Goal: Task Accomplishment & Management: Complete application form

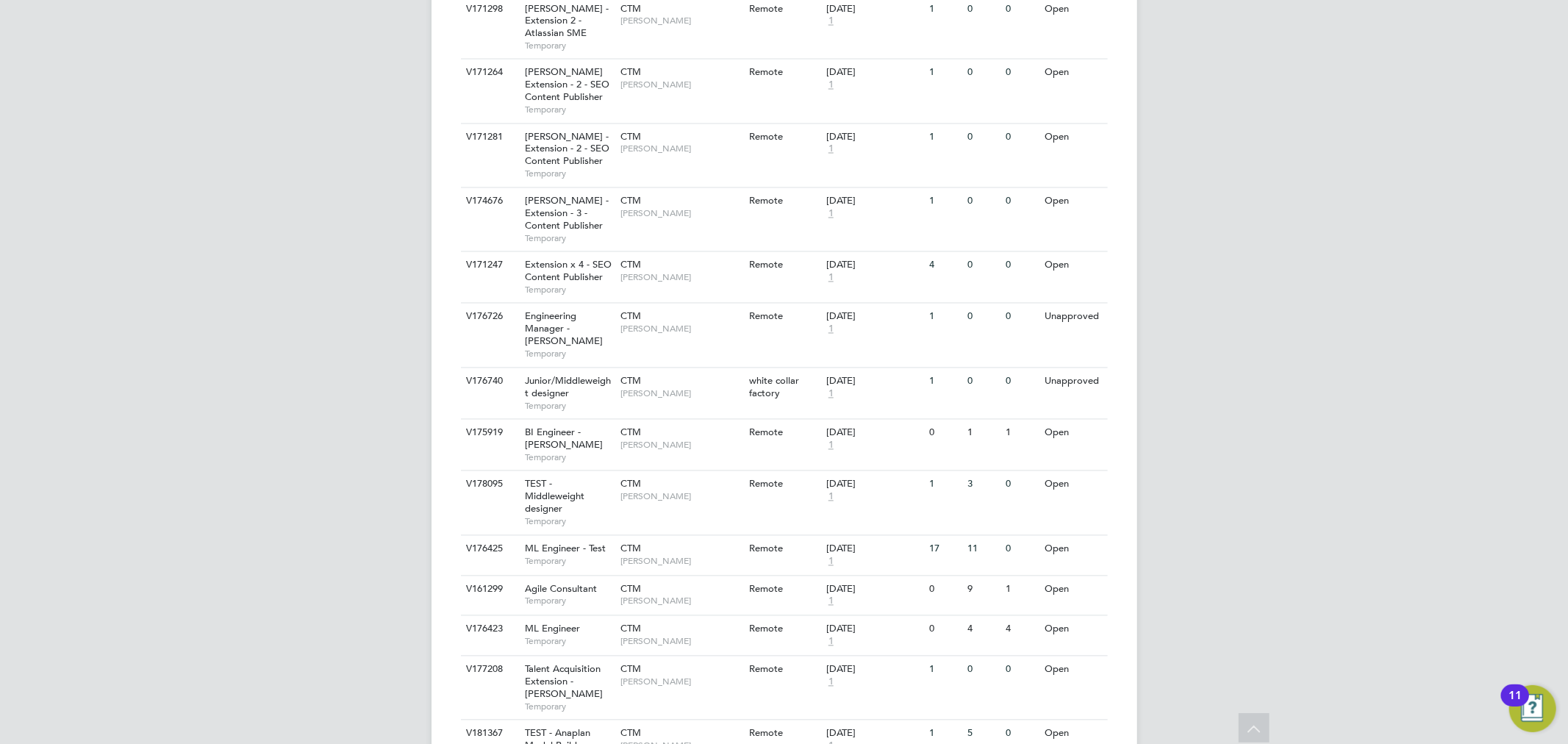
scroll to position [2584, 0]
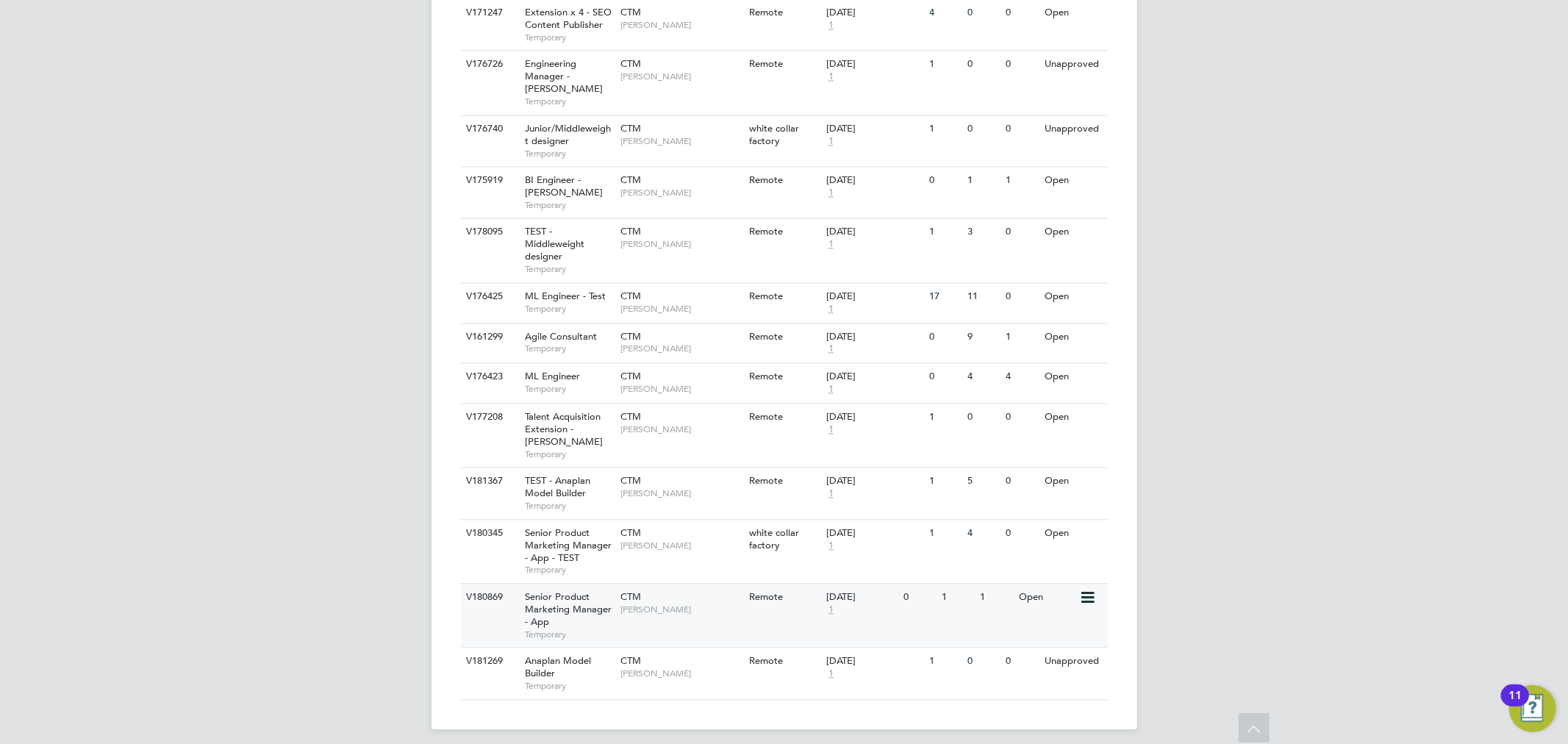
click at [573, 591] on span "Senior Product Marketing Manager - App" at bounding box center [569, 609] width 87 height 38
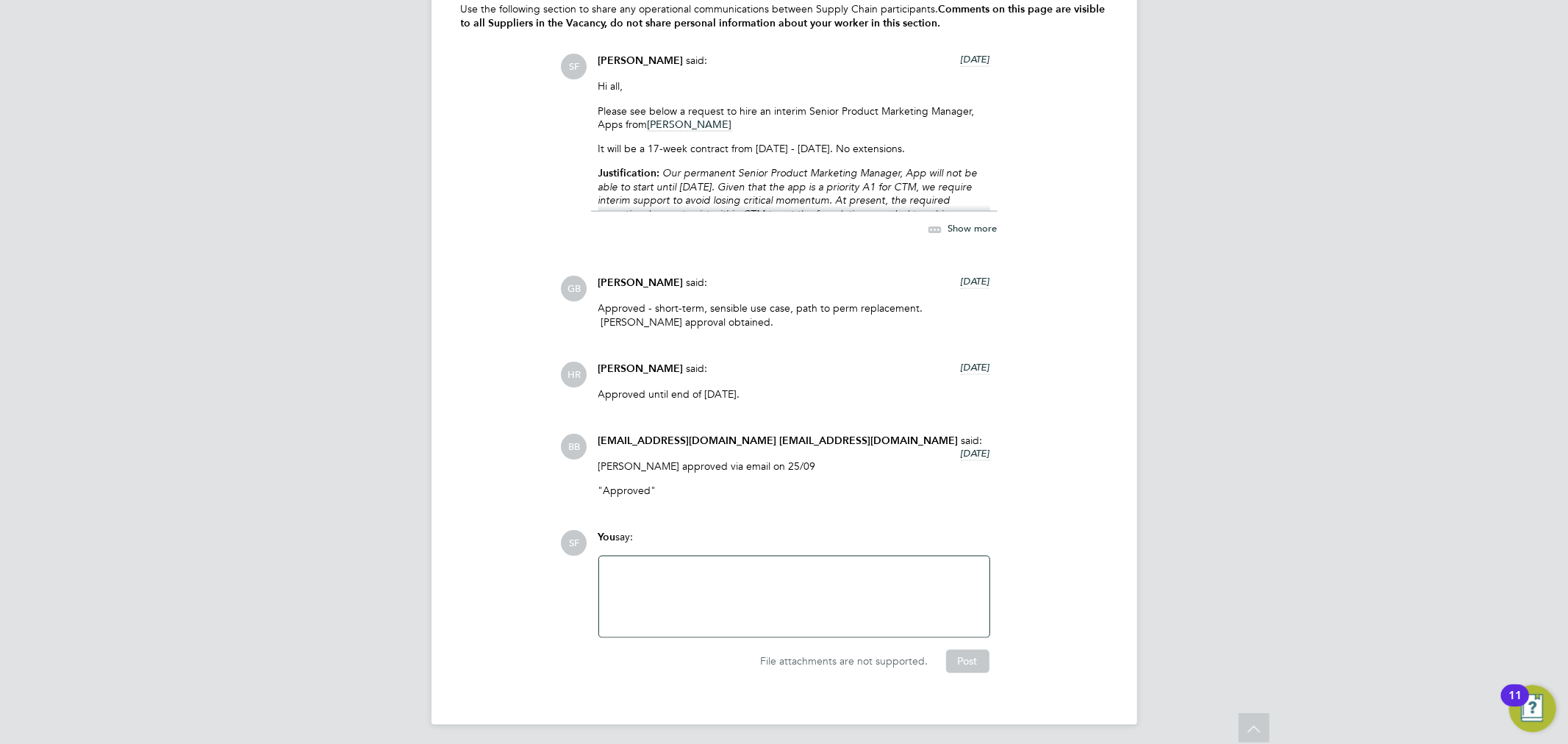
drag, startPoint x: 971, startPoint y: 238, endPoint x: 973, endPoint y: 228, distance: 10.2
click at [971, 238] on div "[PERSON_NAME] said: [DATE] Hi all, Please see below a request to hire an interi…" at bounding box center [794, 154] width 407 height 200
click at [973, 228] on span "Show more" at bounding box center [972, 228] width 49 height 13
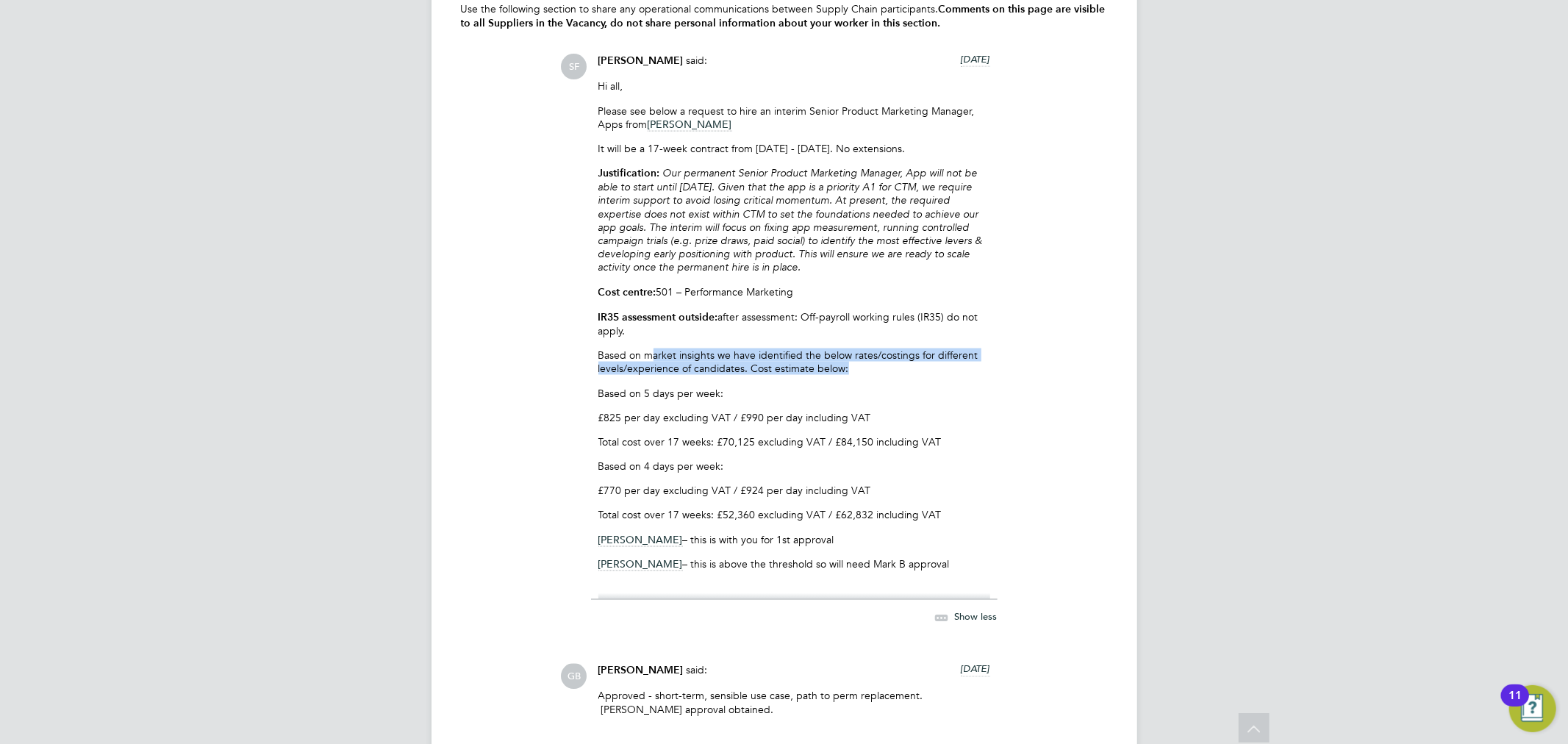
drag, startPoint x: 650, startPoint y: 367, endPoint x: 908, endPoint y: 371, distance: 258.0
click at [904, 371] on p "Based on market insights we have identified the below rates/costings for differ…" at bounding box center [794, 361] width 392 height 26
click at [909, 375] on p "Based on market insights we have identified the below rates/costings for differ…" at bounding box center [794, 361] width 392 height 26
drag, startPoint x: 656, startPoint y: 377, endPoint x: 788, endPoint y: 376, distance: 132.0
click at [775, 375] on p "Based on market insights we have identified the below rates/costings for differ…" at bounding box center [794, 361] width 392 height 26
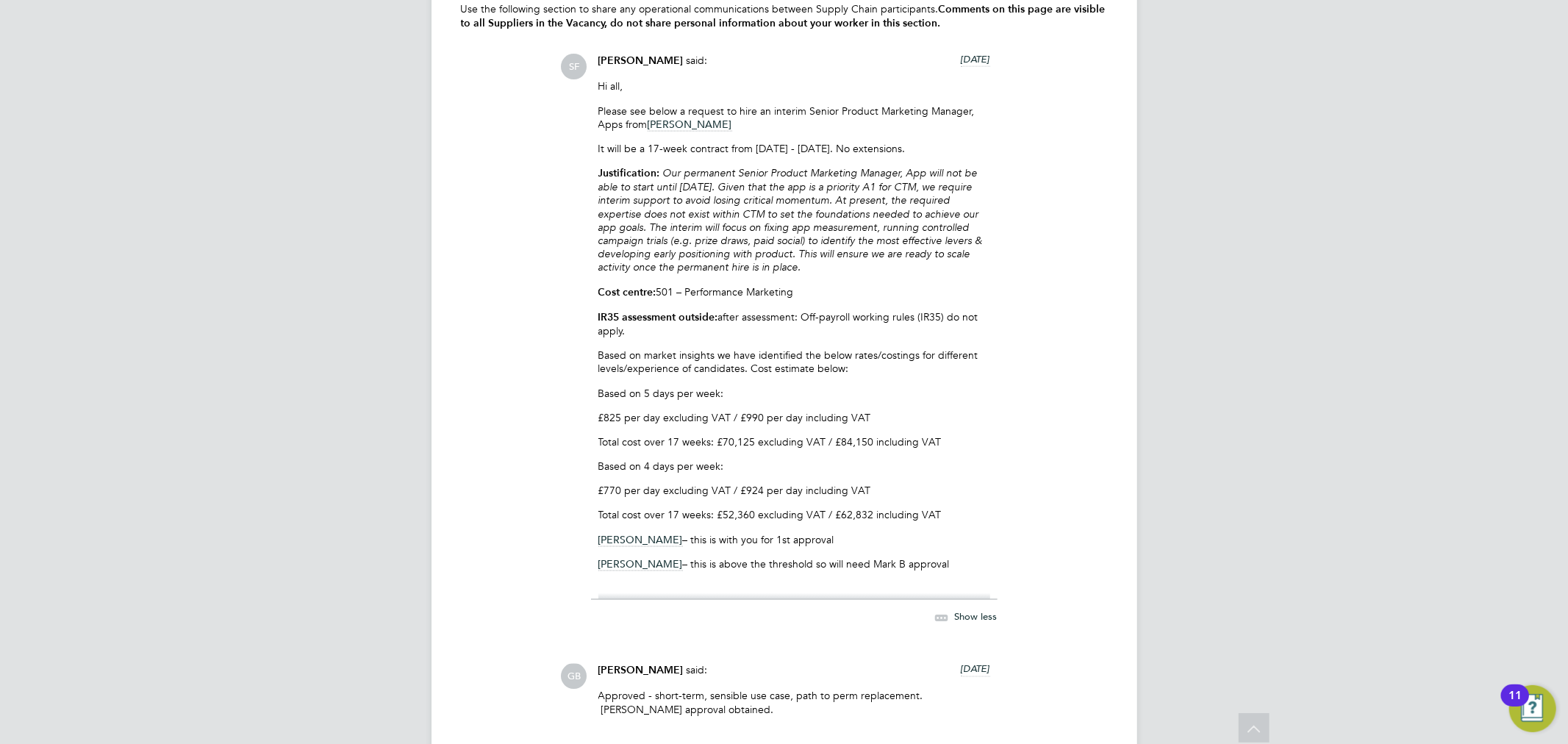
click at [817, 375] on p "Based on market insights we have identified the below rates/costings for differ…" at bounding box center [794, 361] width 392 height 26
drag, startPoint x: 623, startPoint y: 402, endPoint x: 796, endPoint y: 410, distance: 173.2
click at [804, 400] on p "Based on 5 days per week:" at bounding box center [794, 393] width 392 height 13
click at [667, 424] on p "£825 per day excluding VAT / £990 per day including VAT" at bounding box center [794, 417] width 392 height 13
drag, startPoint x: 609, startPoint y: 420, endPoint x: 929, endPoint y: 457, distance: 322.1
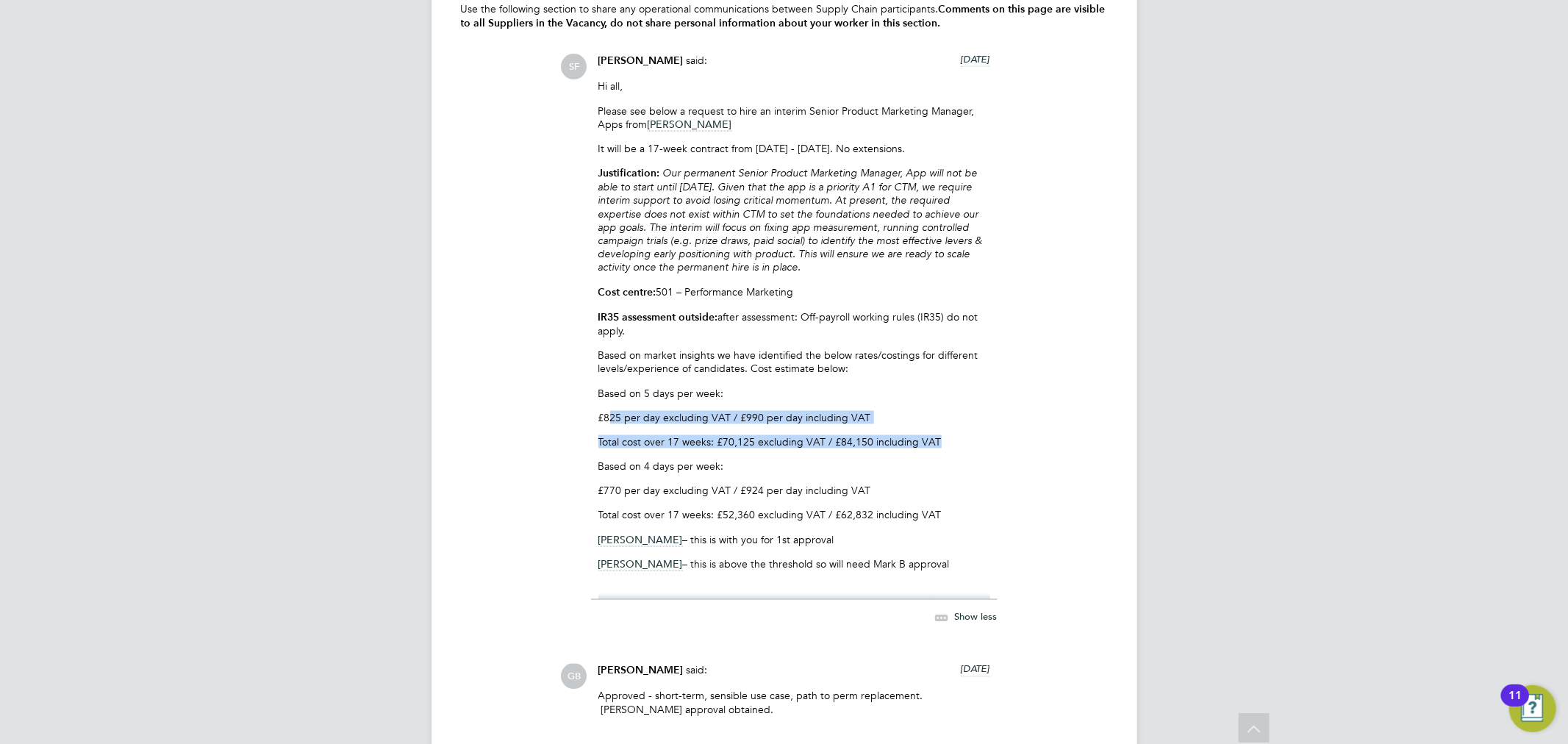
click at [939, 456] on div "Hi all, Please see below a request to hire an interim Senior Product Marketing …" at bounding box center [794, 339] width 392 height 520
click at [625, 497] on p "£770 per day excluding VAT / £924 per day including VAT" at bounding box center [794, 491] width 392 height 13
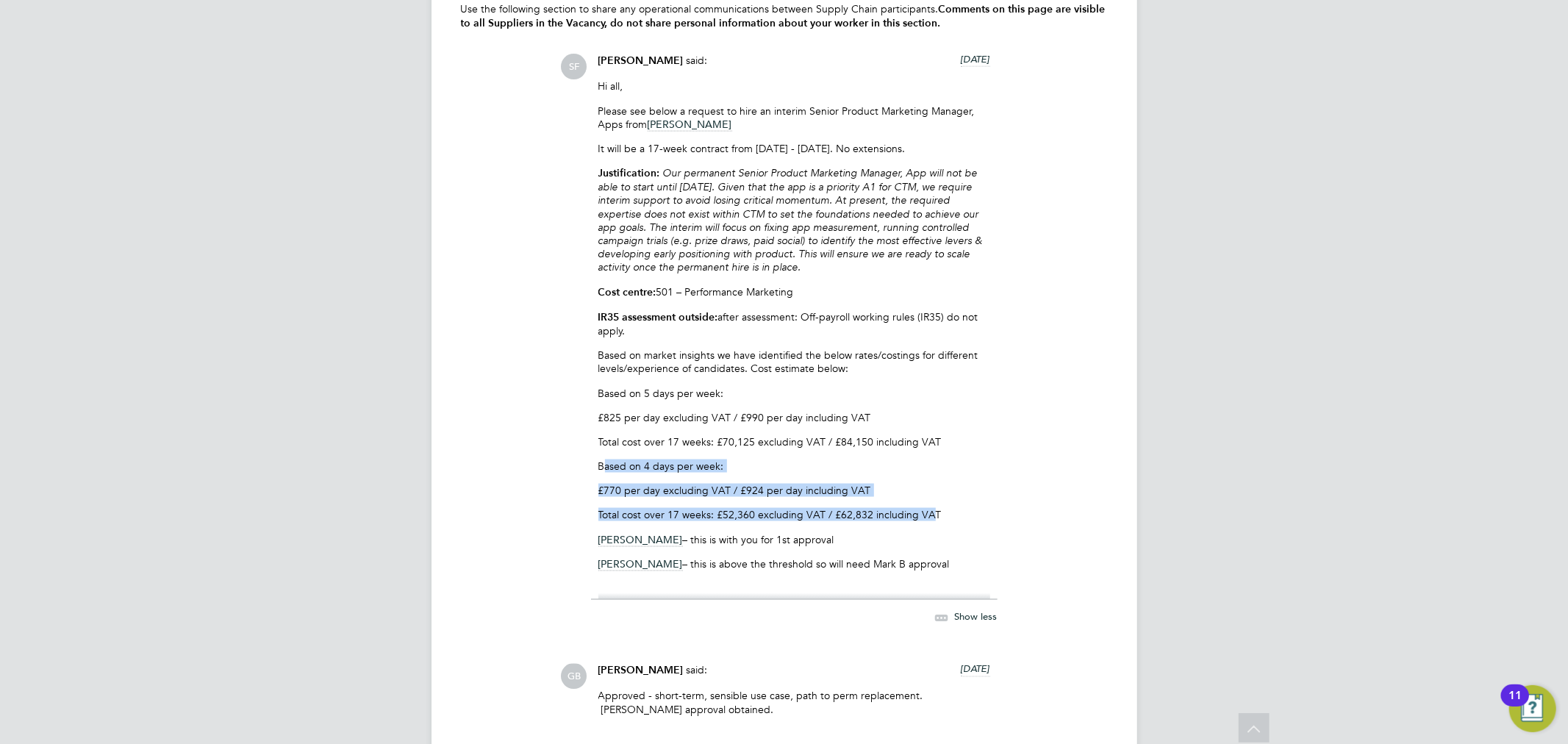
drag, startPoint x: 604, startPoint y: 475, endPoint x: 930, endPoint y: 518, distance: 328.8
click at [930, 518] on div "Hi all, Please see below a request to hire an interim Senior Product Marketing …" at bounding box center [794, 339] width 392 height 520
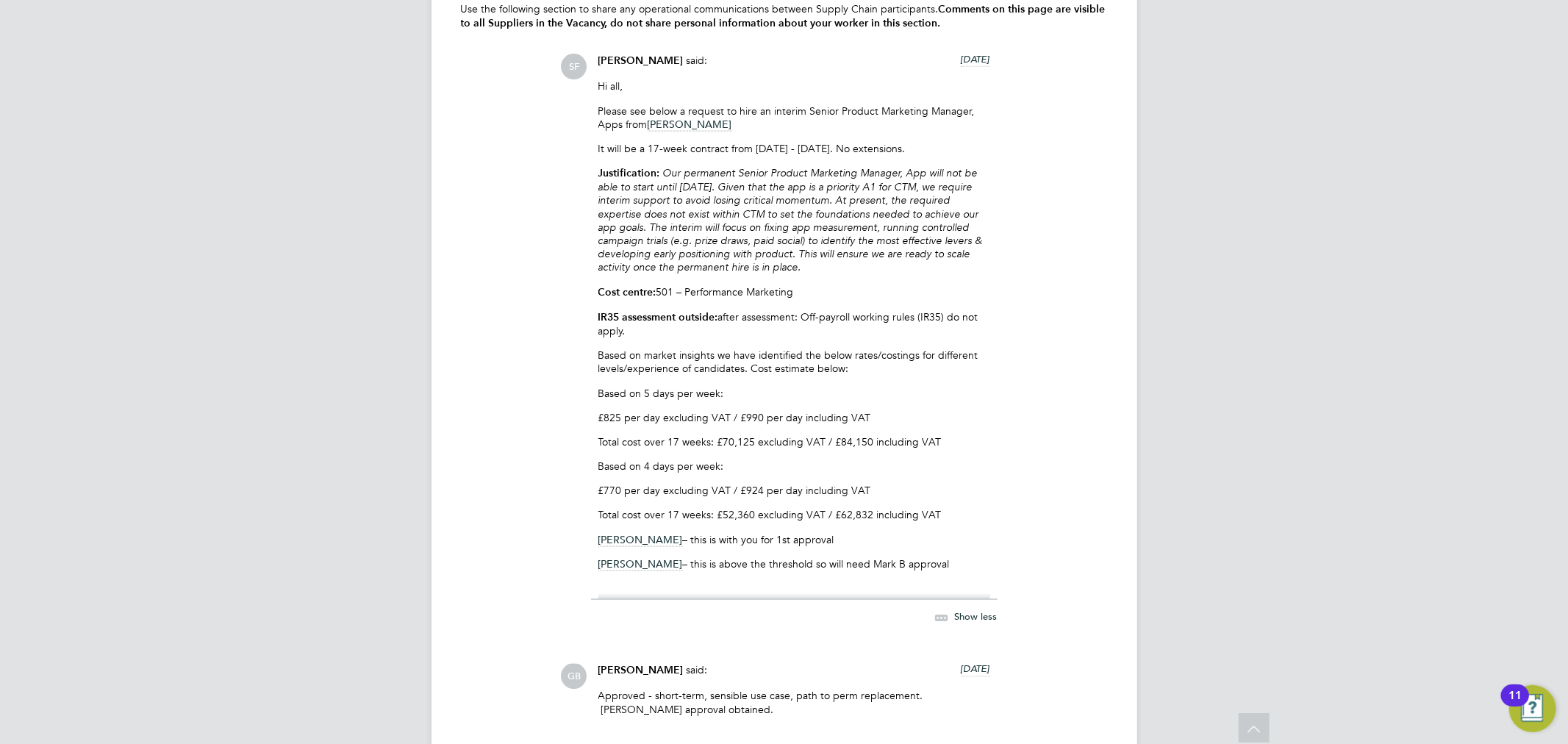
click at [844, 448] on p "Total cost over 17 weeks: £70,125 excluding VAT / £84,150 including VAT" at bounding box center [794, 442] width 392 height 13
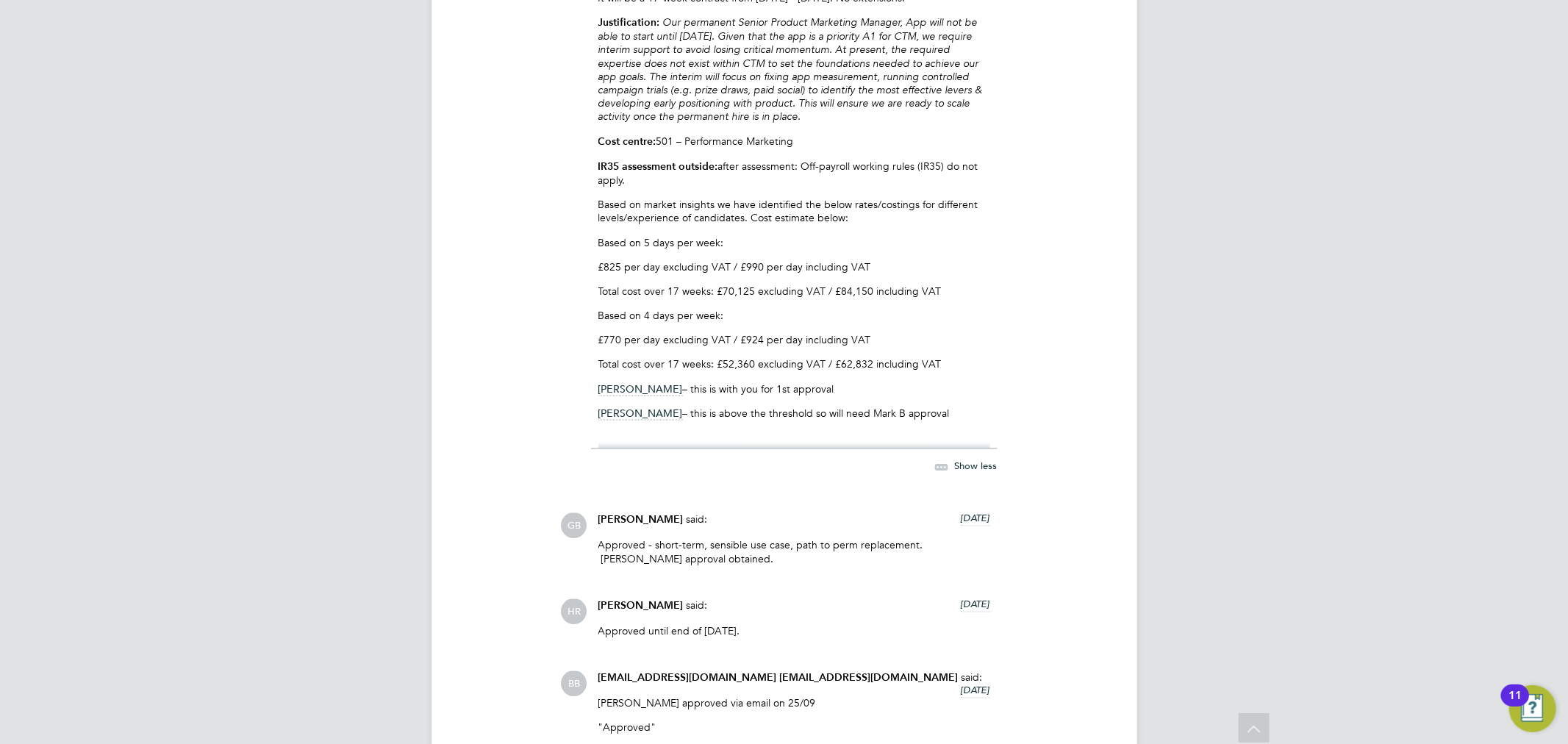
scroll to position [1878, 0]
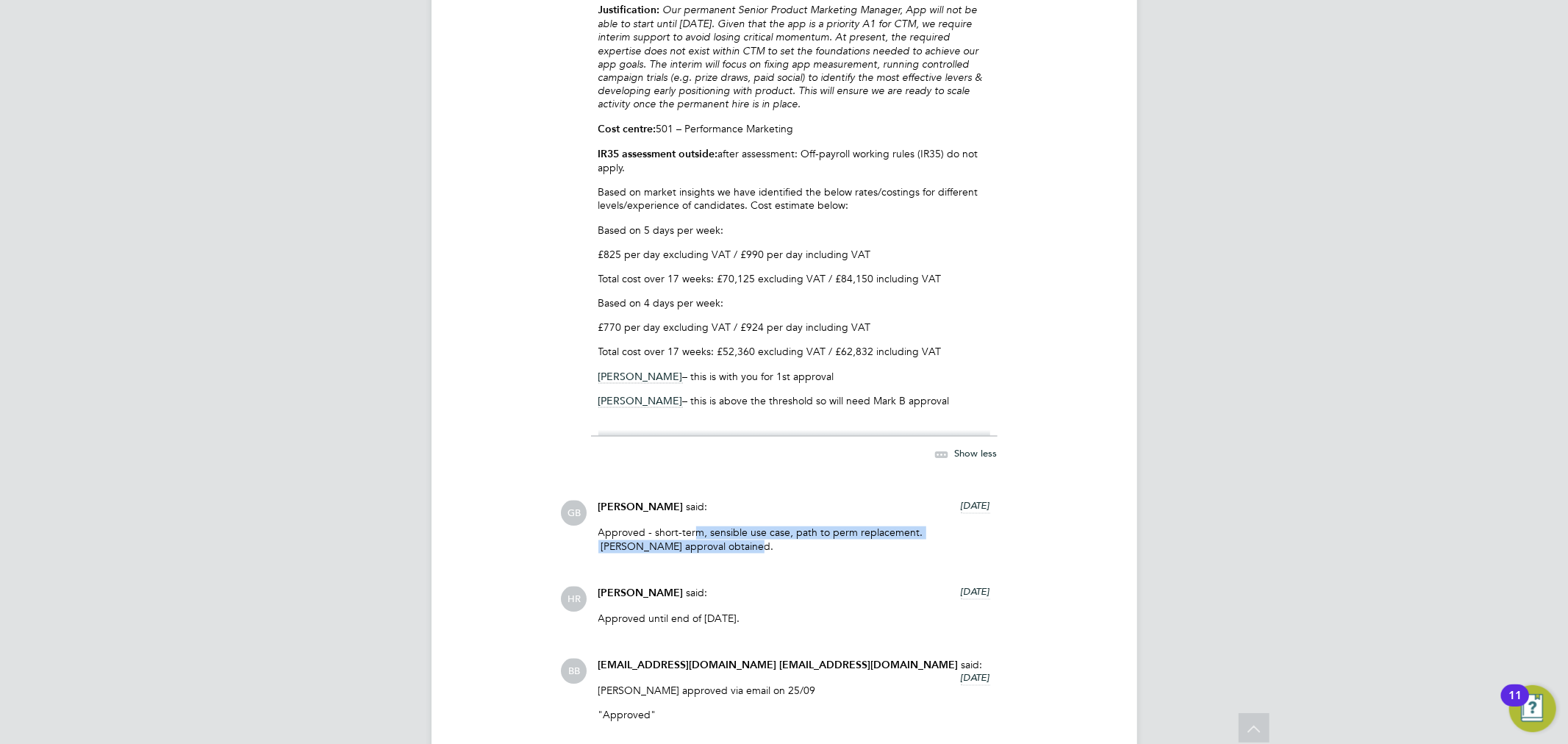
drag, startPoint x: 691, startPoint y: 535, endPoint x: 971, endPoint y: 543, distance: 280.1
click at [971, 543] on p "Approved - short-term, sensible use case, path to perm replacement. Mark Bailie…" at bounding box center [794, 539] width 392 height 26
click at [732, 550] on p "Approved - short-term, sensible use case, path to perm replacement. Mark Bailie…" at bounding box center [794, 539] width 392 height 26
drag, startPoint x: 643, startPoint y: 545, endPoint x: 675, endPoint y: 545, distance: 32.0
click at [675, 545] on p "Approved - short-term, sensible use case, path to perm replacement. Mark Bailie…" at bounding box center [794, 539] width 392 height 26
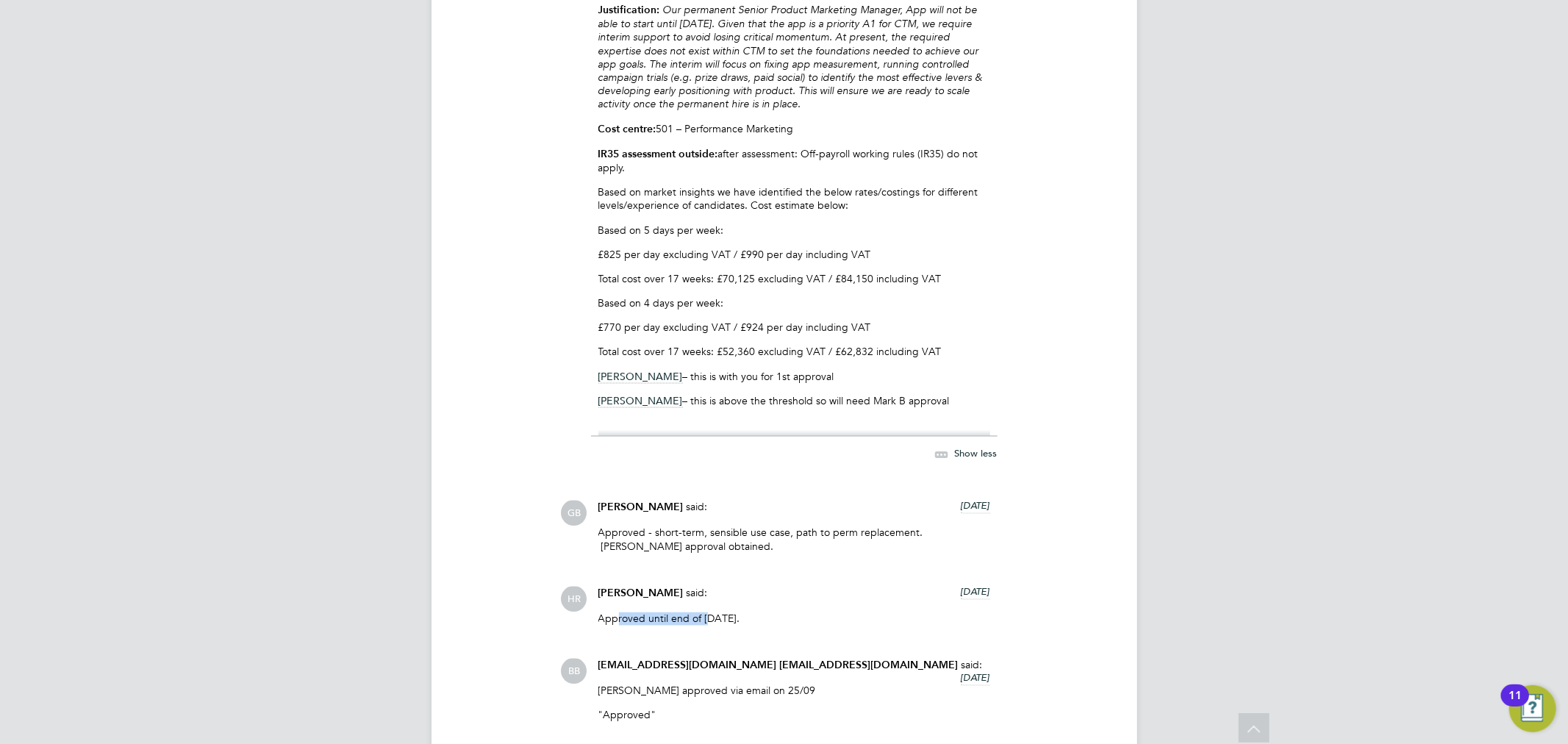
drag, startPoint x: 695, startPoint y: 613, endPoint x: 704, endPoint y: 613, distance: 9.0
click at [704, 613] on p "Approved until end of January 2026." at bounding box center [794, 620] width 392 height 13
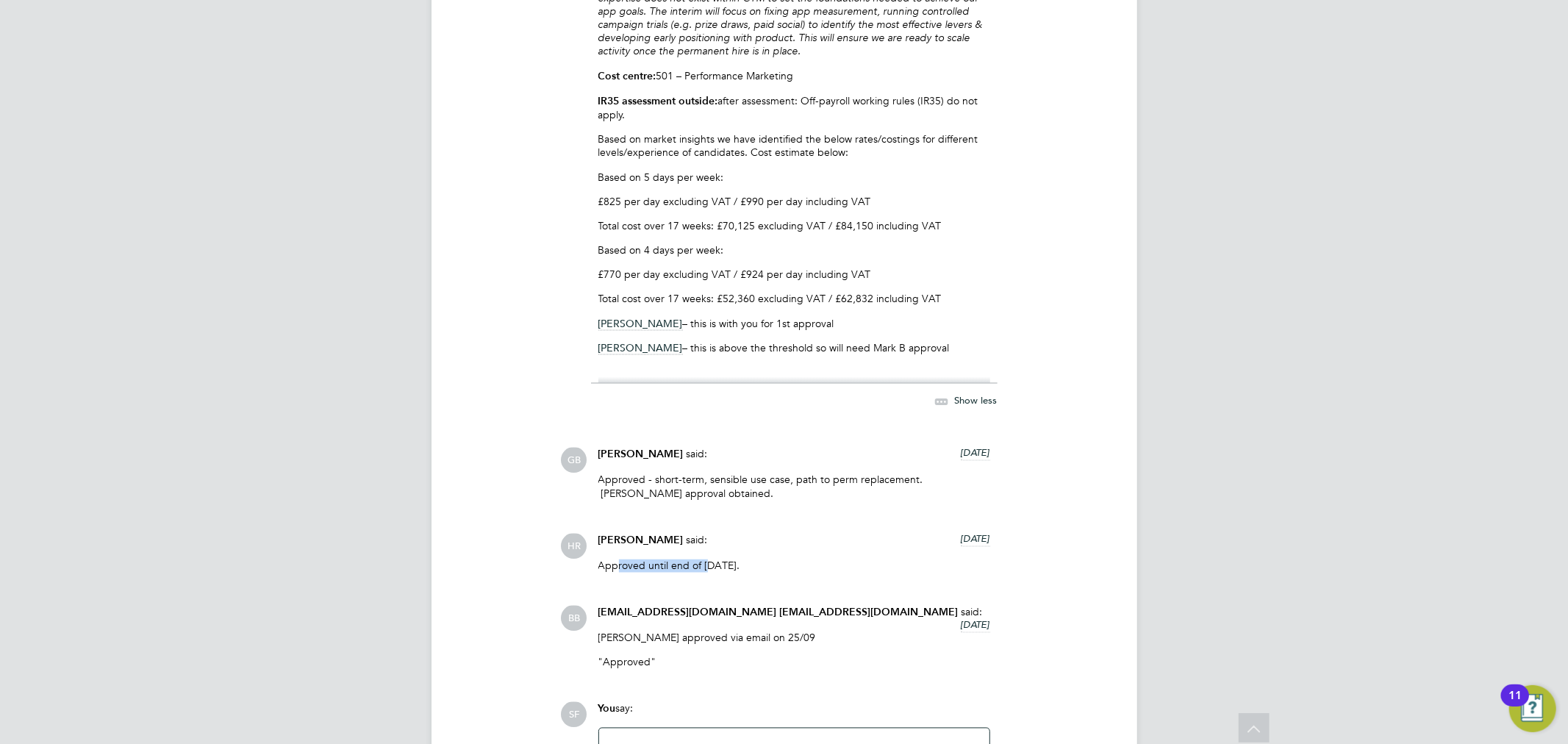
scroll to position [1960, 0]
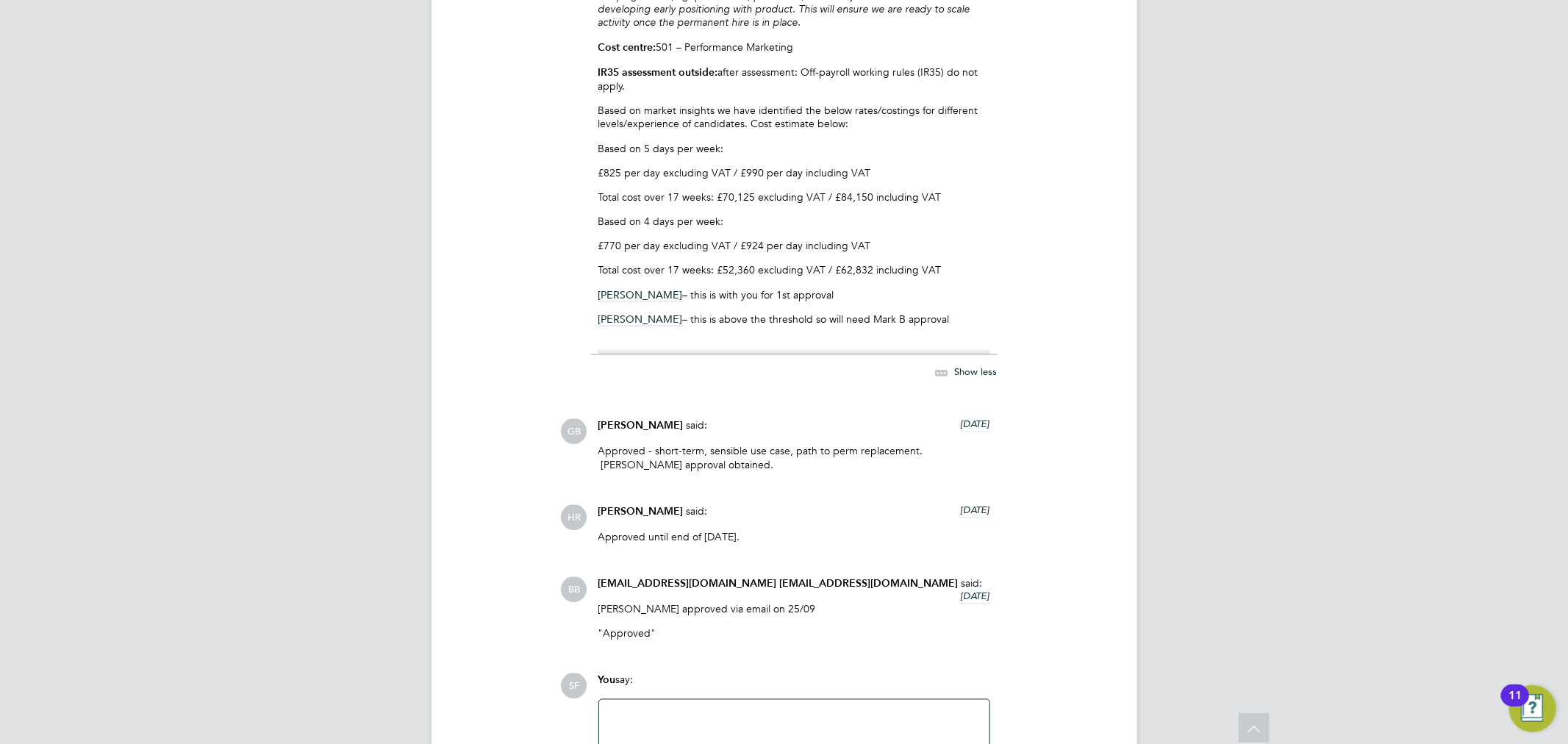
click at [650, 624] on div "Tom Wallis approved via email on 25/09 "Approved"" at bounding box center [780, 627] width 362 height 48
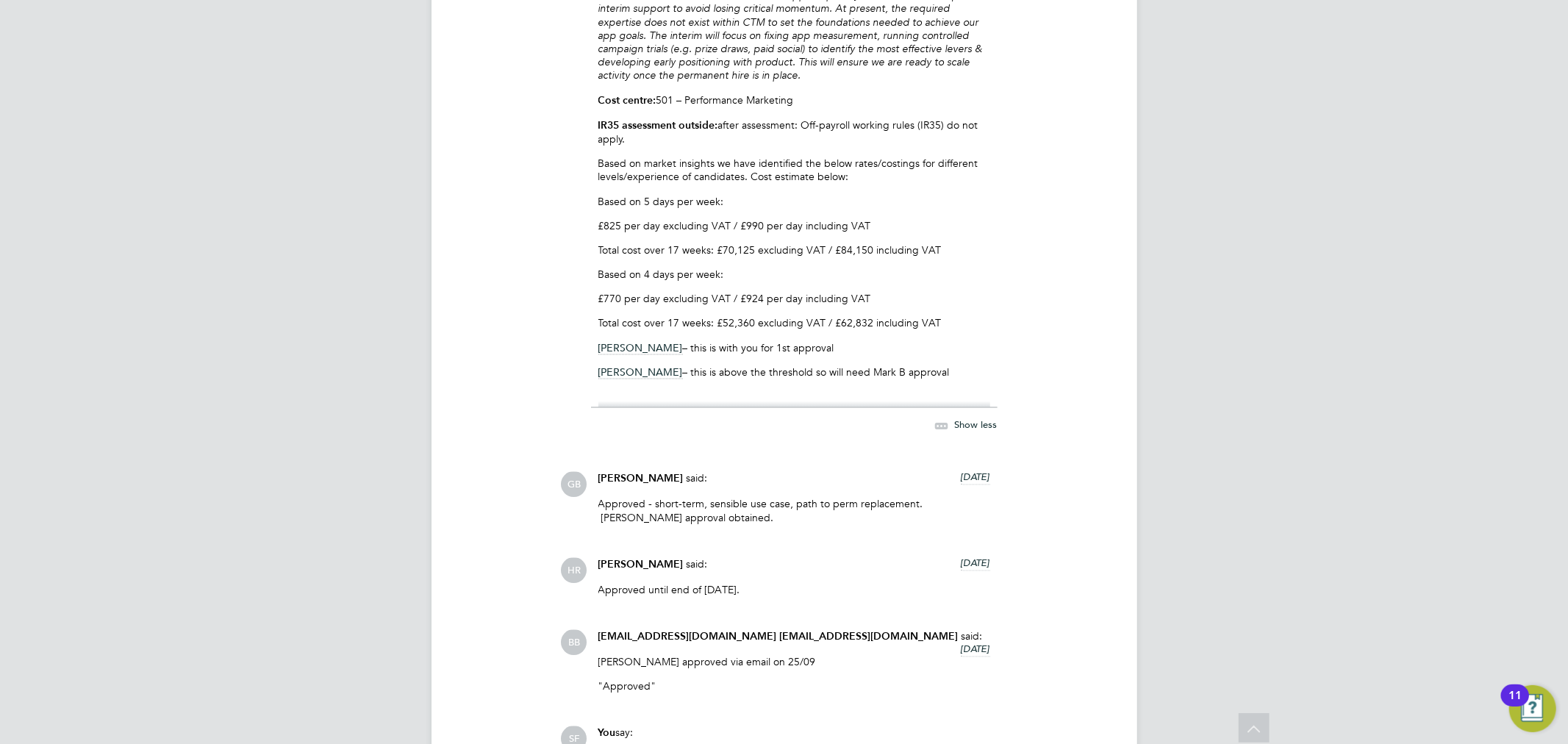
scroll to position [1878, 0]
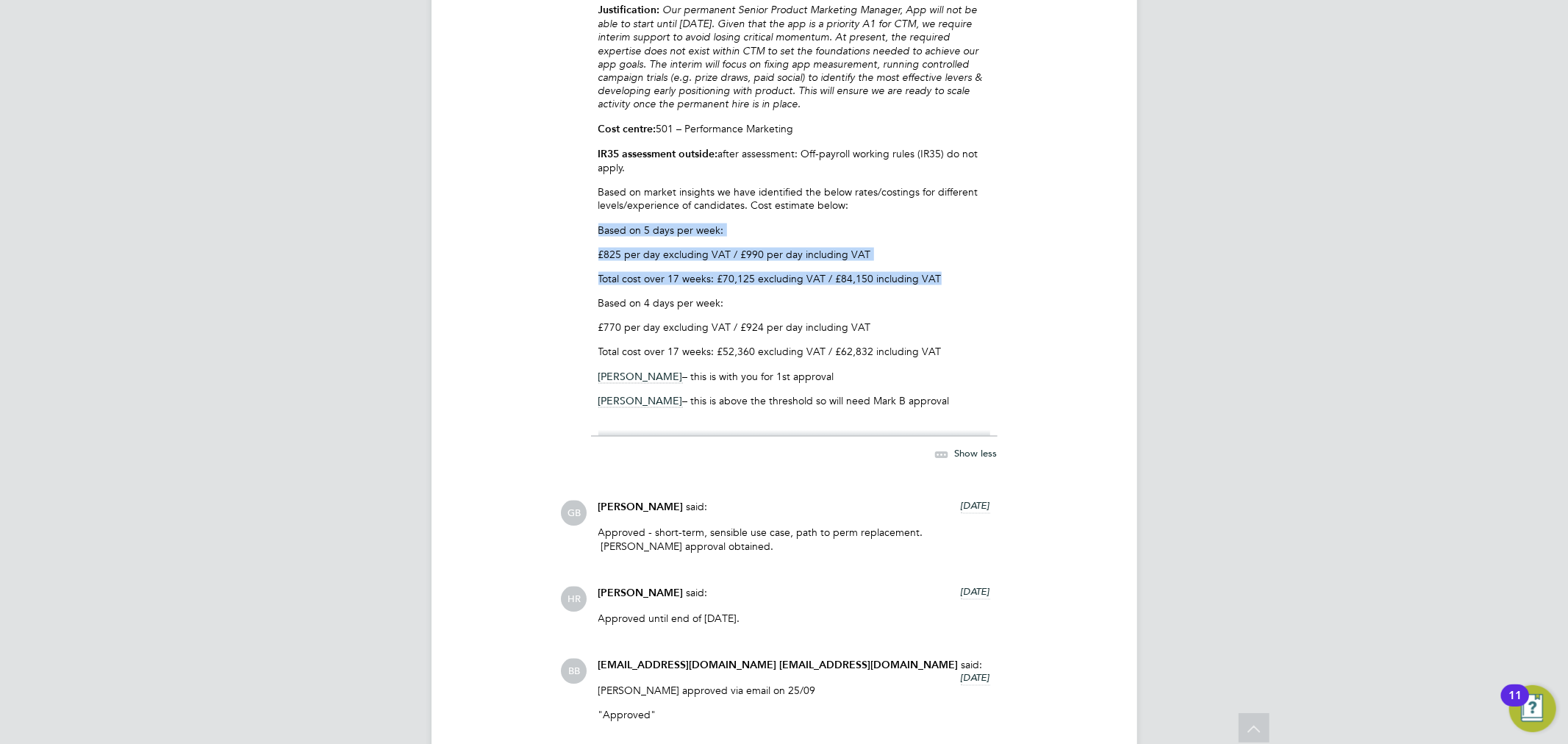
drag, startPoint x: 598, startPoint y: 234, endPoint x: 949, endPoint y: 290, distance: 355.4
click at [949, 290] on div "Sam Fullman said: 11 days ago Hi all, Please see below a request to hire an int…" at bounding box center [794, 184] width 407 height 588
drag, startPoint x: 665, startPoint y: 263, endPoint x: 649, endPoint y: 232, distance: 34.9
click at [665, 261] on p "£825 per day excluding VAT / £990 per day including VAT" at bounding box center [794, 254] width 392 height 13
drag, startPoint x: 626, startPoint y: 231, endPoint x: 613, endPoint y: 239, distance: 15.3
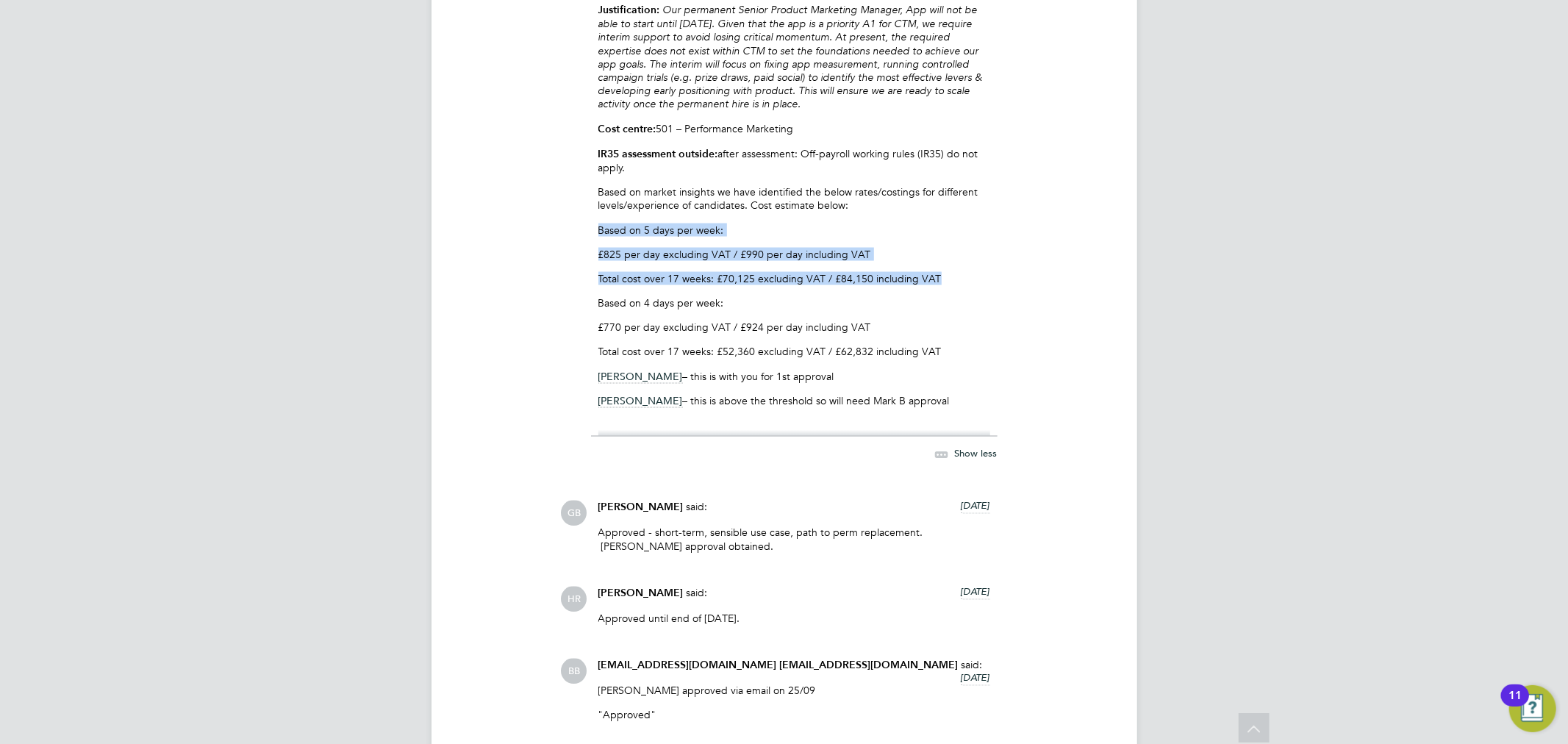
click at [624, 231] on div "Hi all, Please see below a request to hire an interim Senior Product Marketing …" at bounding box center [794, 176] width 392 height 520
click at [598, 263] on div "Sam Fullman said: 11 days ago Hi all, Please see below a request to hire an int…" at bounding box center [794, 184] width 407 height 588
drag, startPoint x: 601, startPoint y: 254, endPoint x: 788, endPoint y: 290, distance: 190.4
click at [788, 290] on div "Hi all, Please see below a request to hire an interim Senior Product Marketing …" at bounding box center [794, 176] width 392 height 520
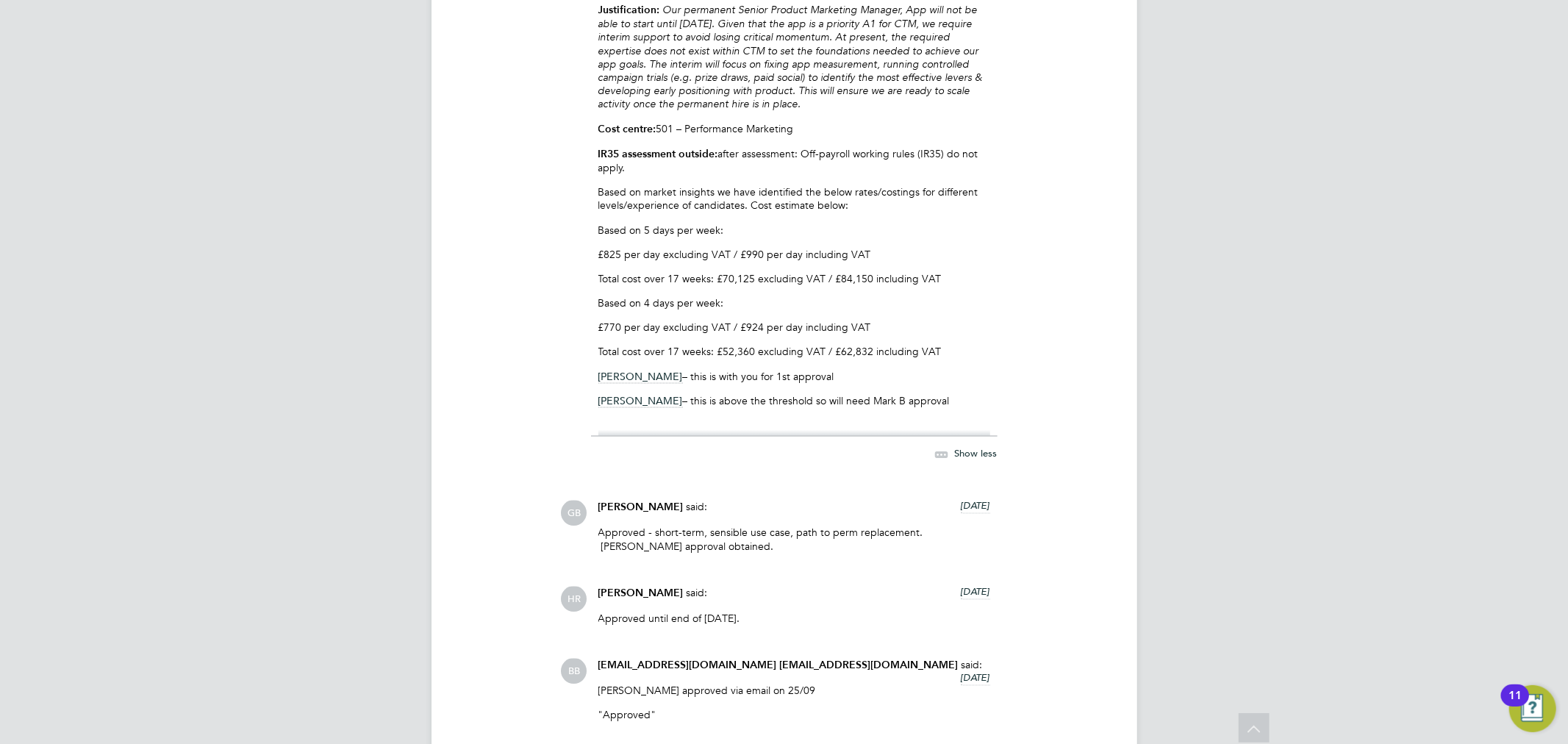
click at [680, 545] on p "Approved - short-term, sensible use case, path to perm replacement. Mark Bailie…" at bounding box center [794, 539] width 392 height 26
drag, startPoint x: 606, startPoint y: 259, endPoint x: 616, endPoint y: 262, distance: 10.4
click at [616, 261] on p "£825 per day excluding VAT / £990 per day including VAT" at bounding box center [794, 254] width 392 height 13
drag, startPoint x: 600, startPoint y: 339, endPoint x: 628, endPoint y: 343, distance: 28.3
click at [623, 333] on p "£770 per day excluding VAT / £924 per day including VAT" at bounding box center [794, 328] width 392 height 13
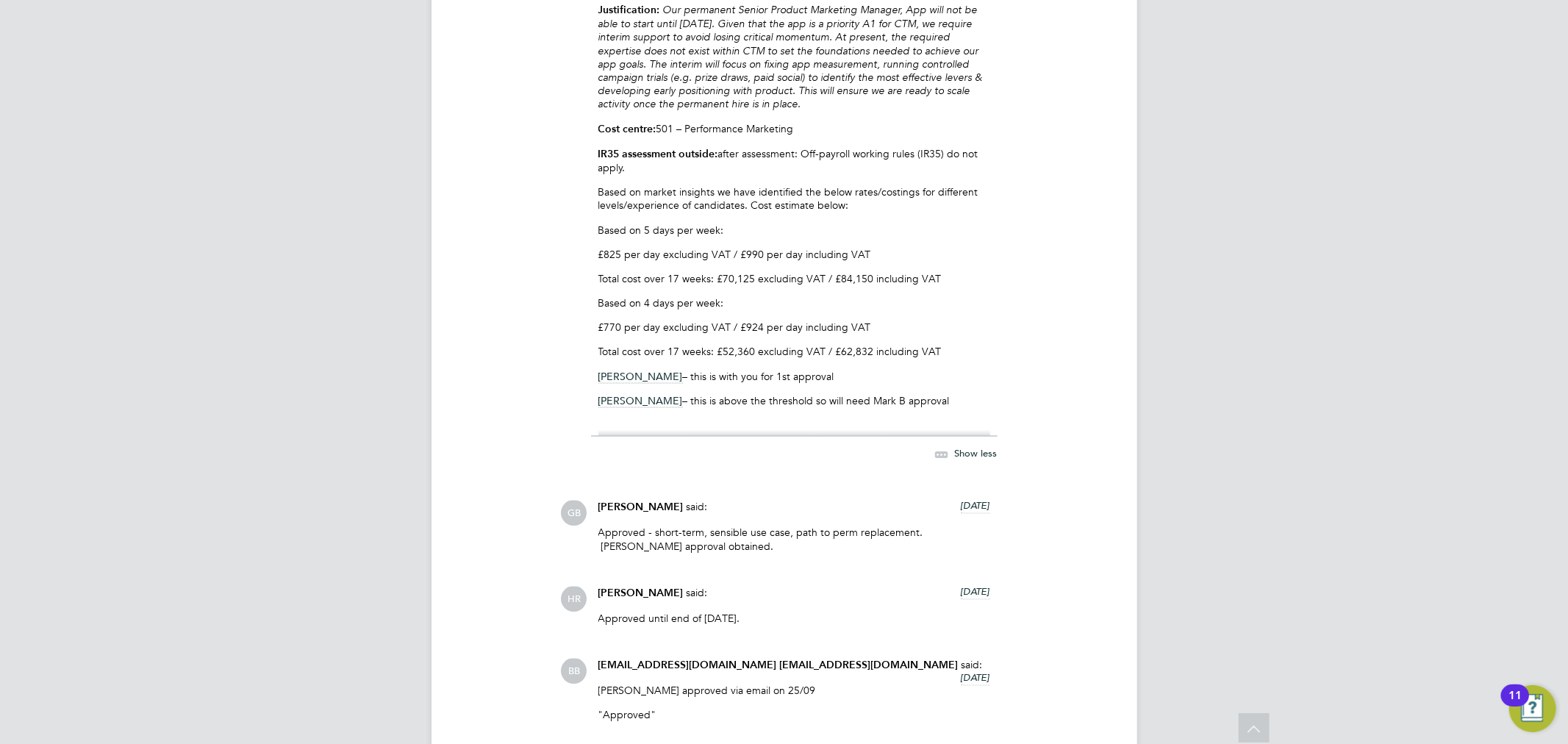
click at [663, 346] on div "Hi all, Please see below a request to hire an interim Senior Product Marketing …" at bounding box center [794, 176] width 392 height 520
drag, startPoint x: 752, startPoint y: 262, endPoint x: 781, endPoint y: 262, distance: 29.0
click at [781, 261] on p "£825 per day excluding VAT / £990 per day including VAT" at bounding box center [794, 254] width 392 height 13
drag, startPoint x: 746, startPoint y: 336, endPoint x: 761, endPoint y: 336, distance: 15.0
click at [761, 333] on p "£770 per day excluding VAT / £924 per day including VAT" at bounding box center [794, 328] width 392 height 13
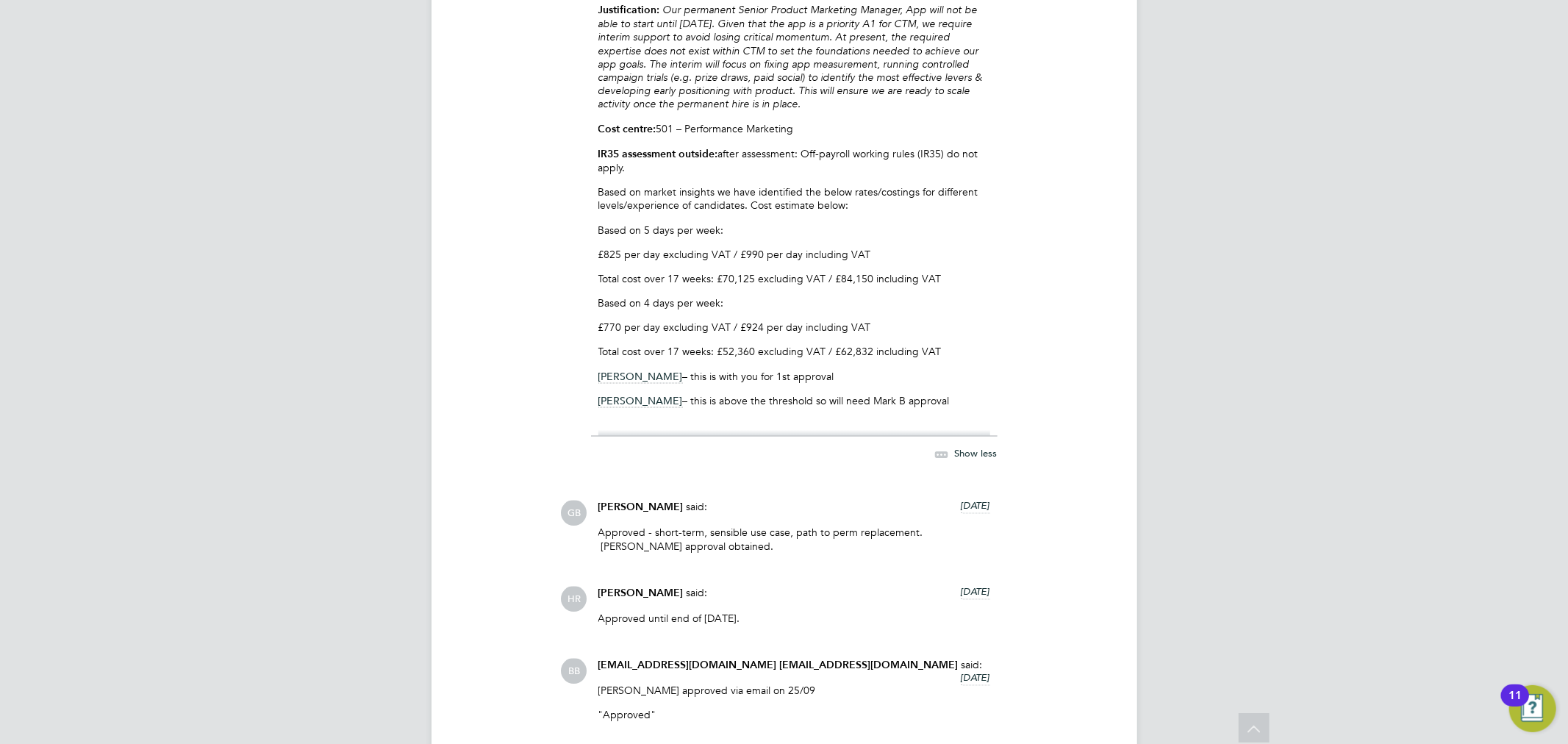
click at [836, 333] on p "£770 per day excluding VAT / £924 per day including VAT" at bounding box center [794, 328] width 392 height 13
drag, startPoint x: 604, startPoint y: 259, endPoint x: 637, endPoint y: 266, distance: 33.7
click at [637, 261] on p "£825 per day excluding VAT / £990 per day including VAT" at bounding box center [794, 254] width 392 height 13
click at [619, 333] on p "£770 per day excluding VAT / £924 per day including VAT" at bounding box center [794, 328] width 392 height 13
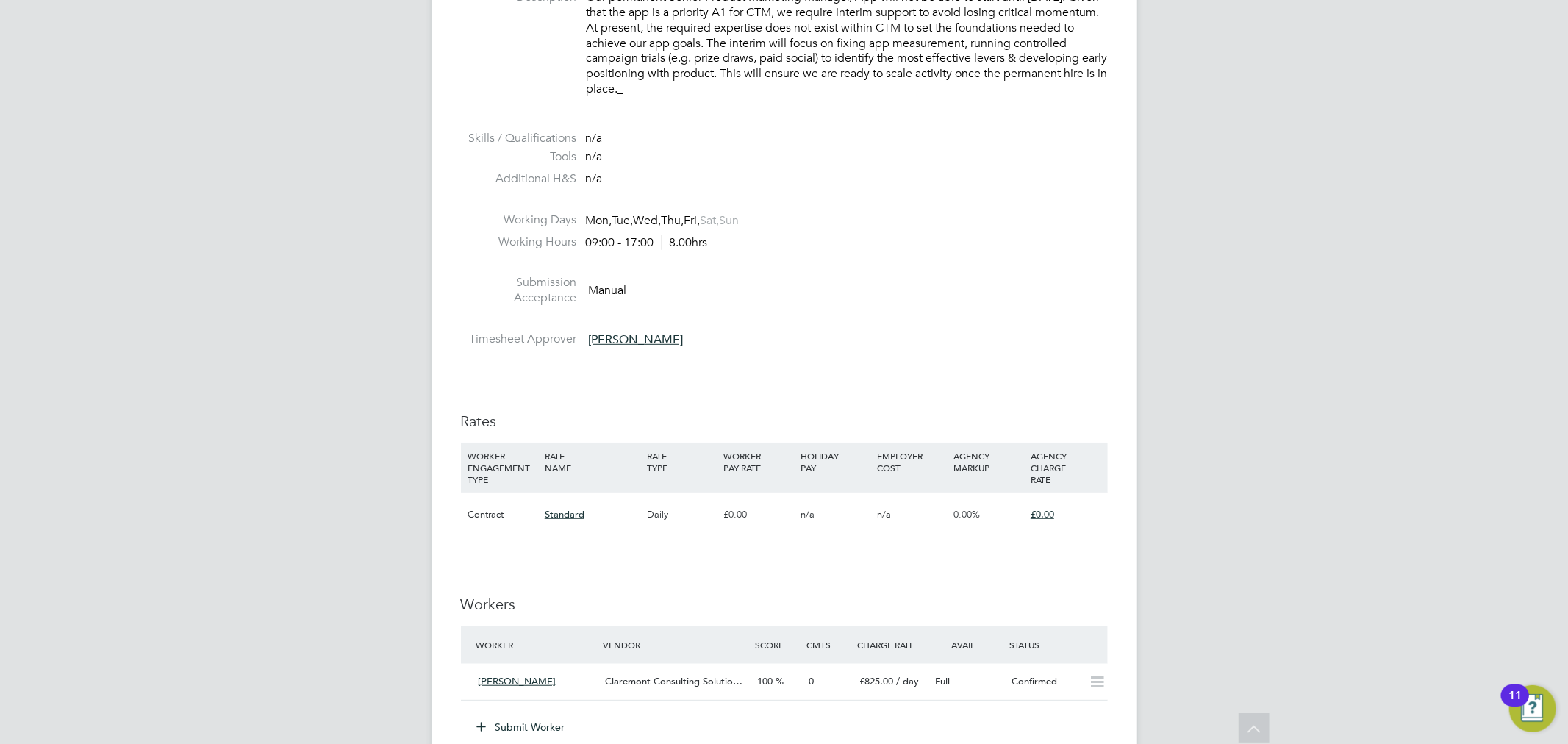
scroll to position [0, 0]
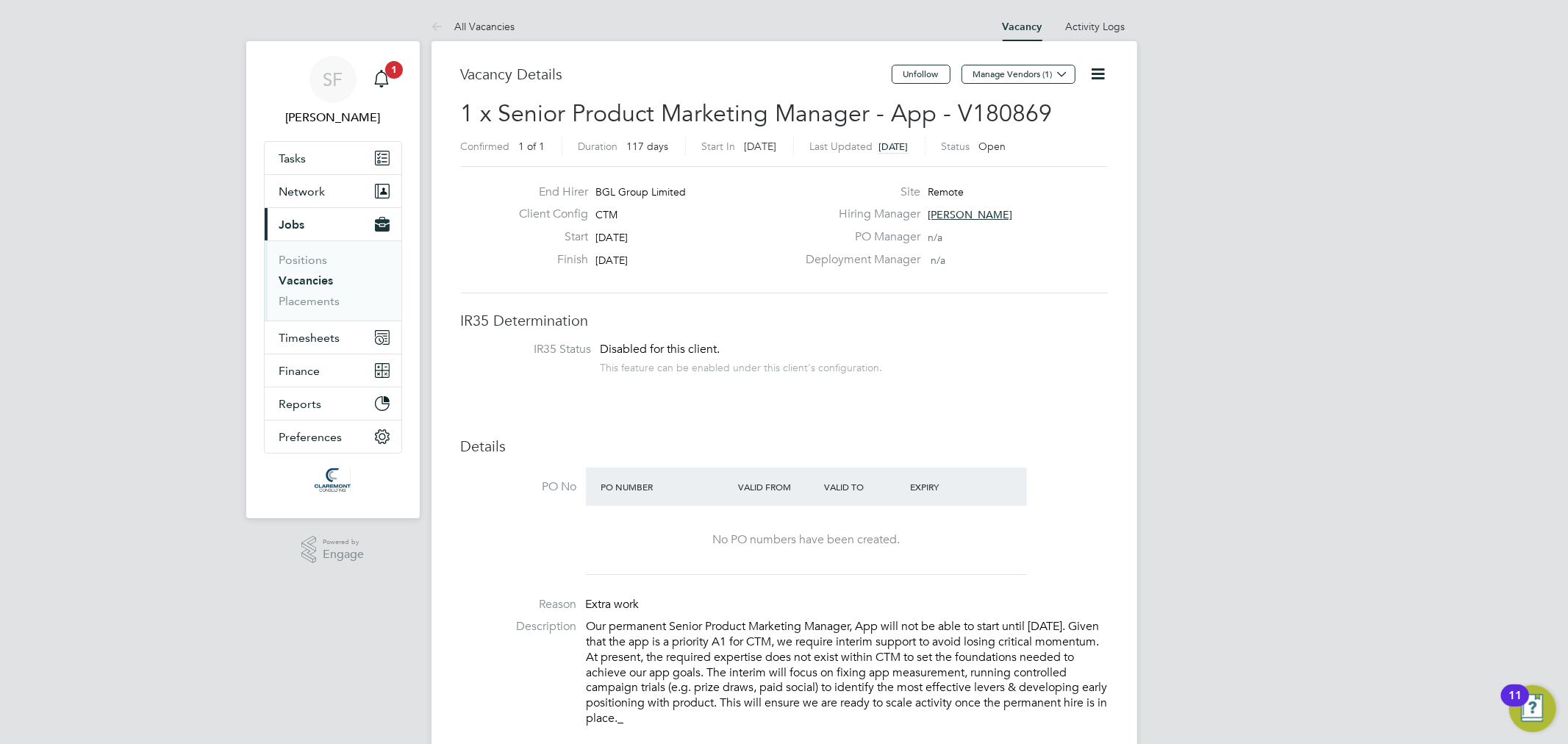
click at [298, 278] on link "Vacancies" at bounding box center [306, 280] width 54 height 13
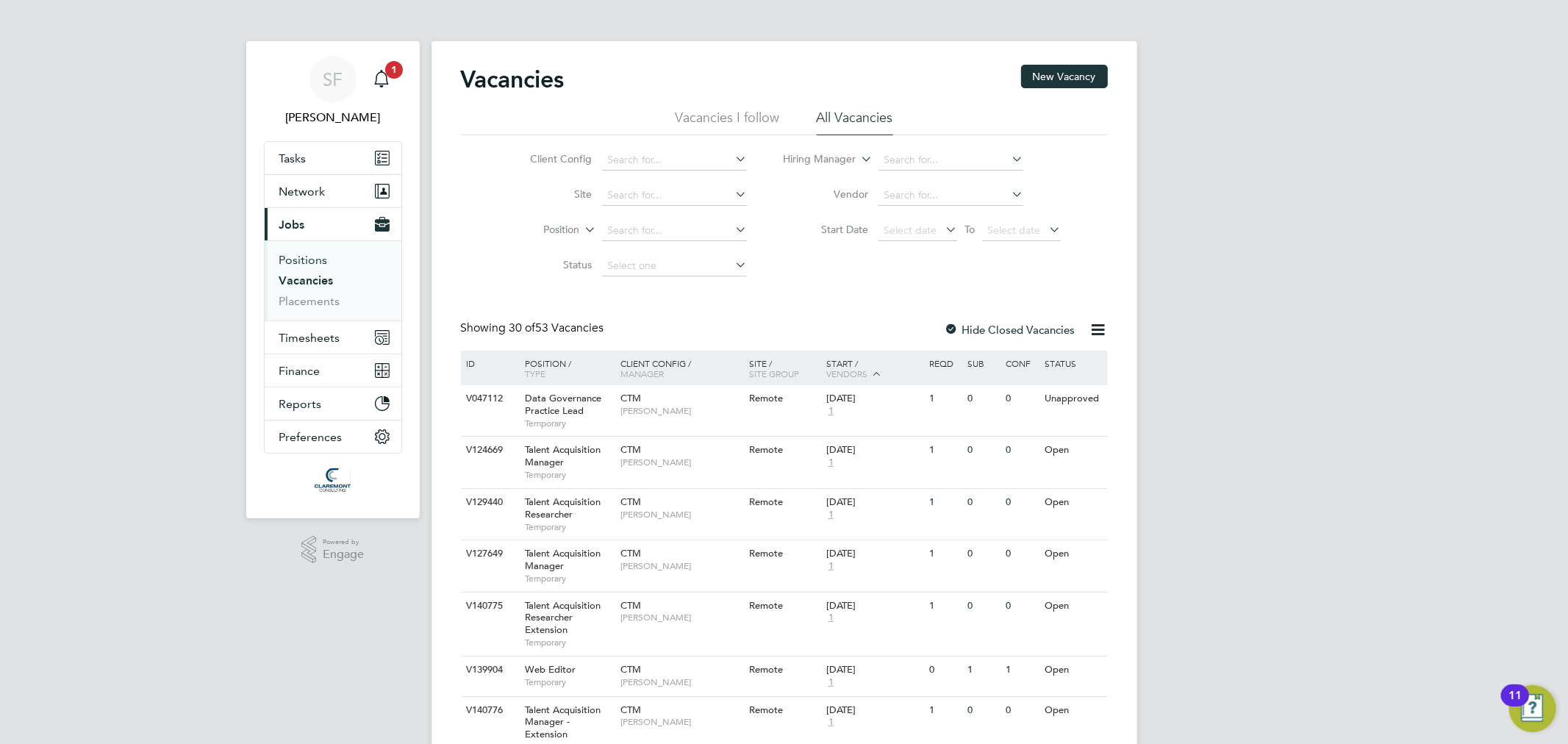
click at [311, 256] on link "Positions" at bounding box center [304, 259] width 48 height 13
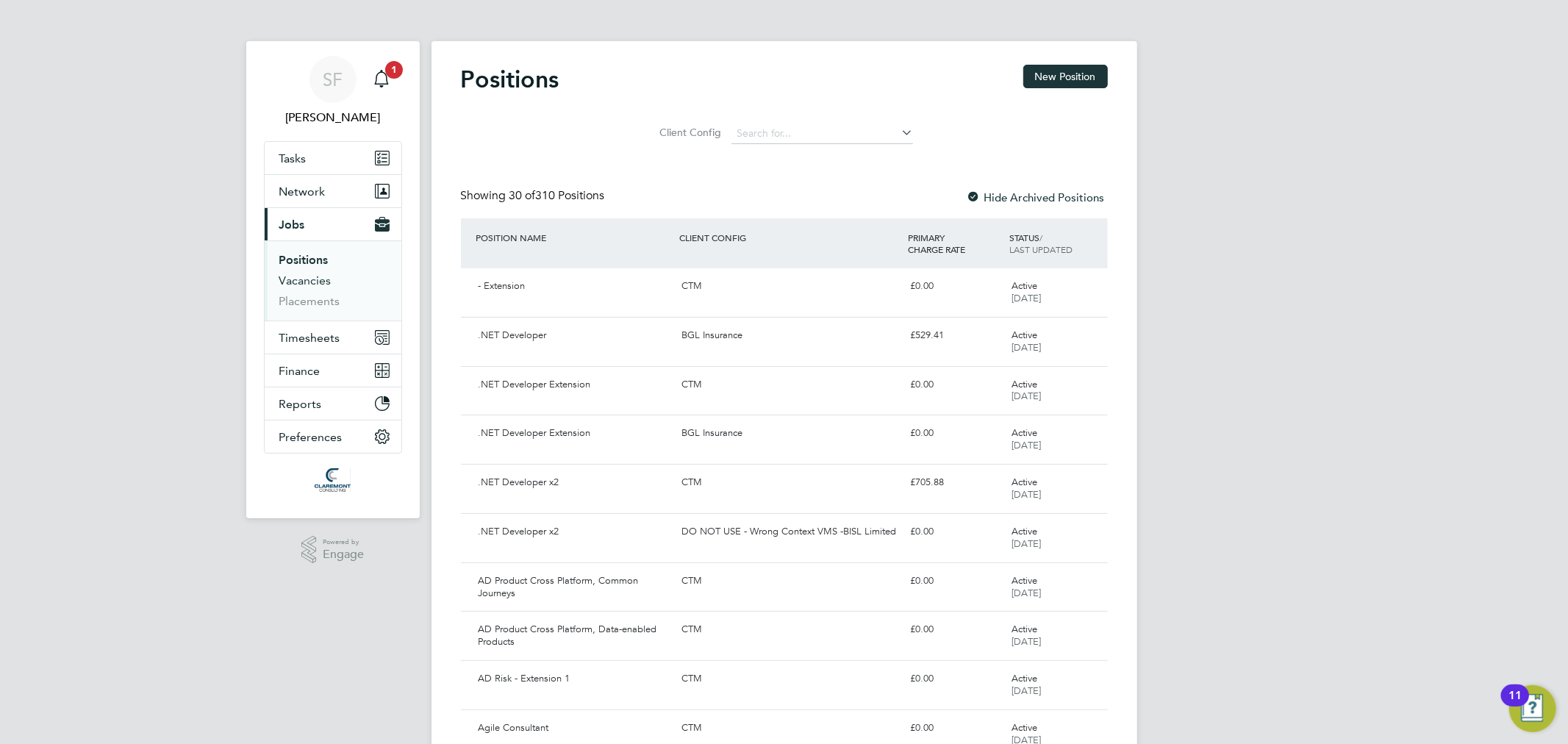
click at [322, 280] on link "Vacancies" at bounding box center [306, 280] width 52 height 13
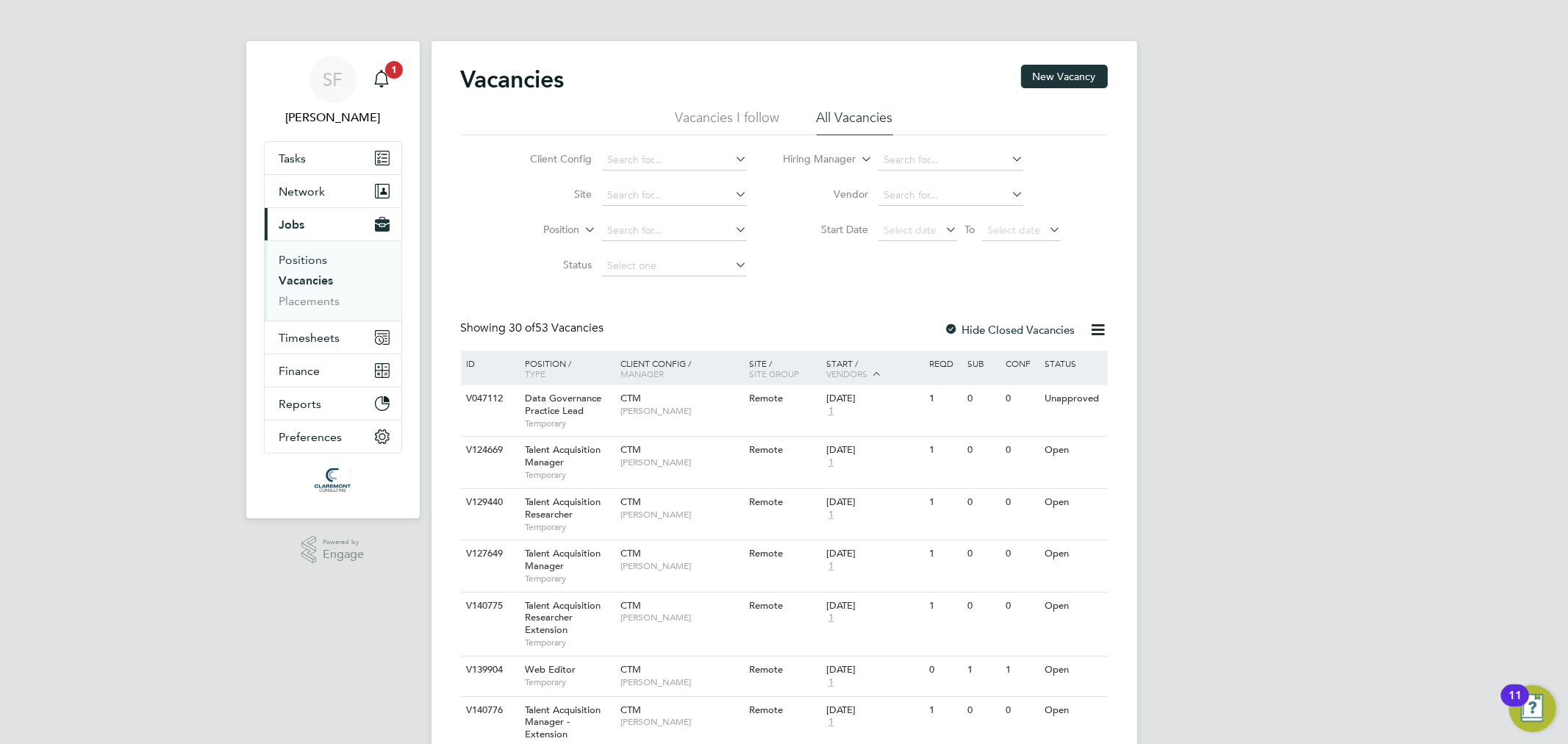
click at [297, 258] on link "Positions" at bounding box center [304, 259] width 48 height 13
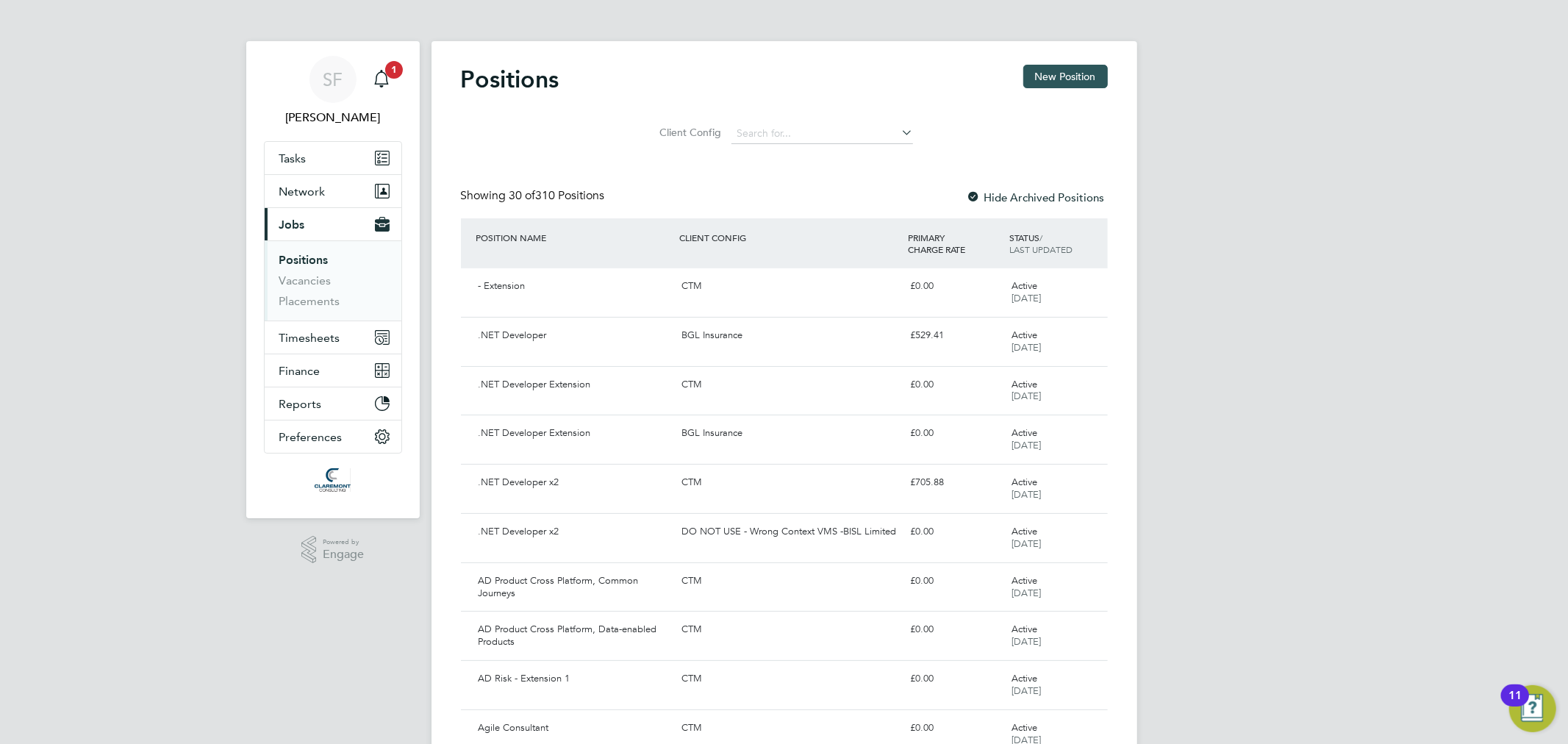
click at [1078, 82] on button "New Position" at bounding box center [1066, 76] width 85 height 23
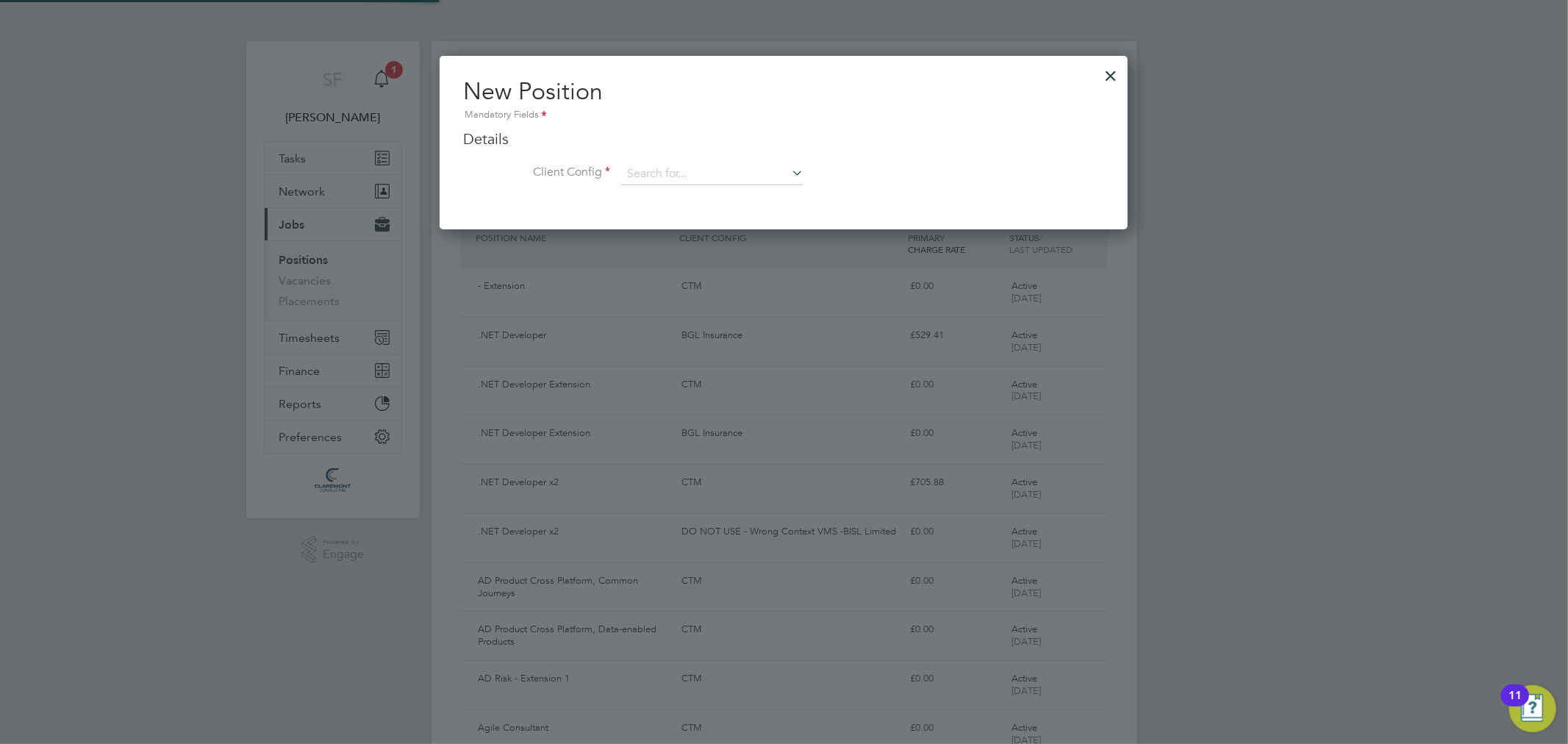
scroll to position [173, 689]
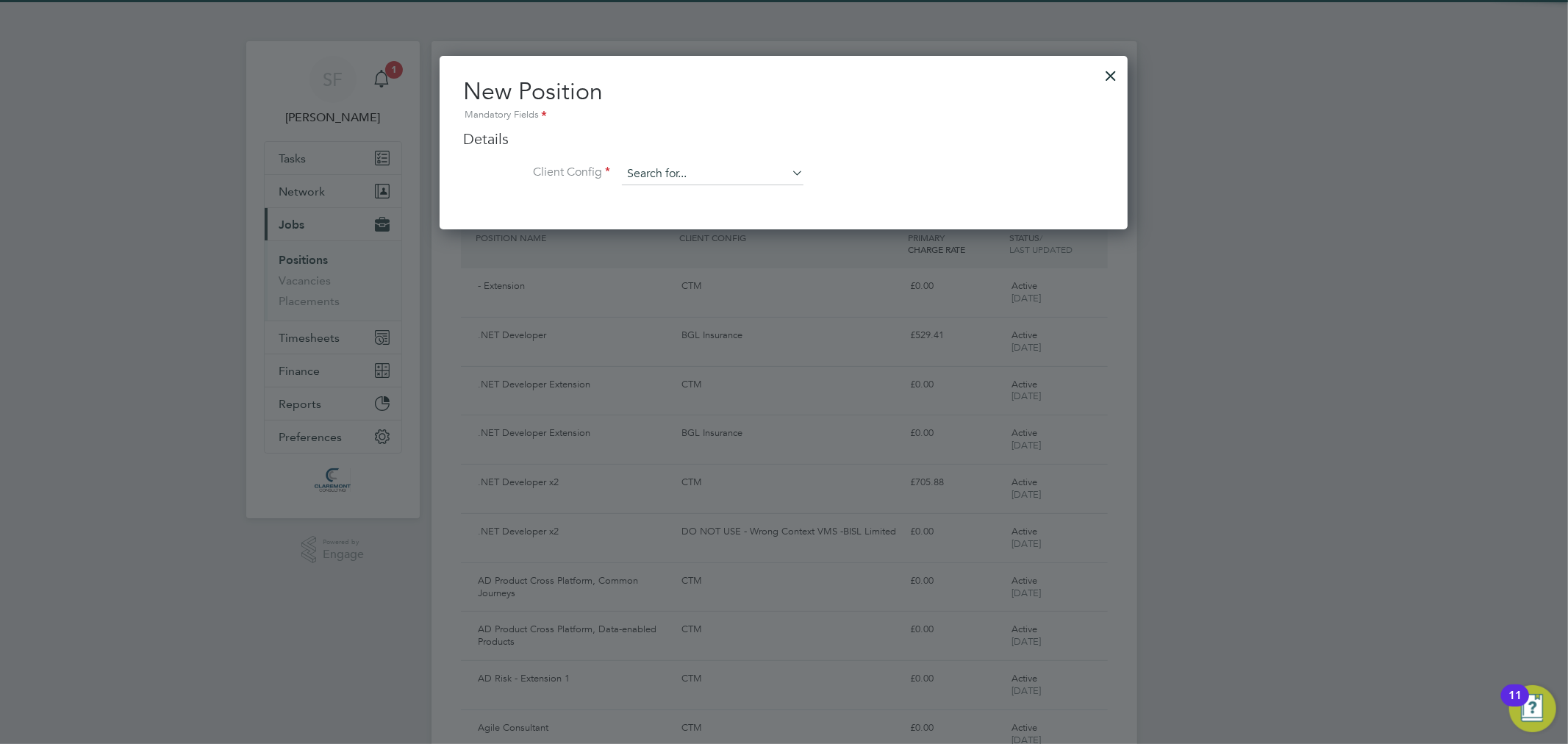
click at [659, 178] on input at bounding box center [712, 173] width 181 height 22
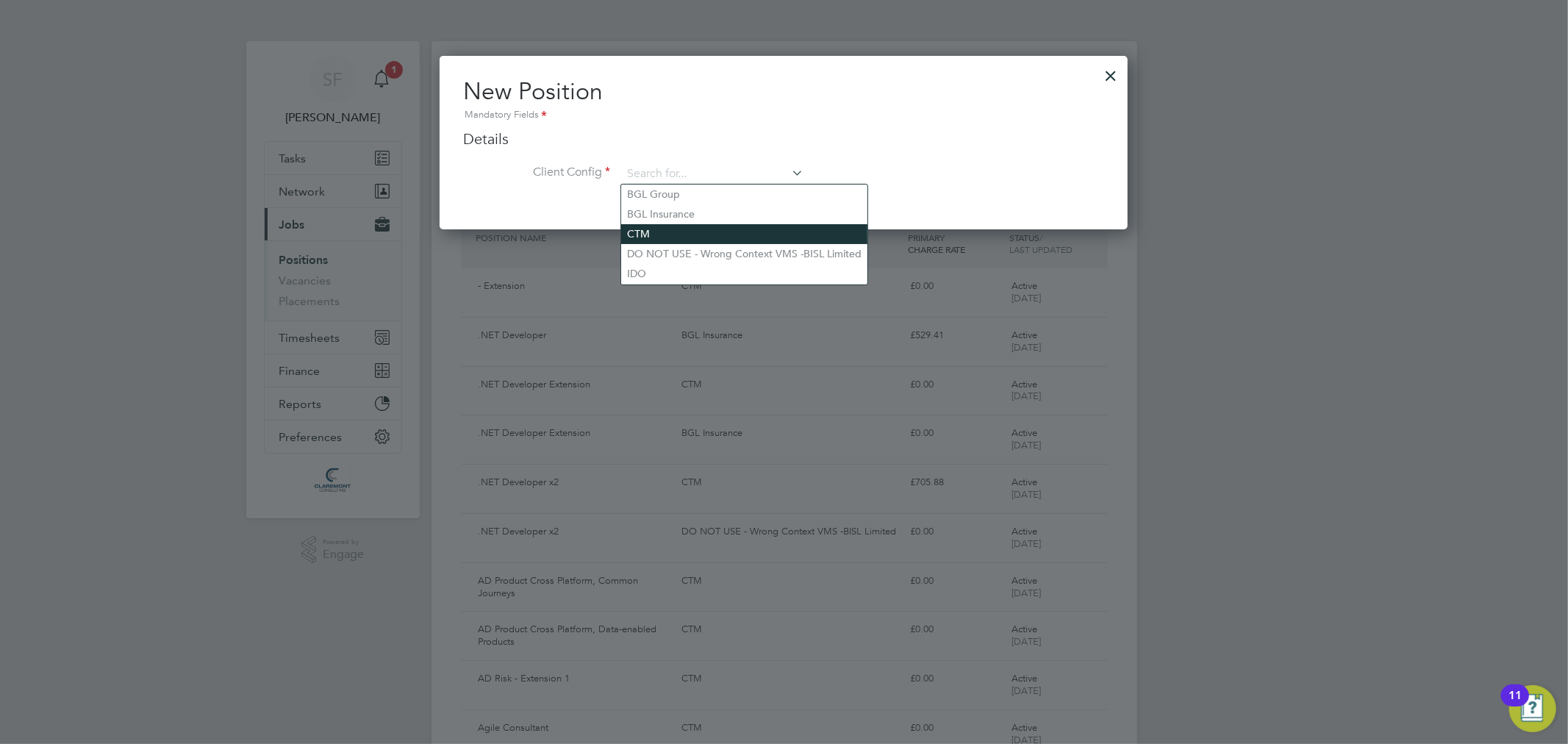
click at [663, 225] on li "CTM" at bounding box center [745, 234] width 247 height 20
type input "CTM"
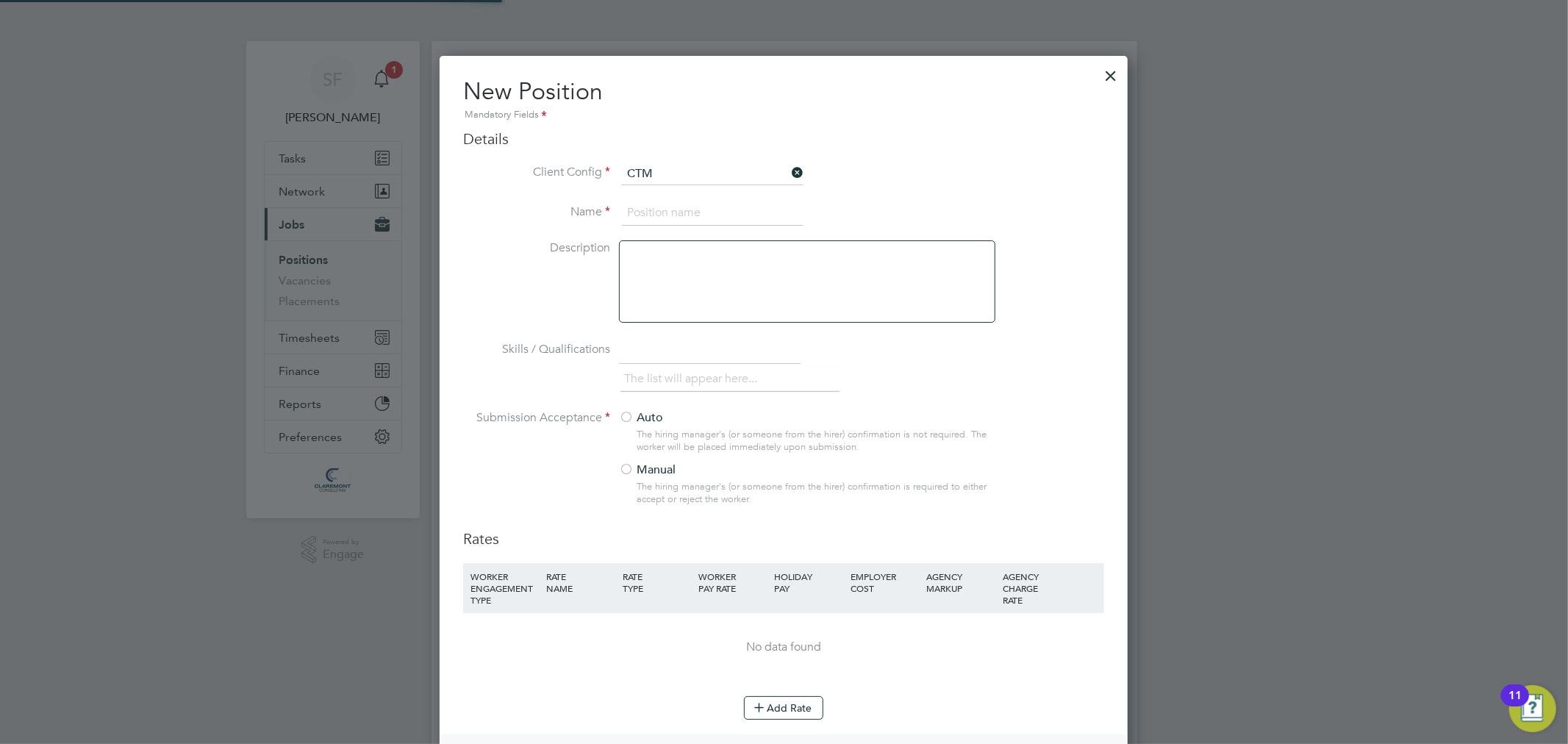
scroll to position [960, 689]
click at [659, 212] on input at bounding box center [712, 213] width 181 height 26
click at [687, 204] on input at bounding box center [712, 213] width 181 height 26
type input "d"
type input "Designer"
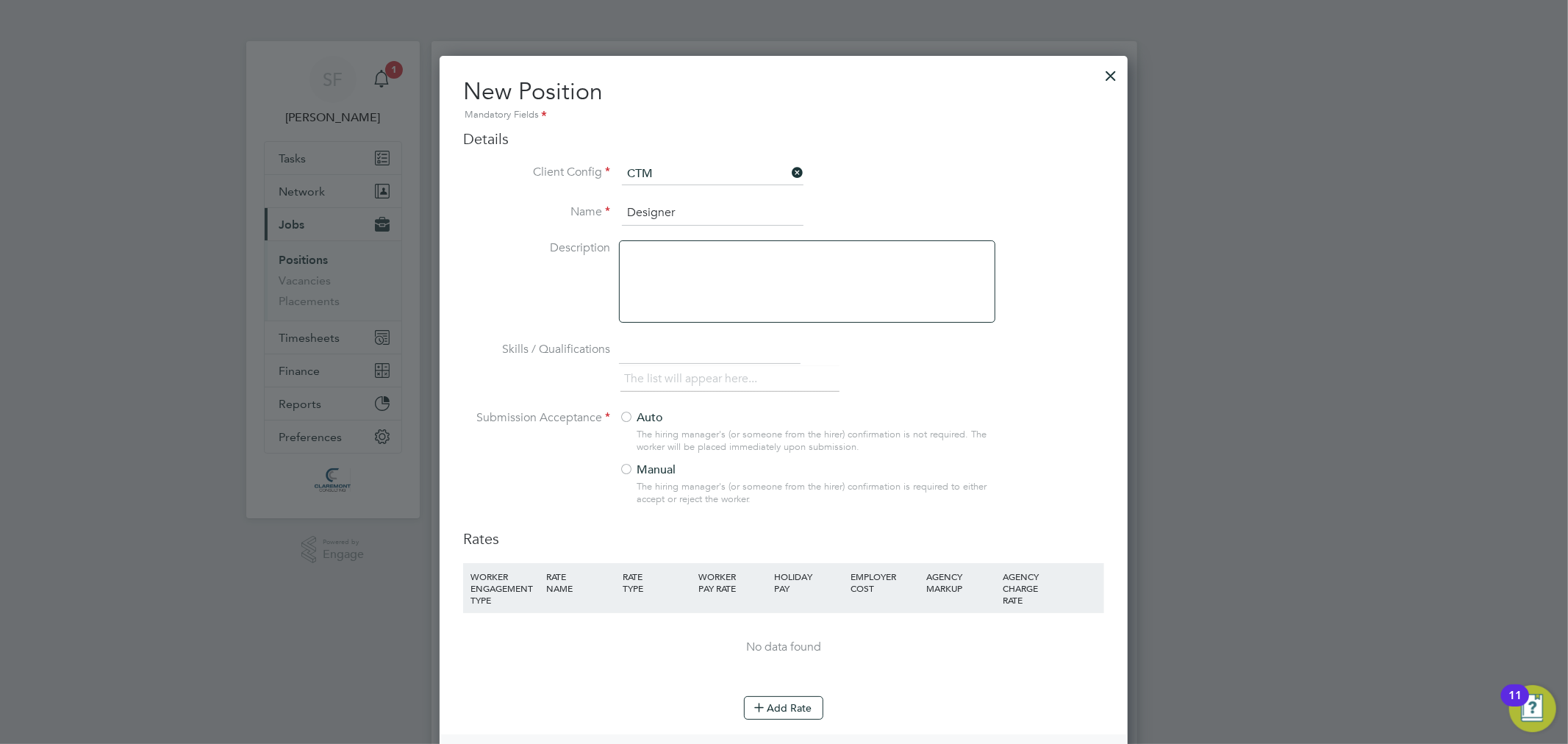
click at [660, 466] on label "Manual" at bounding box center [801, 470] width 364 height 15
click at [672, 287] on div at bounding box center [807, 280] width 377 height 82
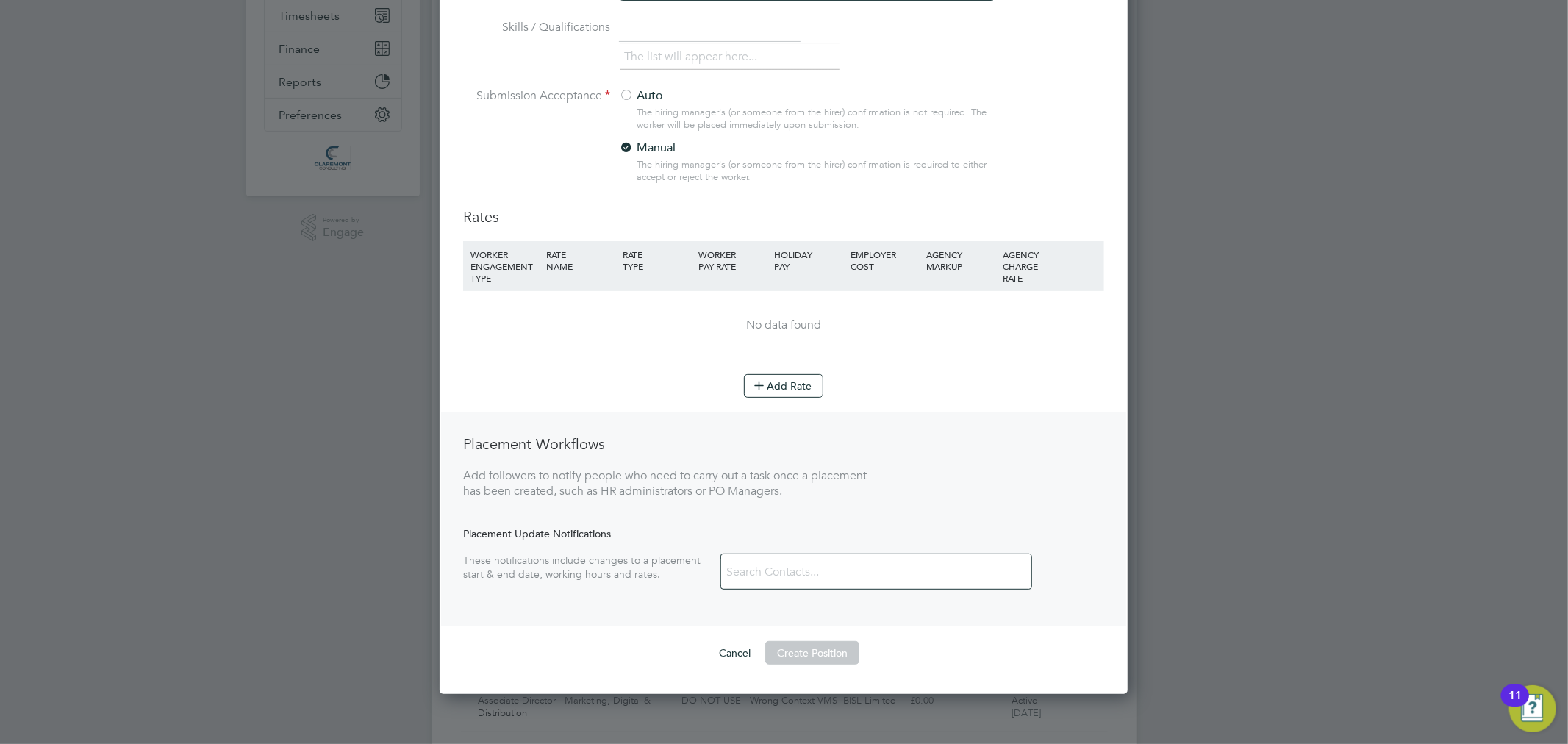
scroll to position [327, 0]
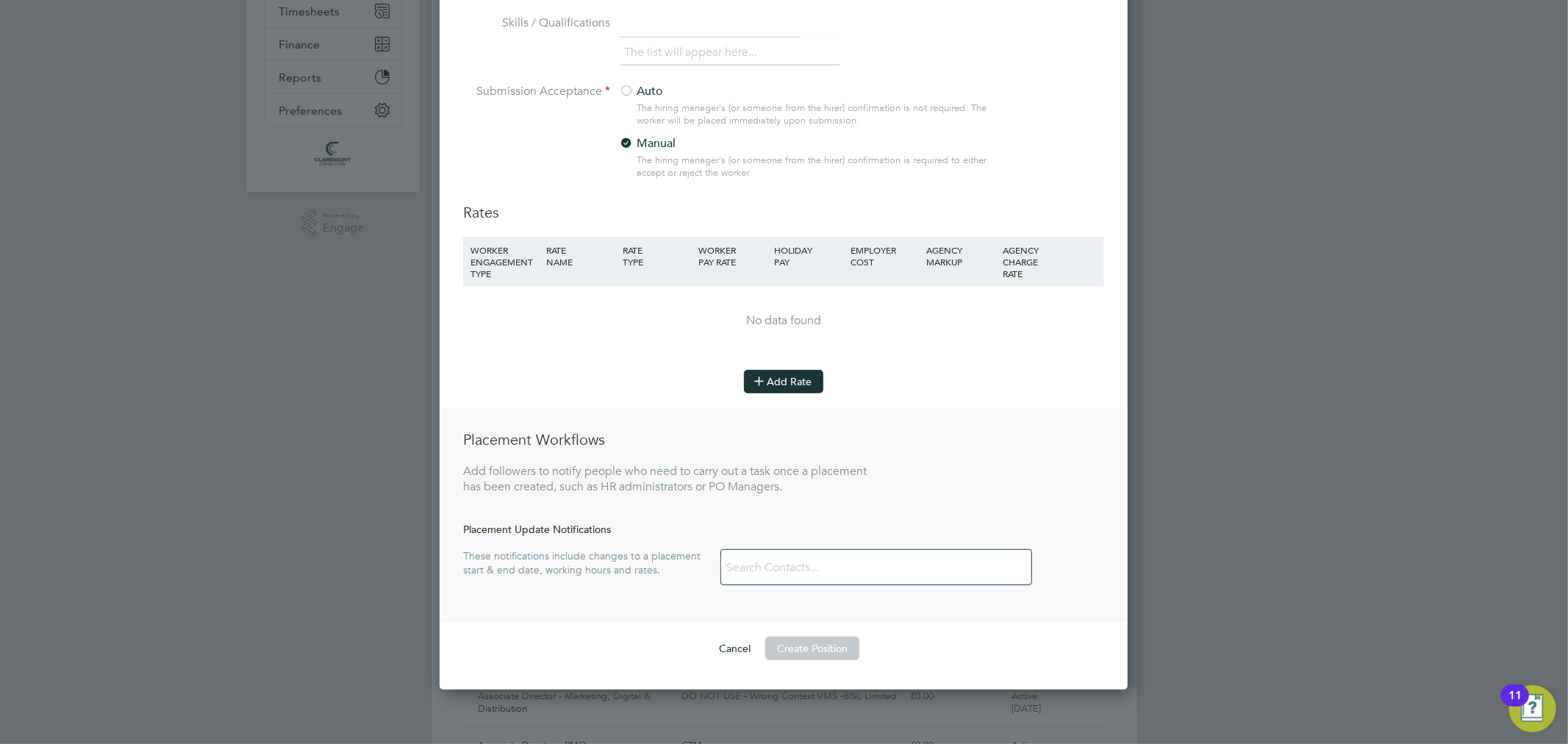
click at [784, 381] on button "Add Rate" at bounding box center [784, 382] width 79 height 23
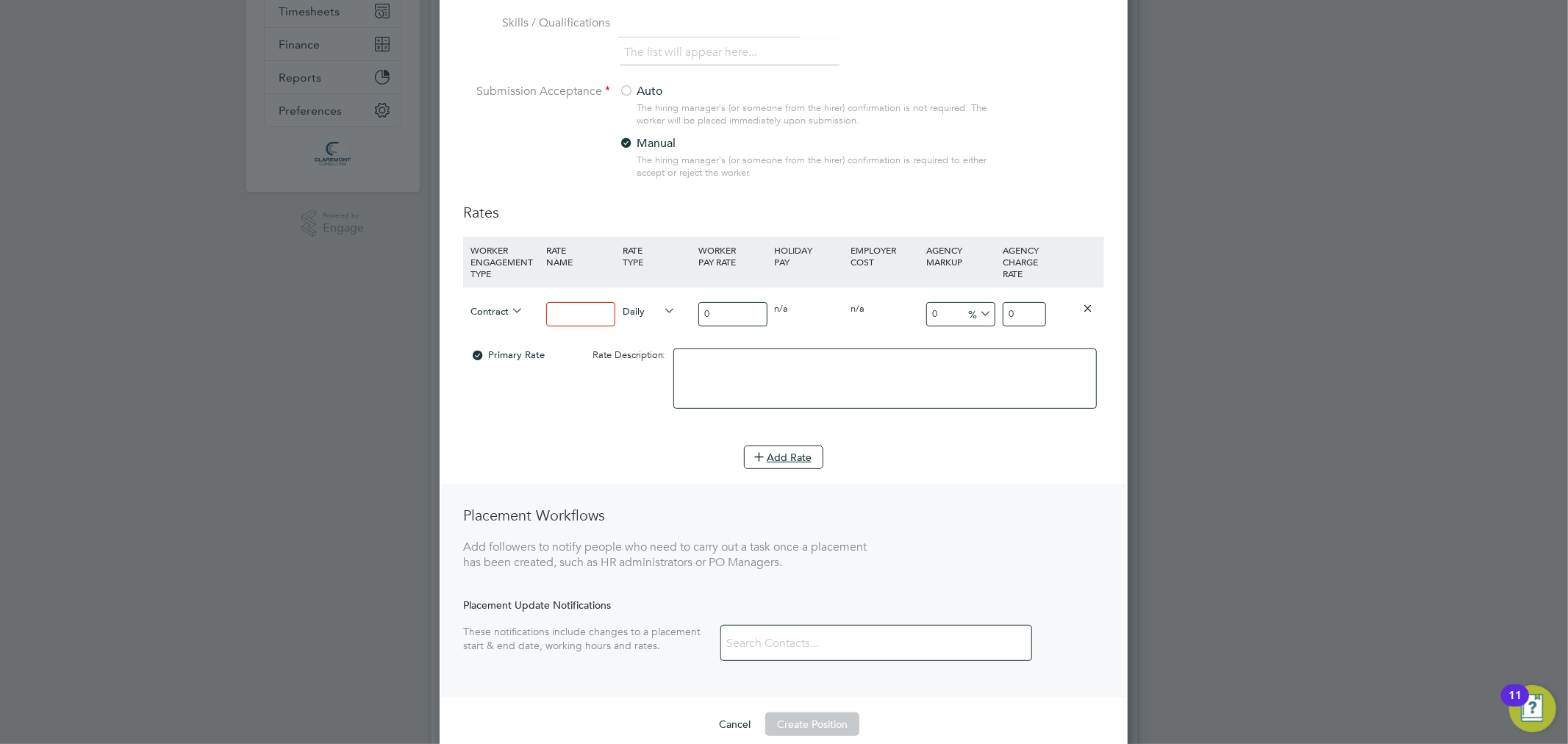
click at [589, 315] on input at bounding box center [580, 314] width 68 height 24
type input "Standard"
click at [739, 311] on input "0" at bounding box center [732, 314] width 68 height 24
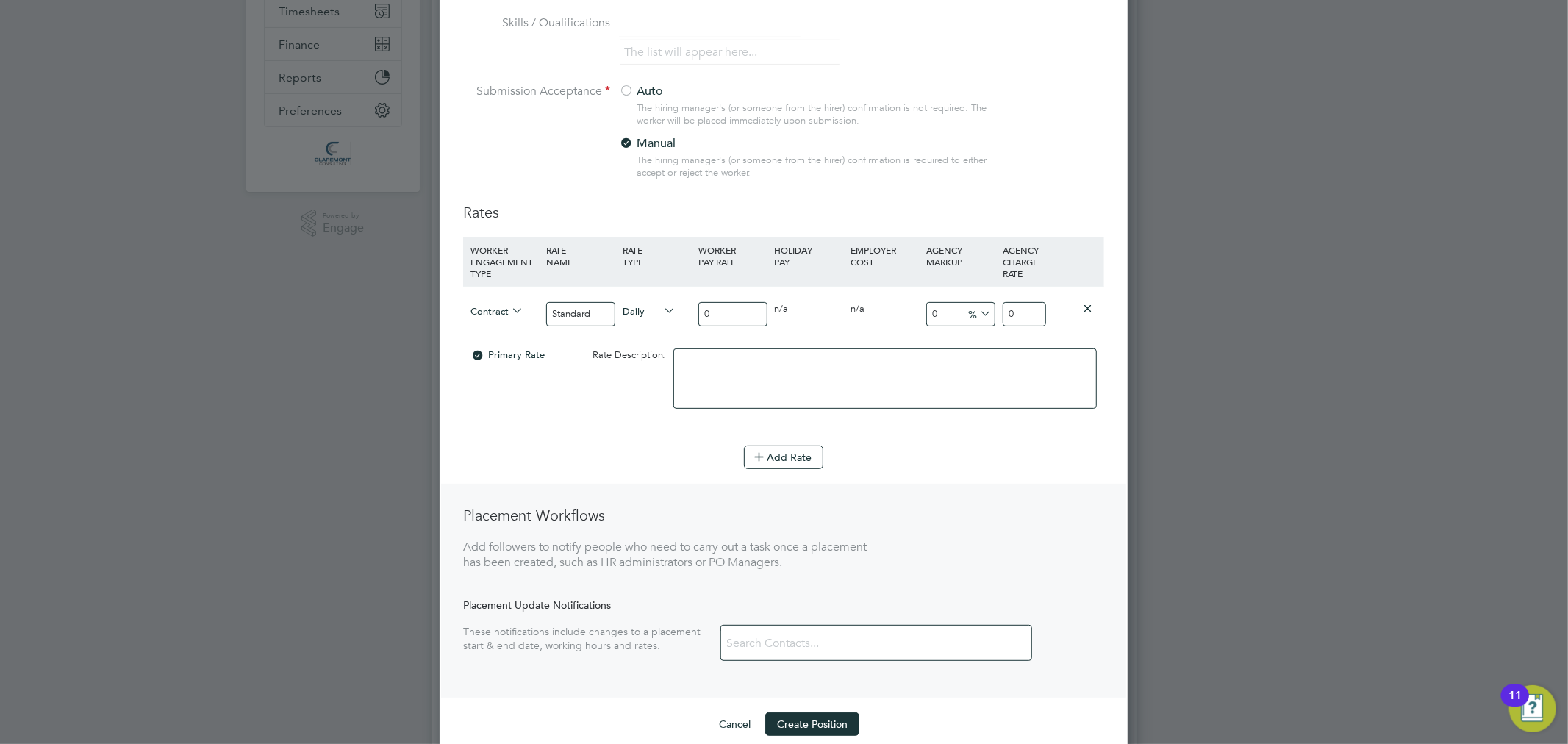
type input "2"
type input "20"
type input "200"
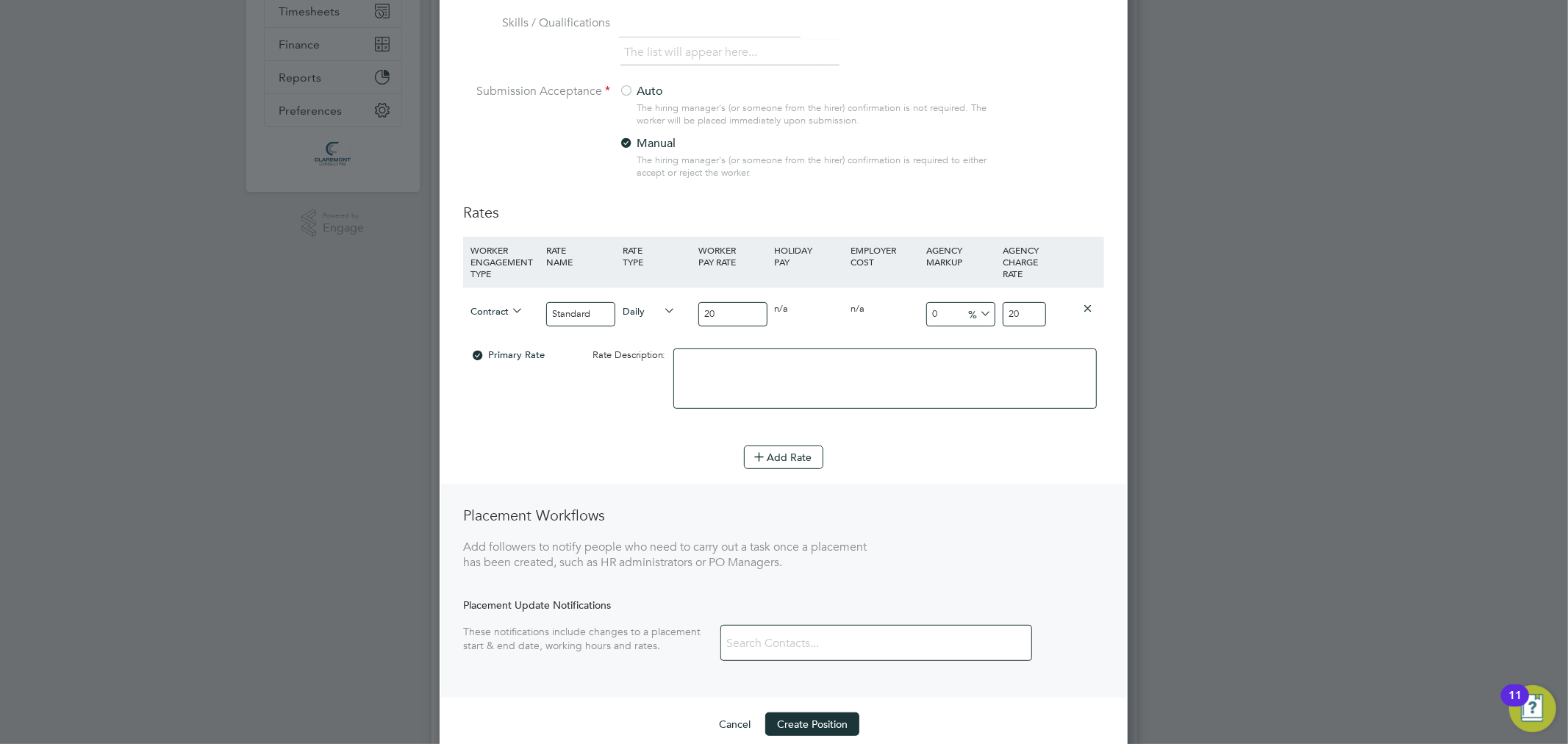
type input "200"
click at [1019, 310] on input "200" at bounding box center [1024, 314] width 43 height 24
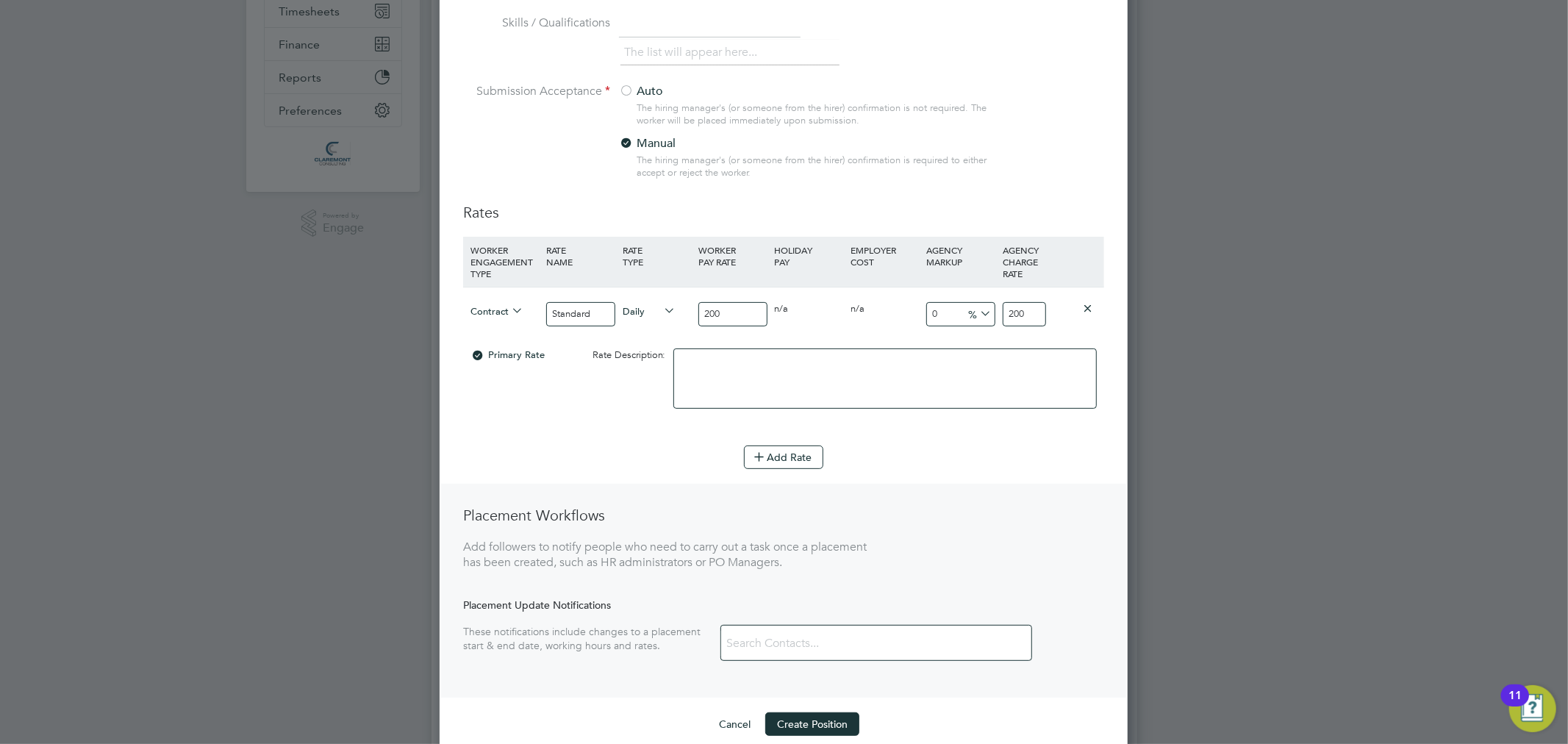
type input "-99"
type input "2"
type input "-89"
type input "22"
type input "14.5"
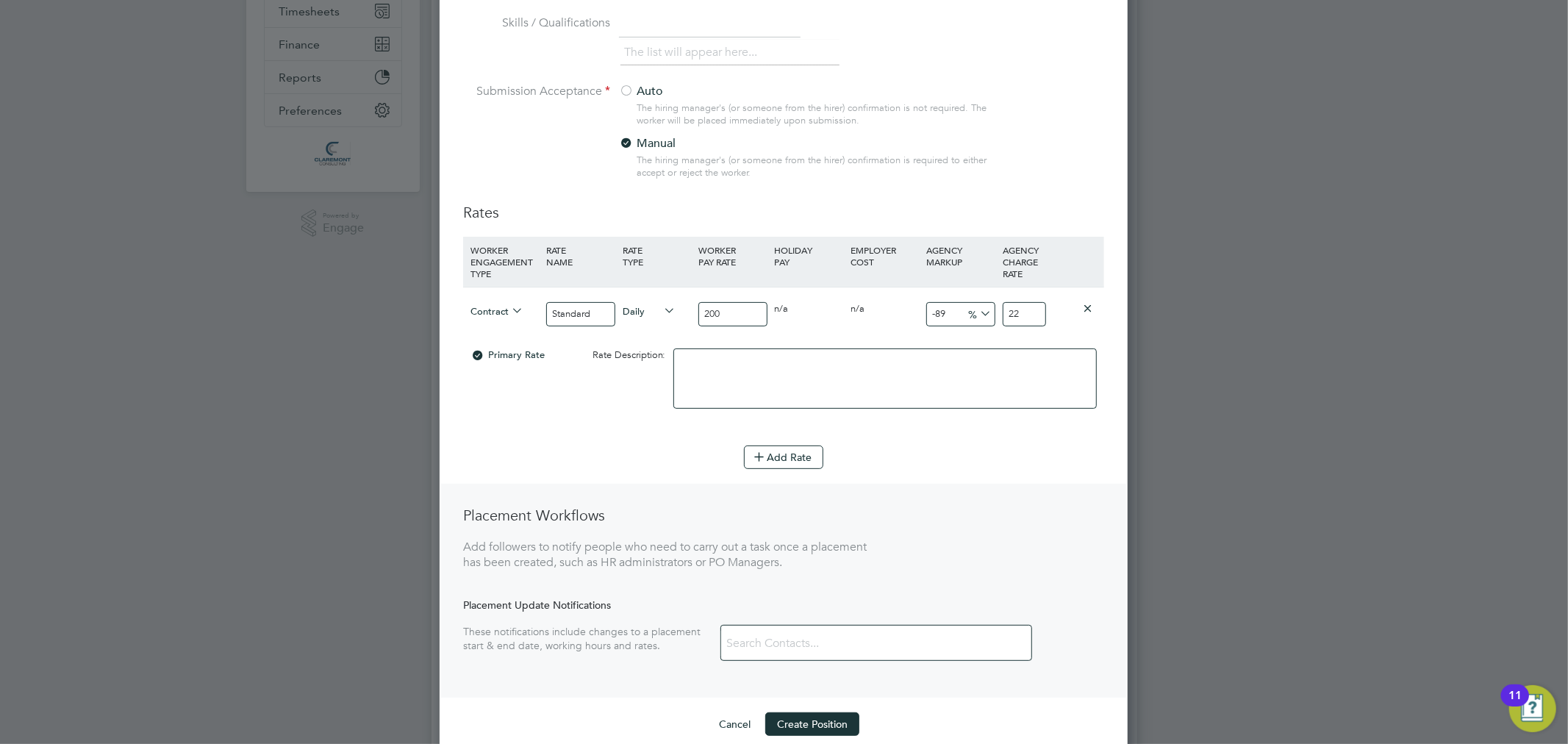
type input "229"
type input "14.55"
type input "229.1"
type input "14.58"
type input "229.16"
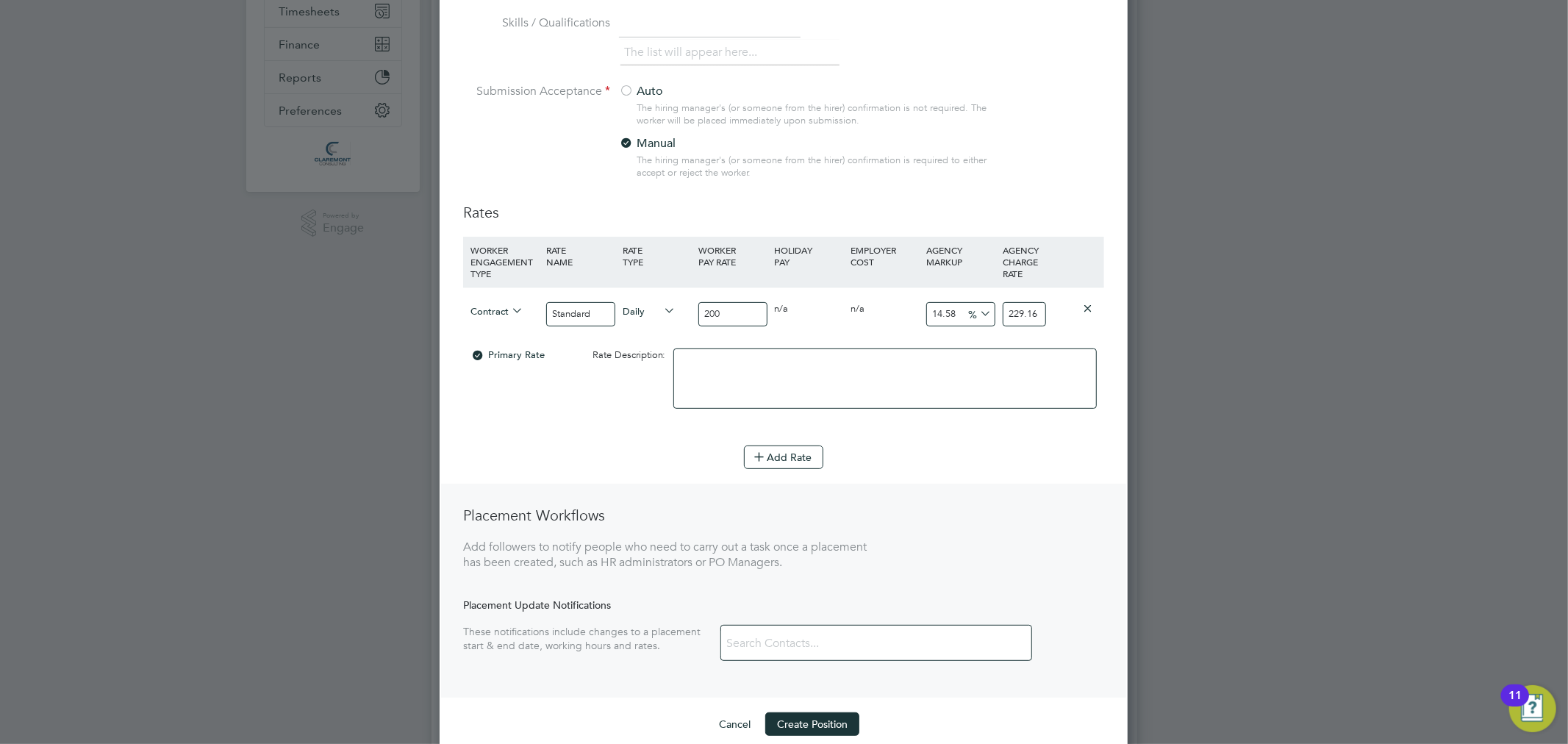
click at [594, 433] on li "WORKER ENGAGEMENT TYPE RATE NAME RATE TYPE WORKER PAY RATE HOLIDAY PAY EMPLOYER…" at bounding box center [784, 341] width 641 height 209
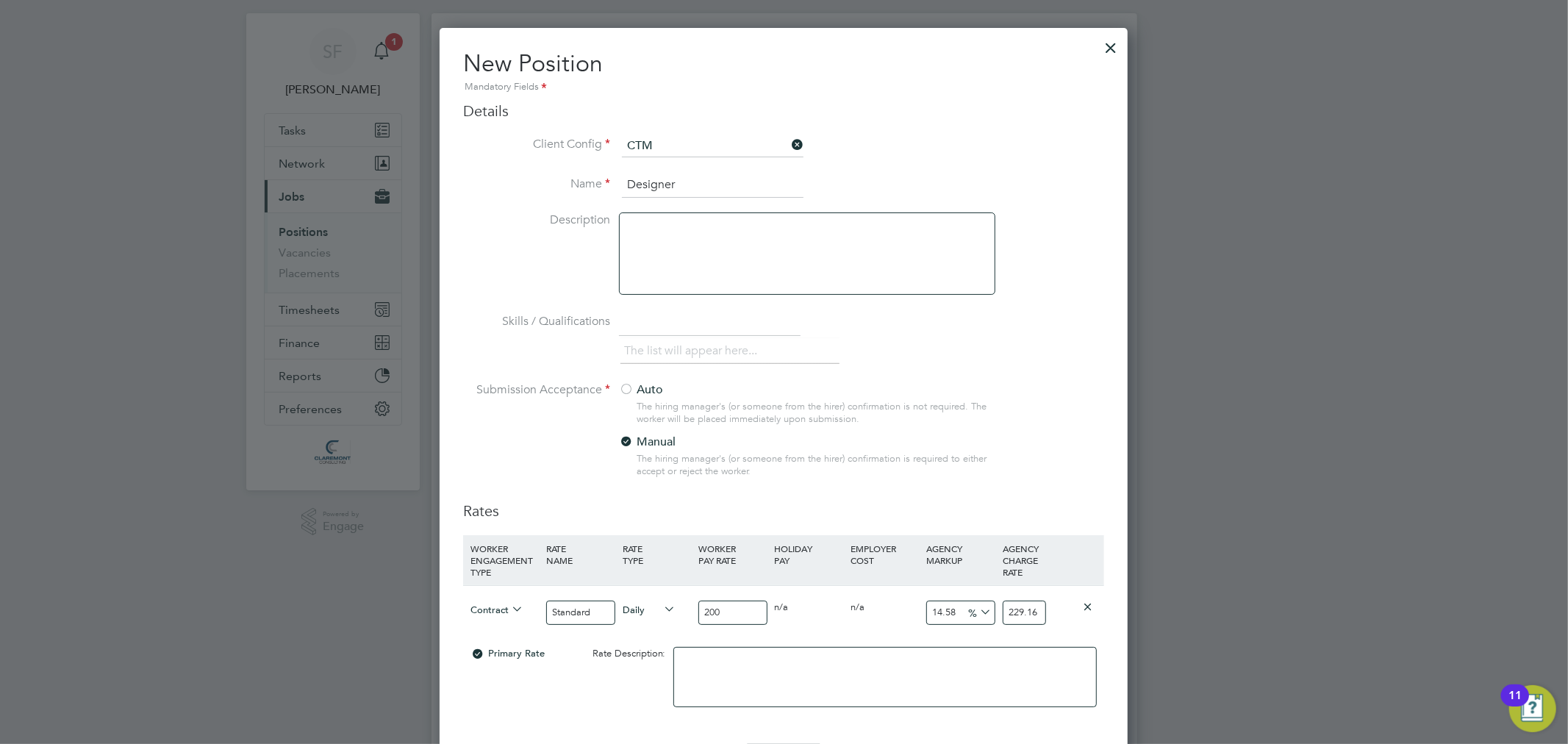
scroll to position [0, 0]
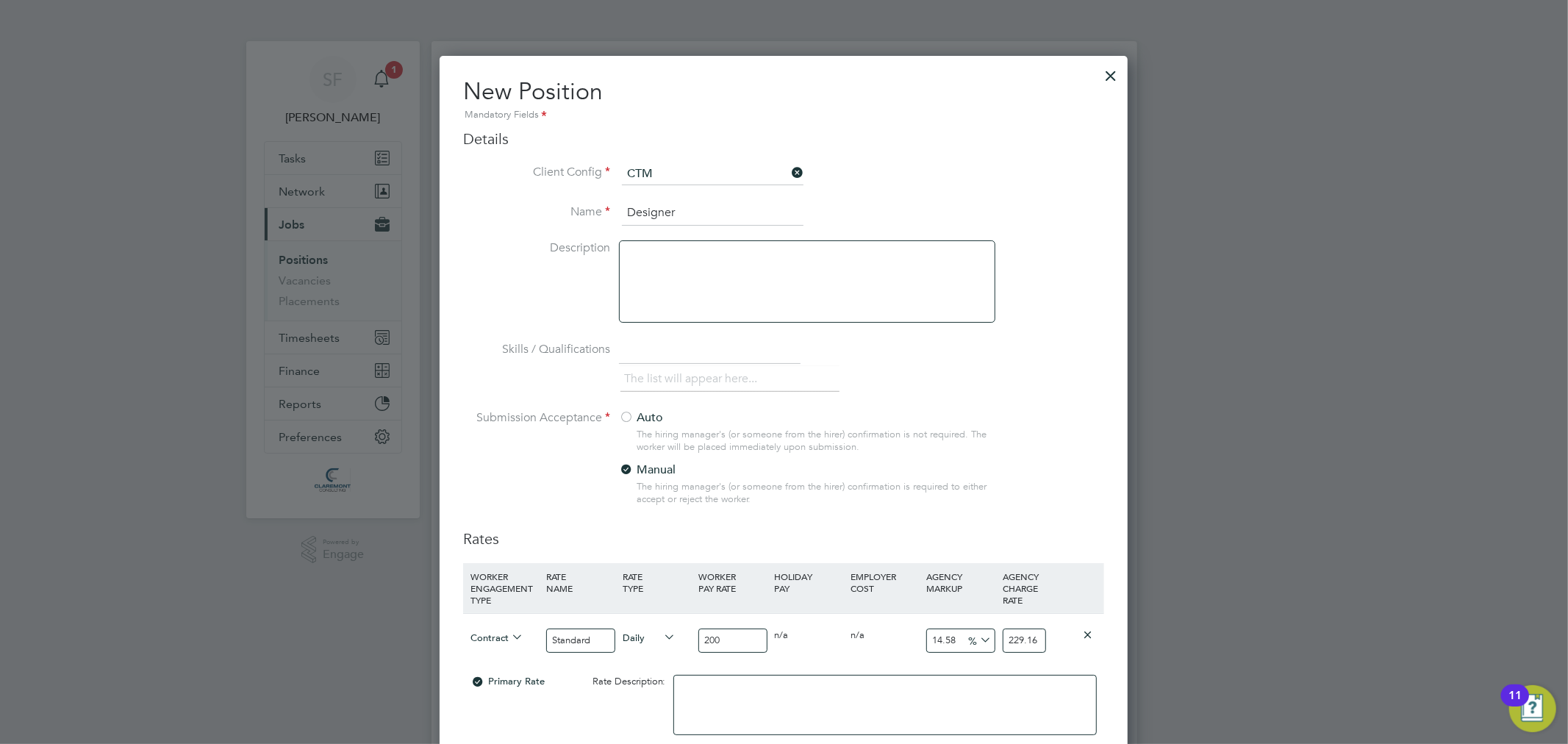
click at [747, 276] on div at bounding box center [807, 280] width 377 height 82
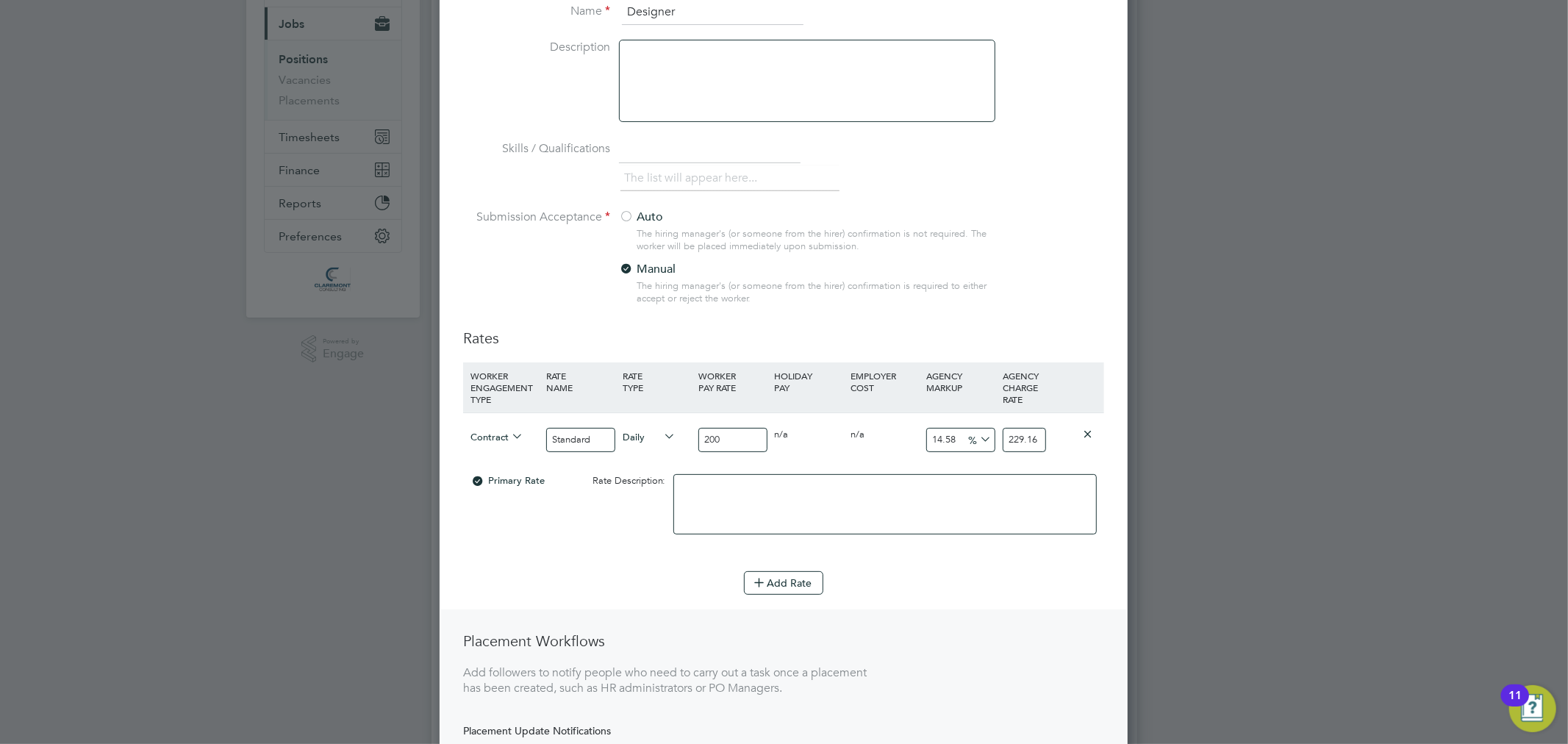
scroll to position [490, 0]
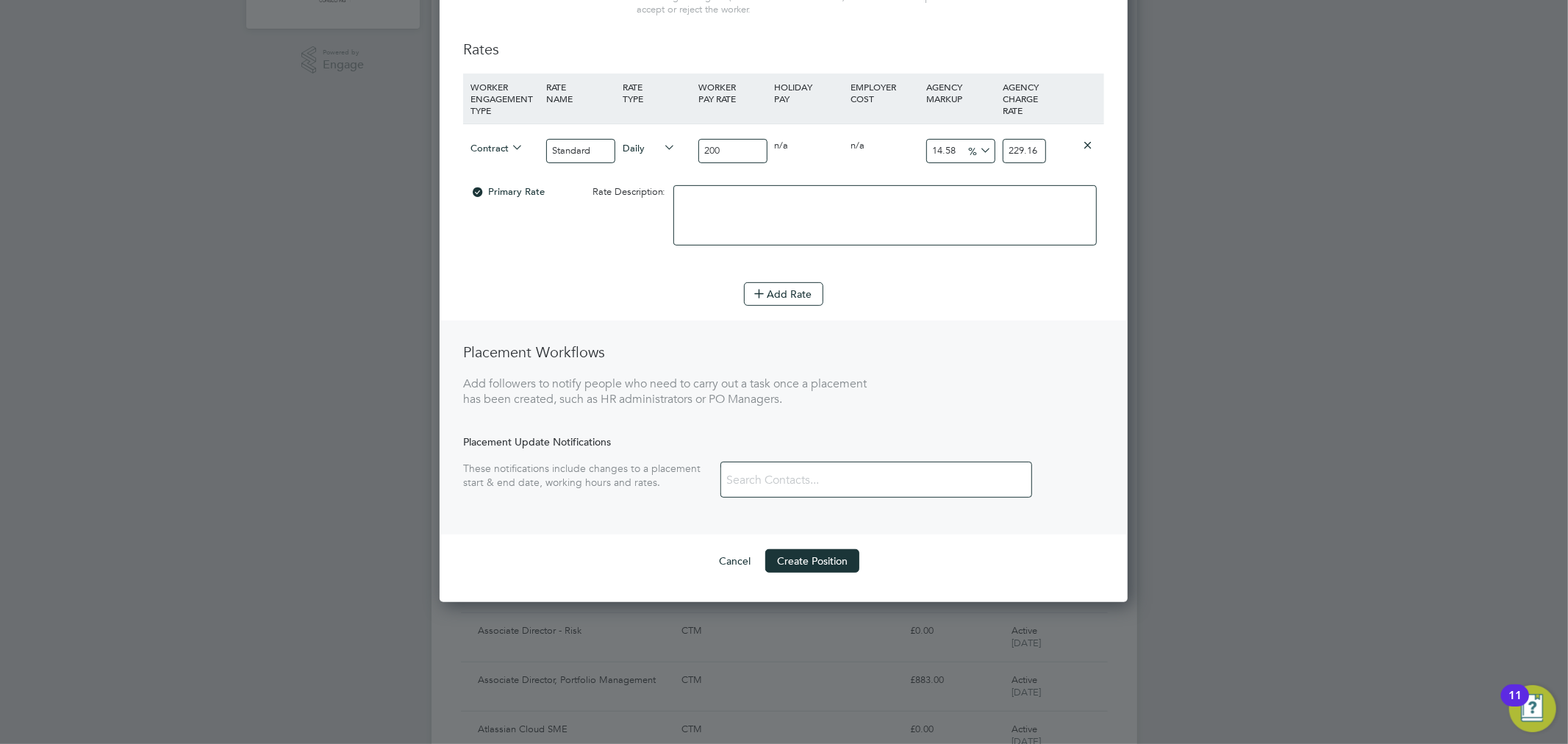
click at [792, 563] on button "Create Position" at bounding box center [812, 561] width 94 height 23
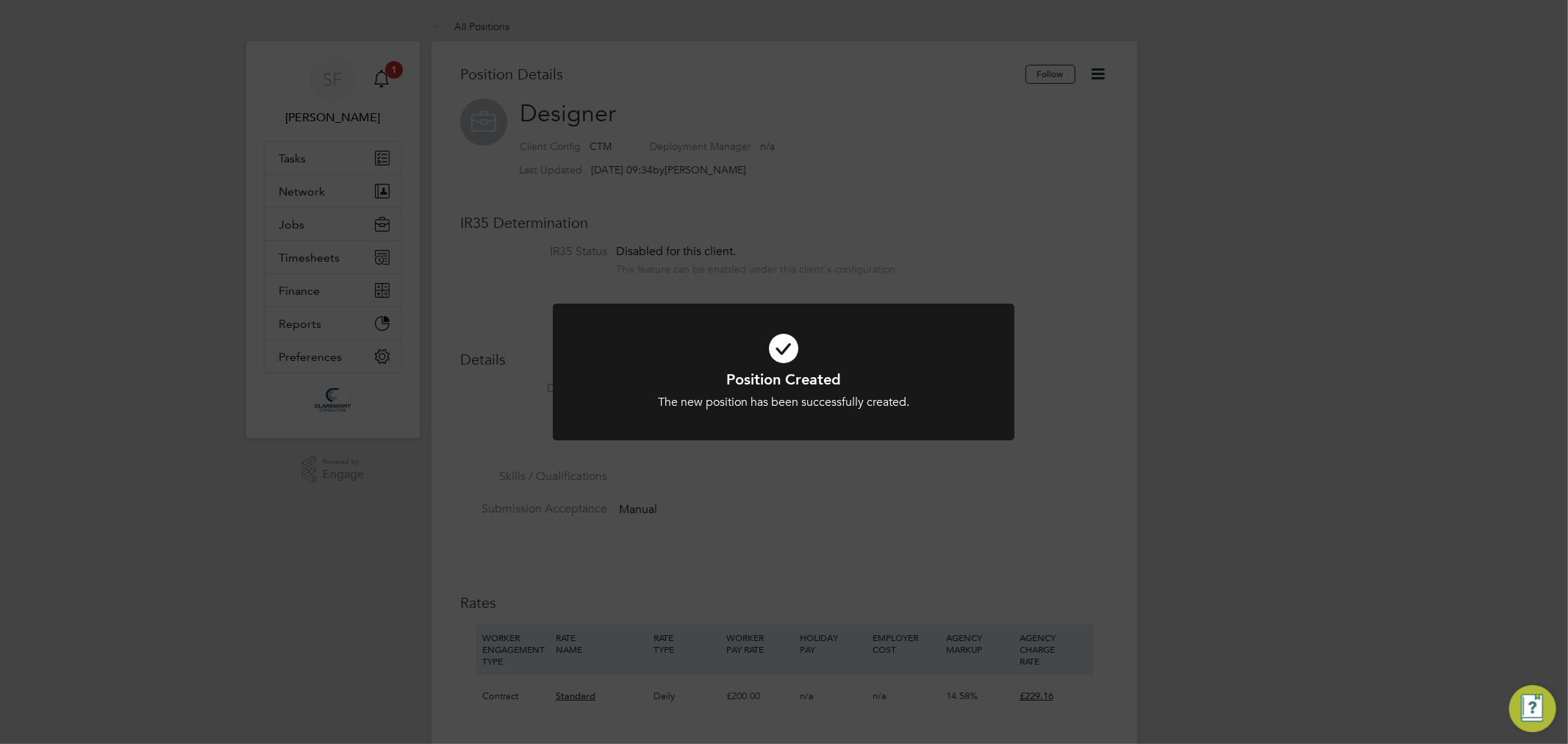
scroll to position [42, 98]
click at [820, 501] on div "Position Created The new position has been successfully created. Cancel Okay" at bounding box center [784, 372] width 1568 height 744
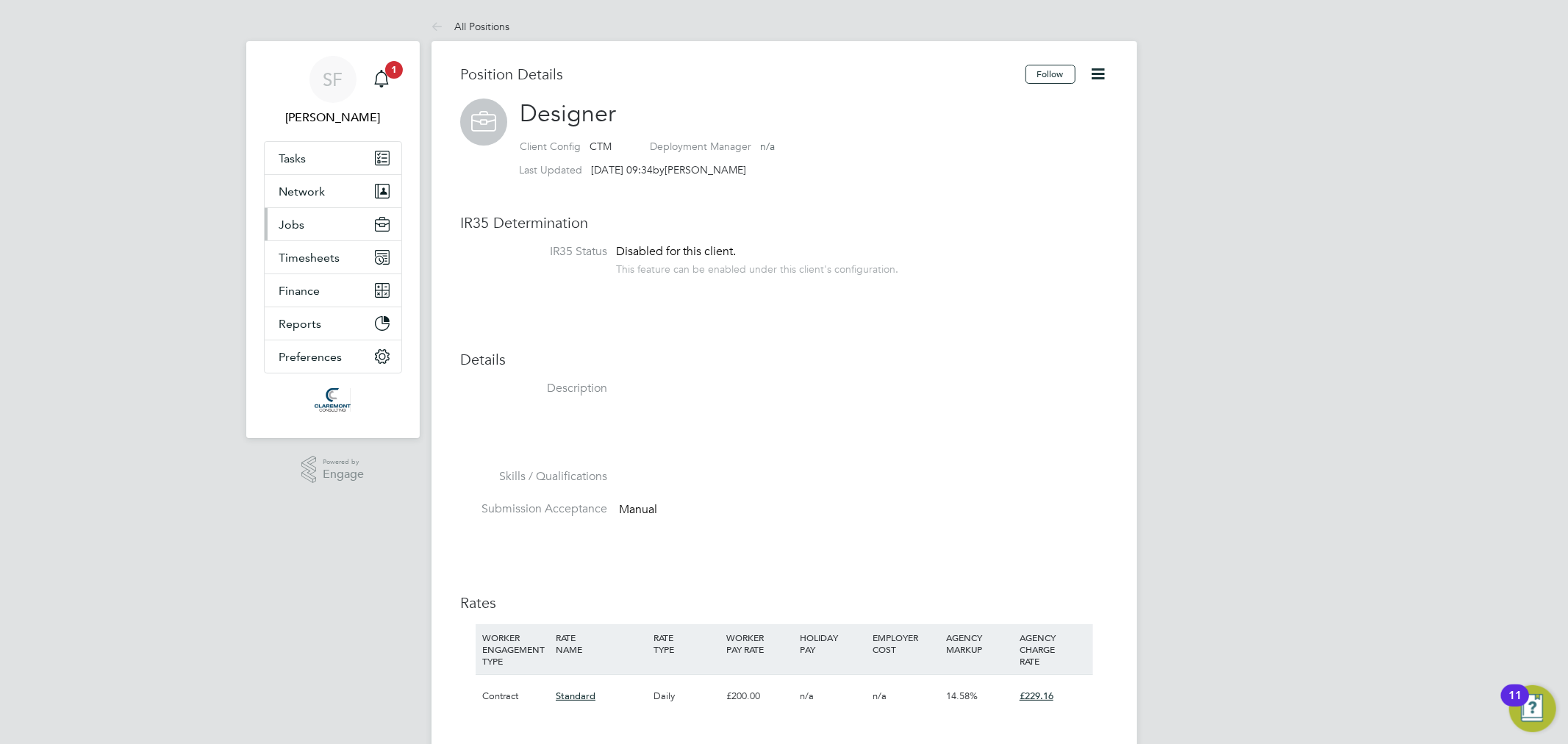
click at [312, 221] on button "Jobs" at bounding box center [333, 225] width 137 height 33
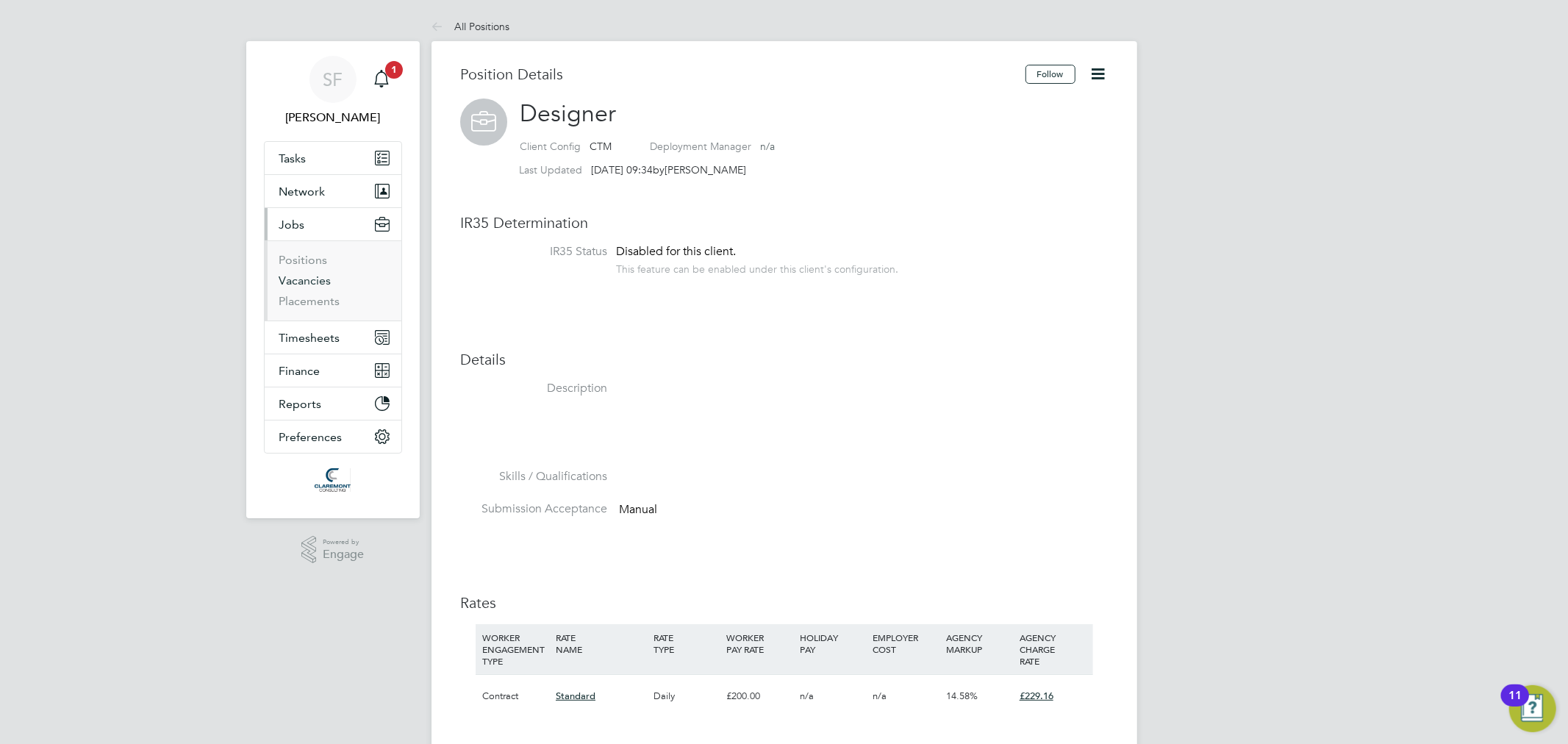
click at [306, 280] on link "Vacancies" at bounding box center [306, 280] width 52 height 13
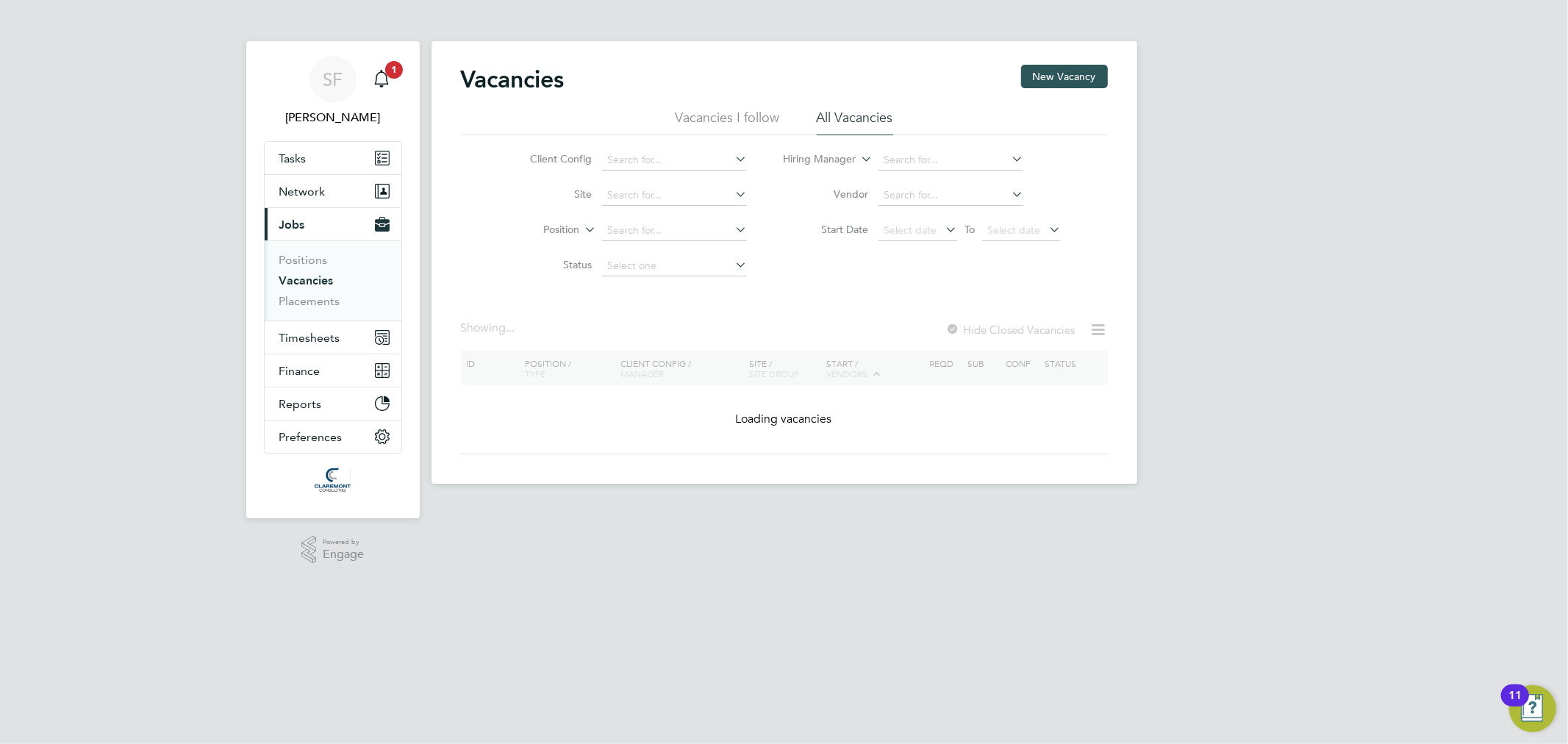
click at [1057, 79] on button "New Vacancy" at bounding box center [1065, 76] width 87 height 23
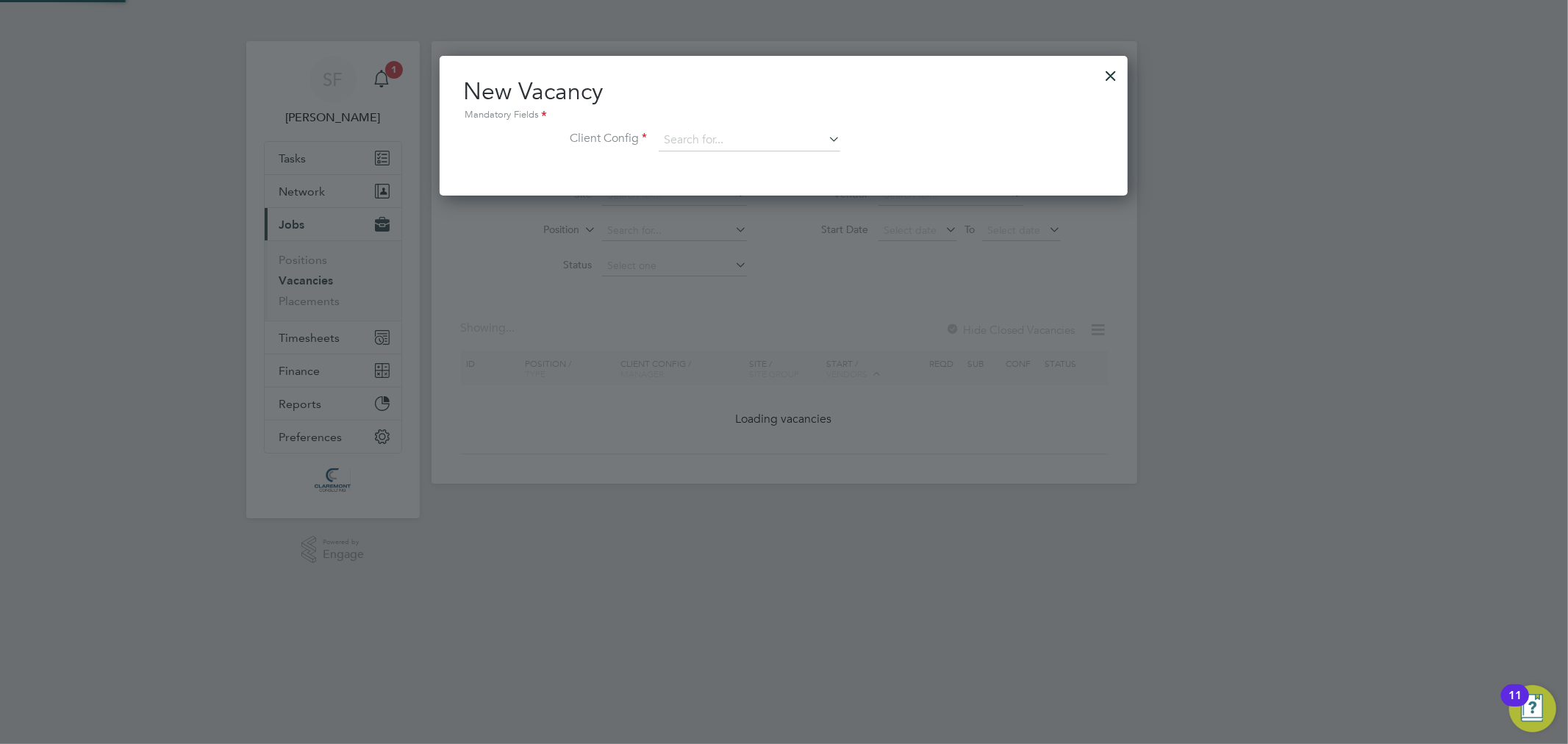
scroll to position [138, 689]
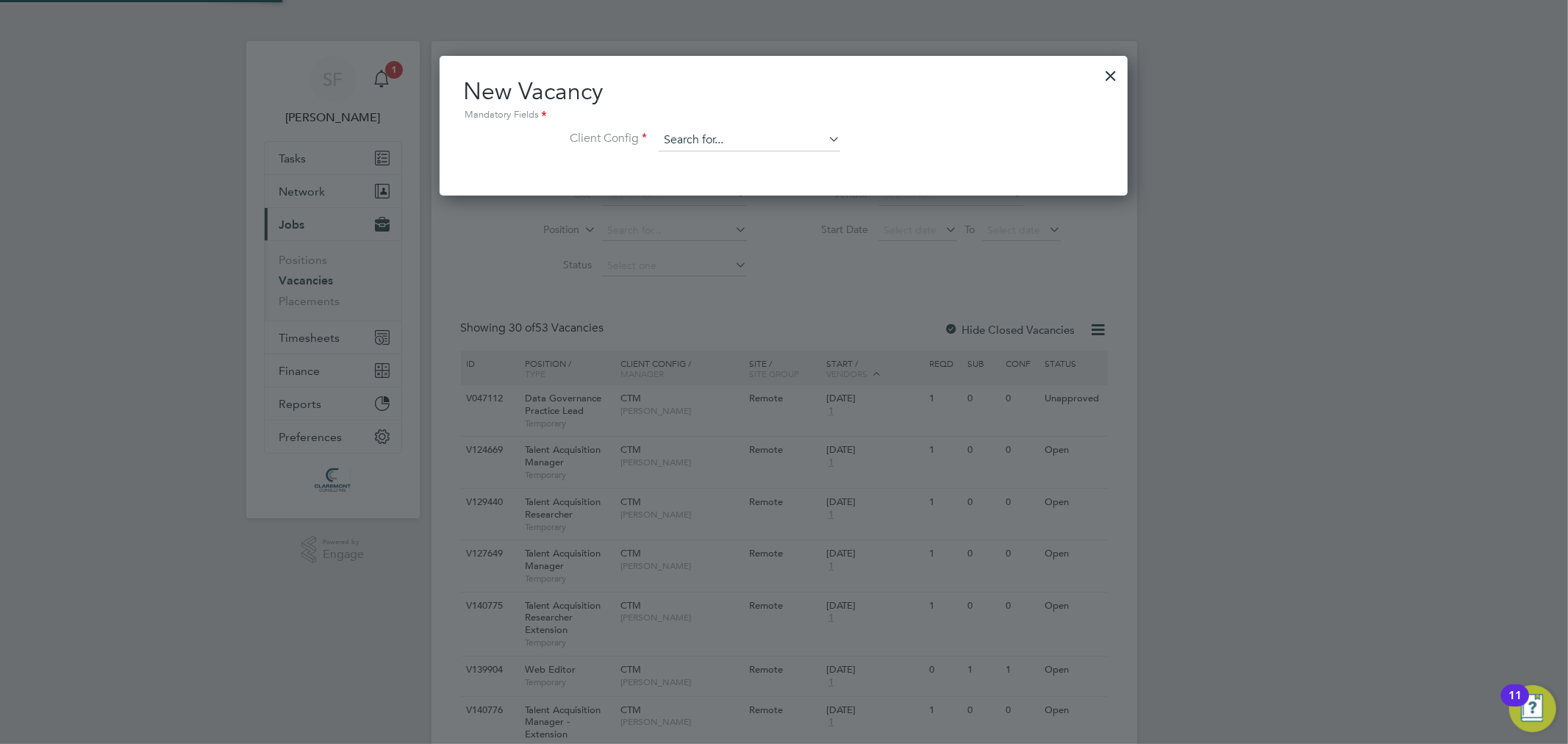
click at [697, 141] on input at bounding box center [750, 140] width 181 height 22
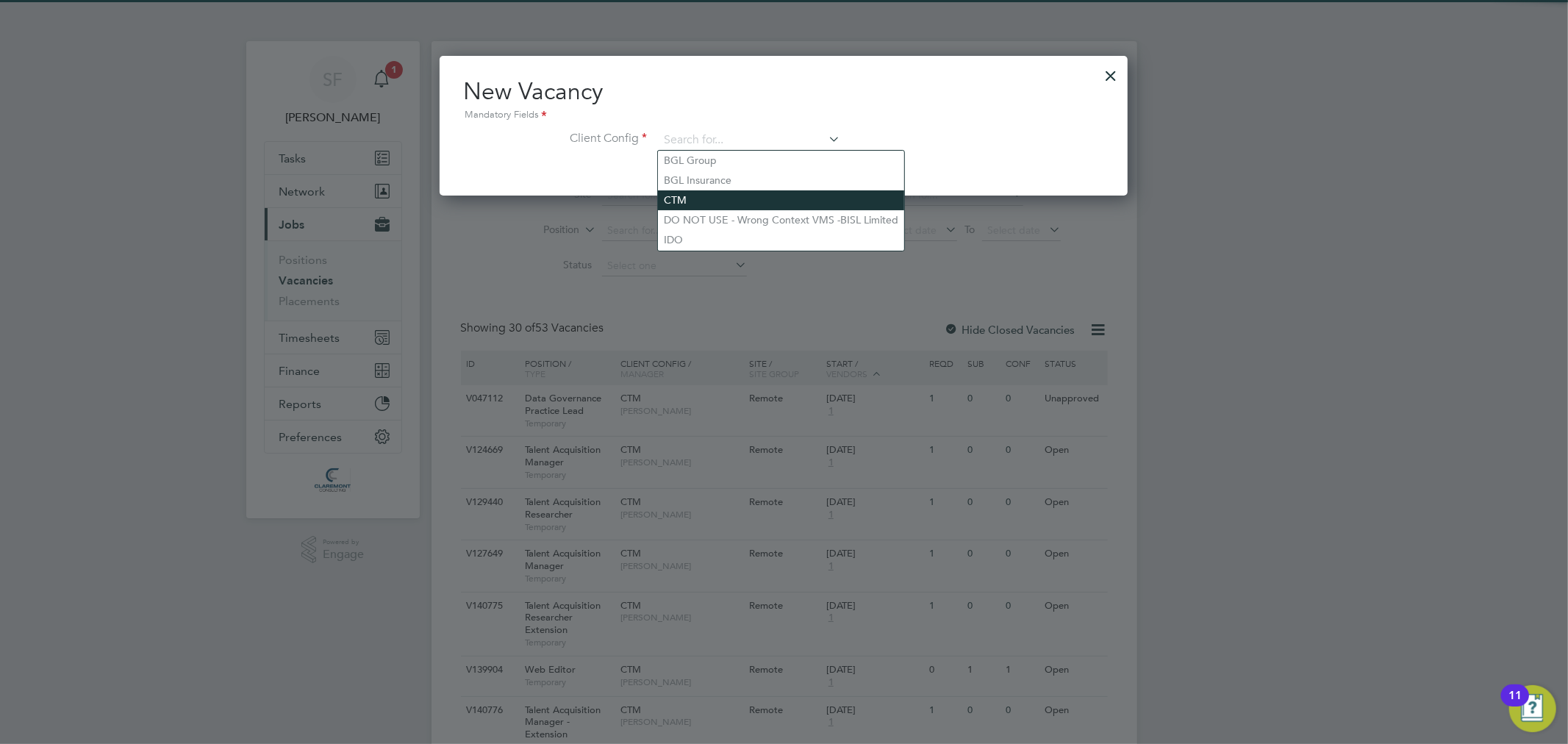
click at [696, 191] on li "CTM" at bounding box center [782, 200] width 247 height 20
type input "CTM"
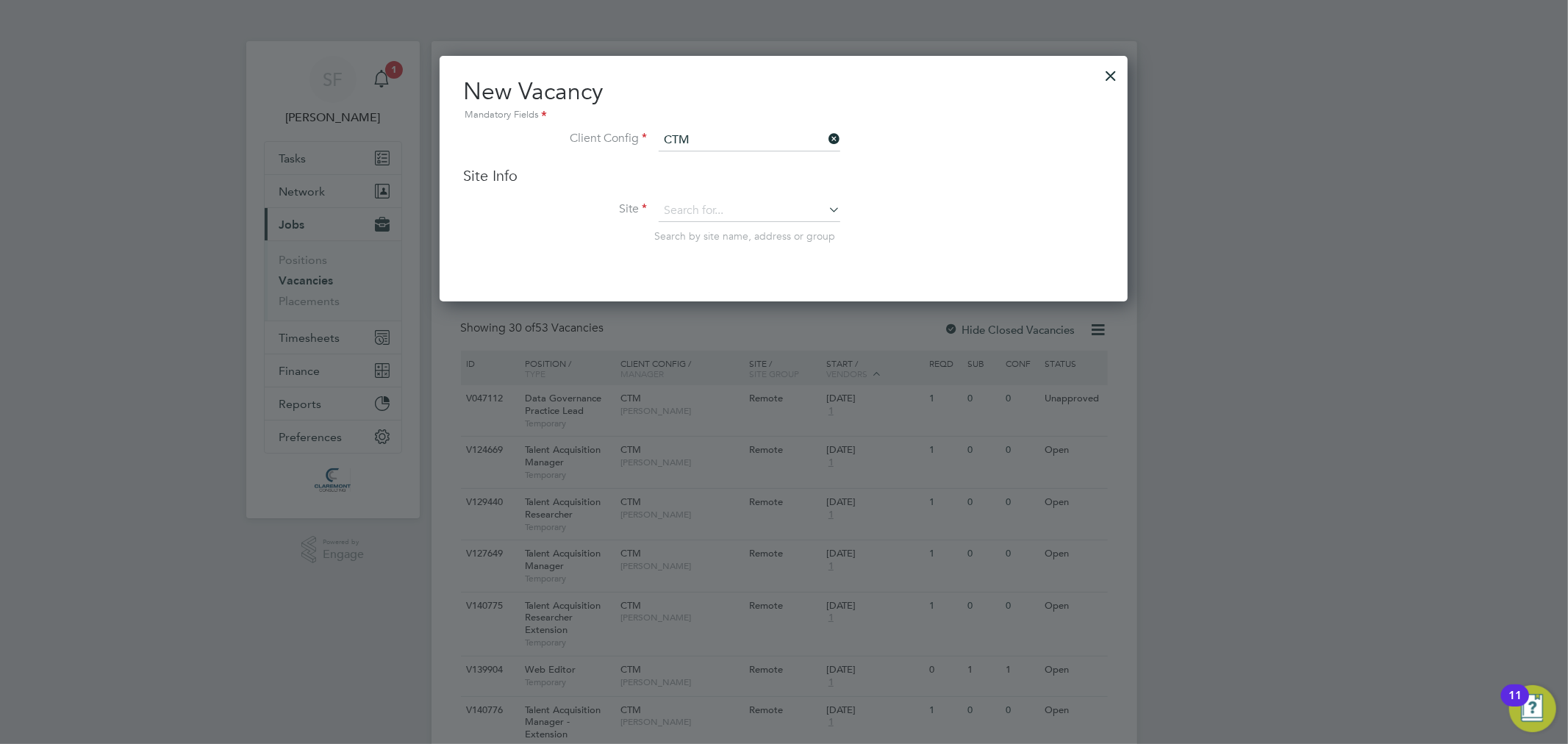
scroll to position [244, 689]
click at [694, 206] on input at bounding box center [750, 211] width 181 height 22
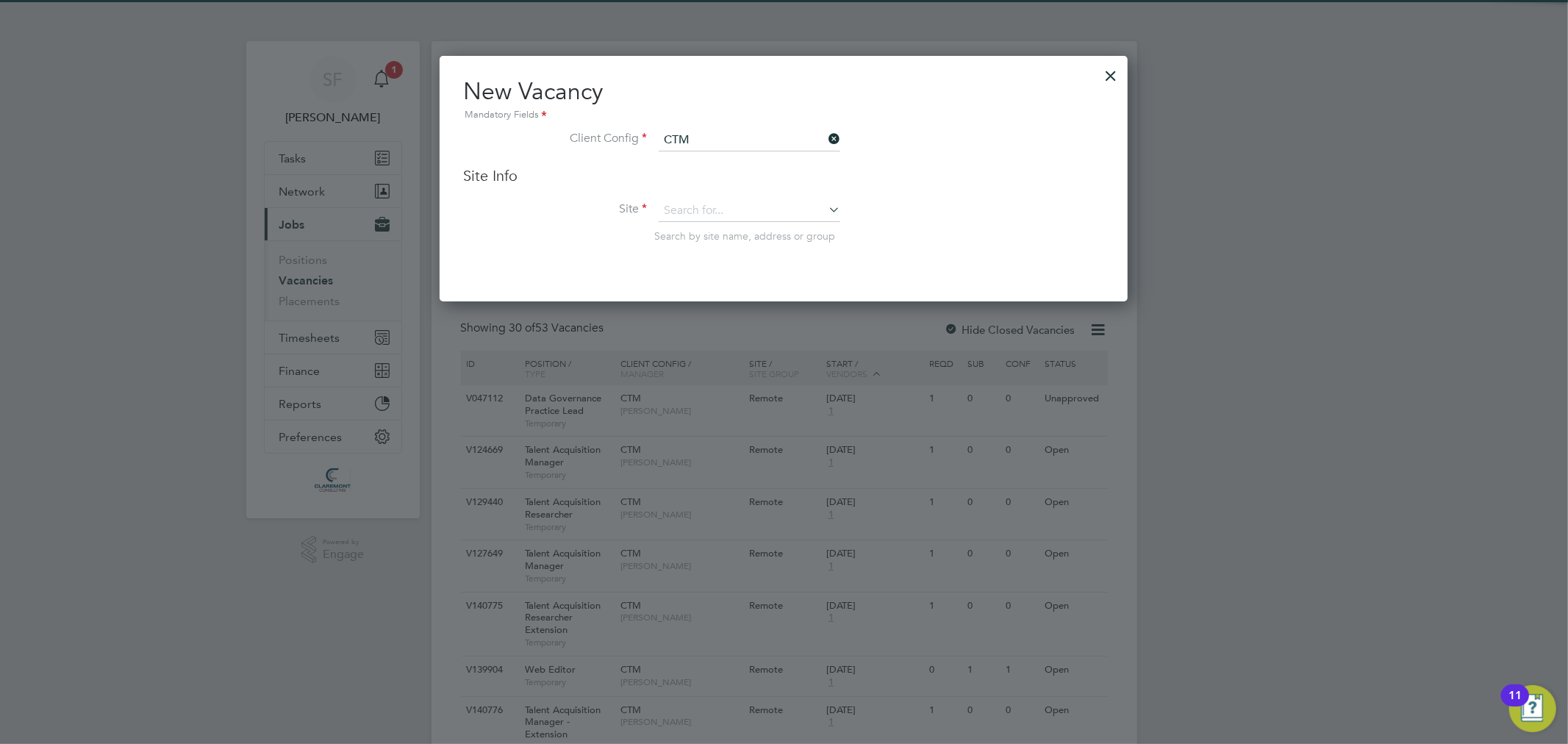
click at [705, 222] on li "Remote" at bounding box center [750, 230] width 183 height 20
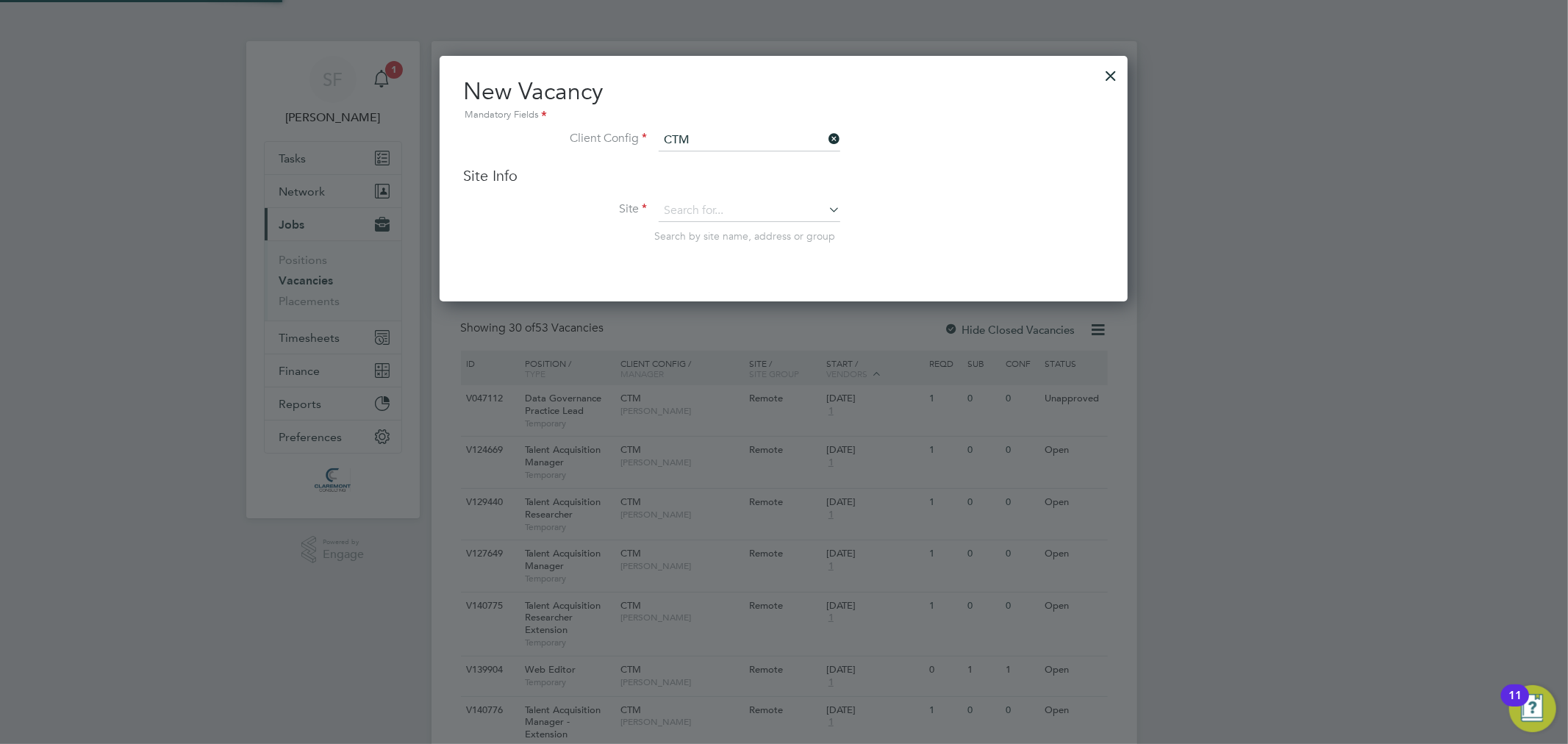
type input "Remote"
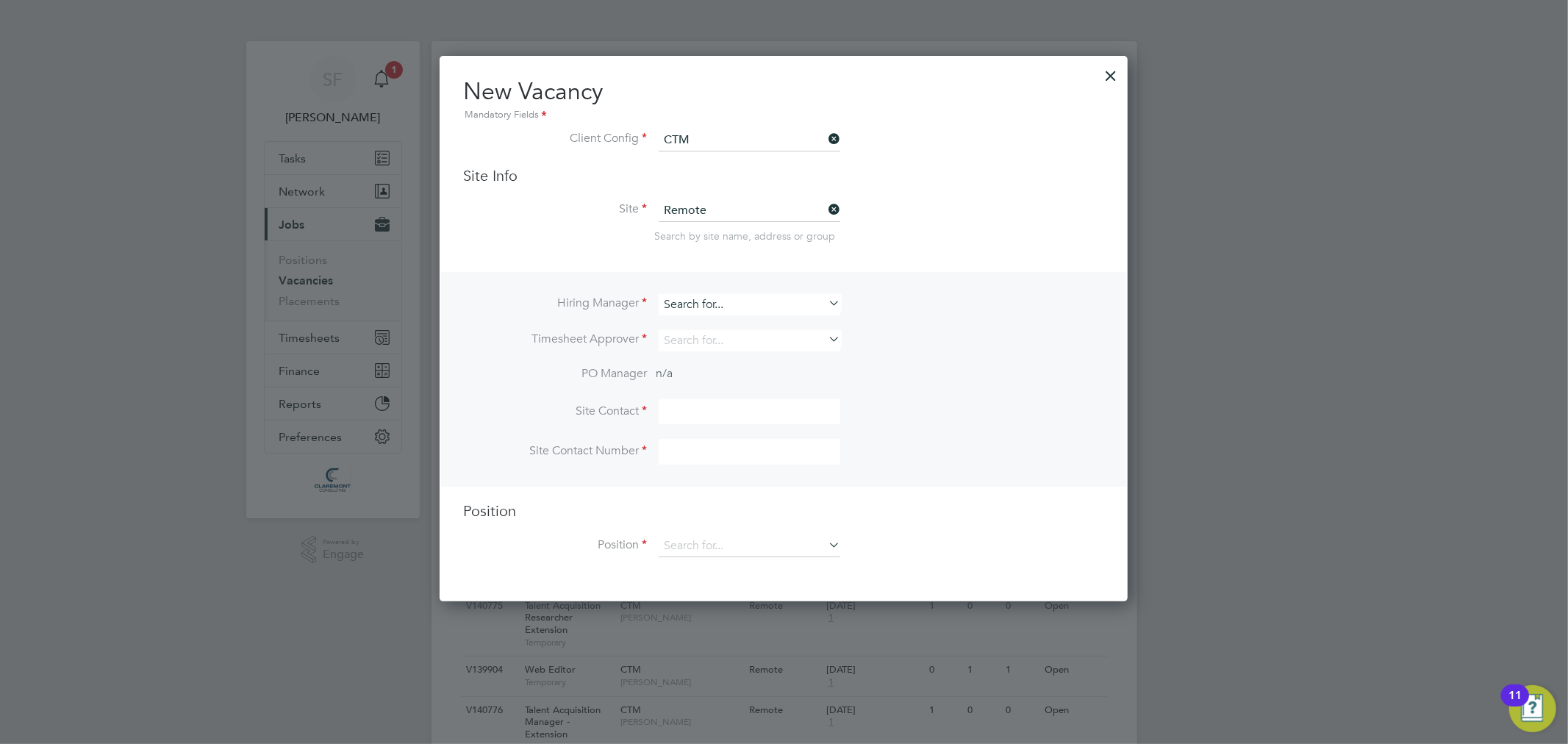
click at [701, 294] on input at bounding box center [750, 305] width 181 height 21
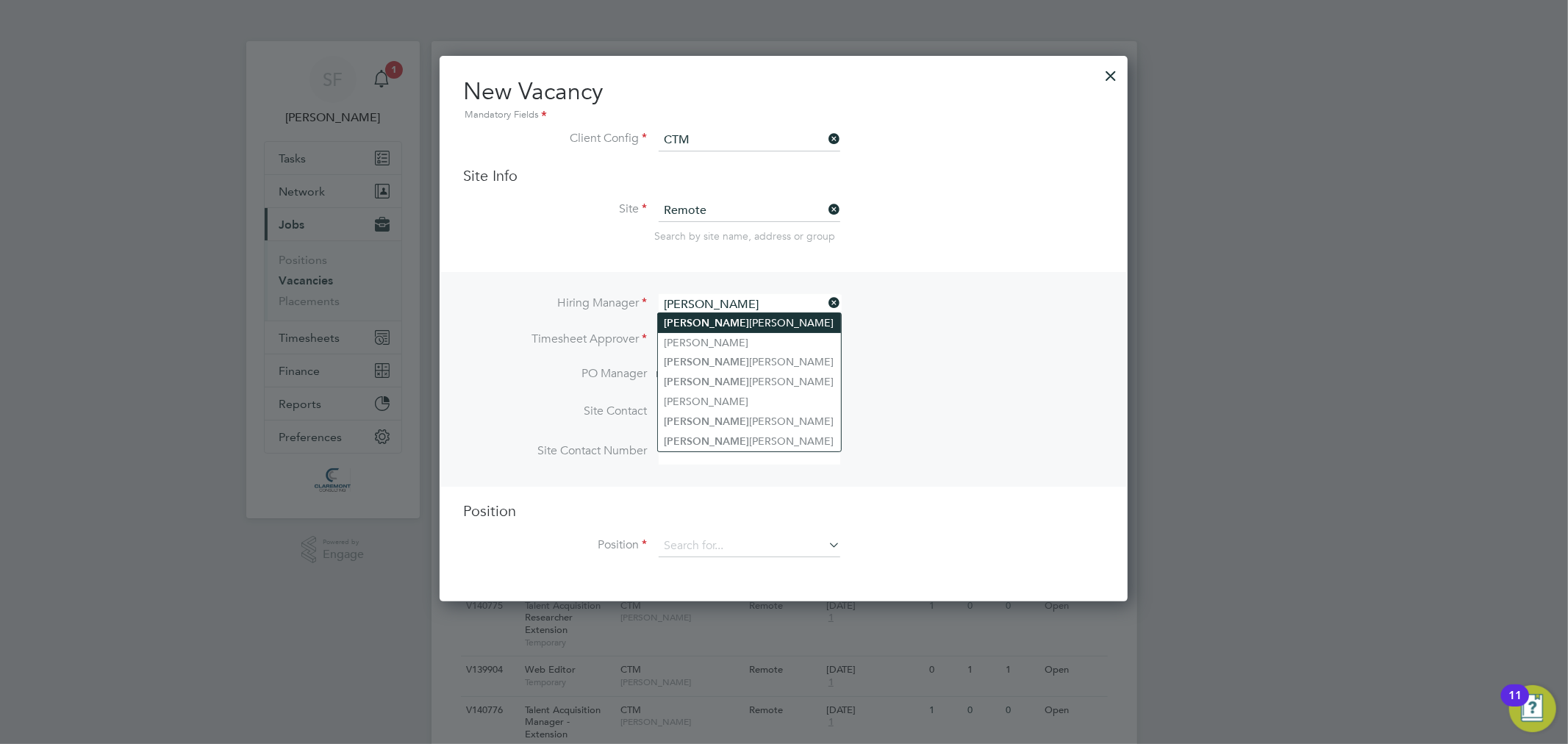
click at [780, 328] on li "James Bruce" at bounding box center [750, 323] width 183 height 20
type input "[PERSON_NAME]"
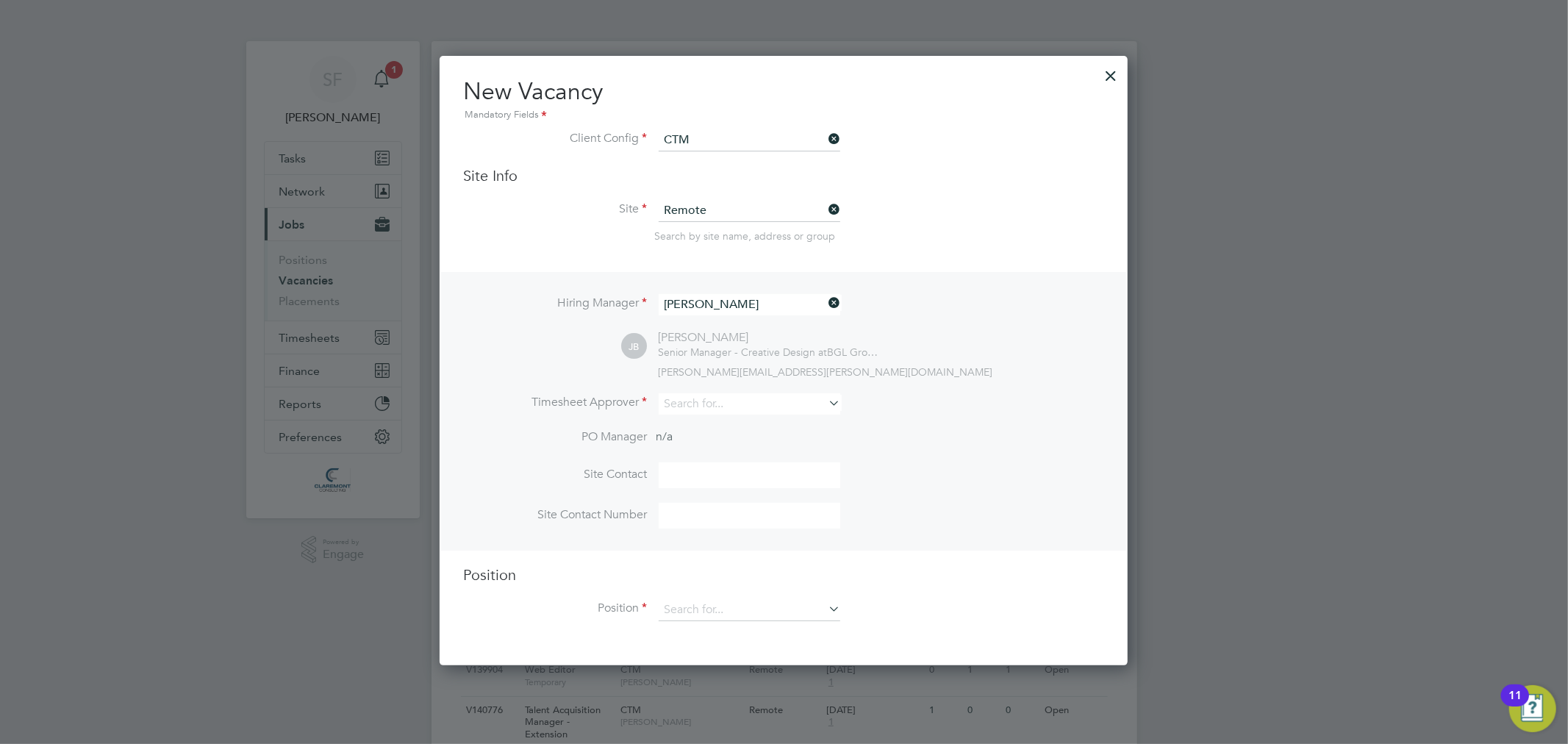
scroll to position [606, 689]
click at [712, 399] on input at bounding box center [750, 404] width 181 height 21
click at [715, 420] on li "James Bruce" at bounding box center [750, 422] width 183 height 20
type input "[PERSON_NAME]"
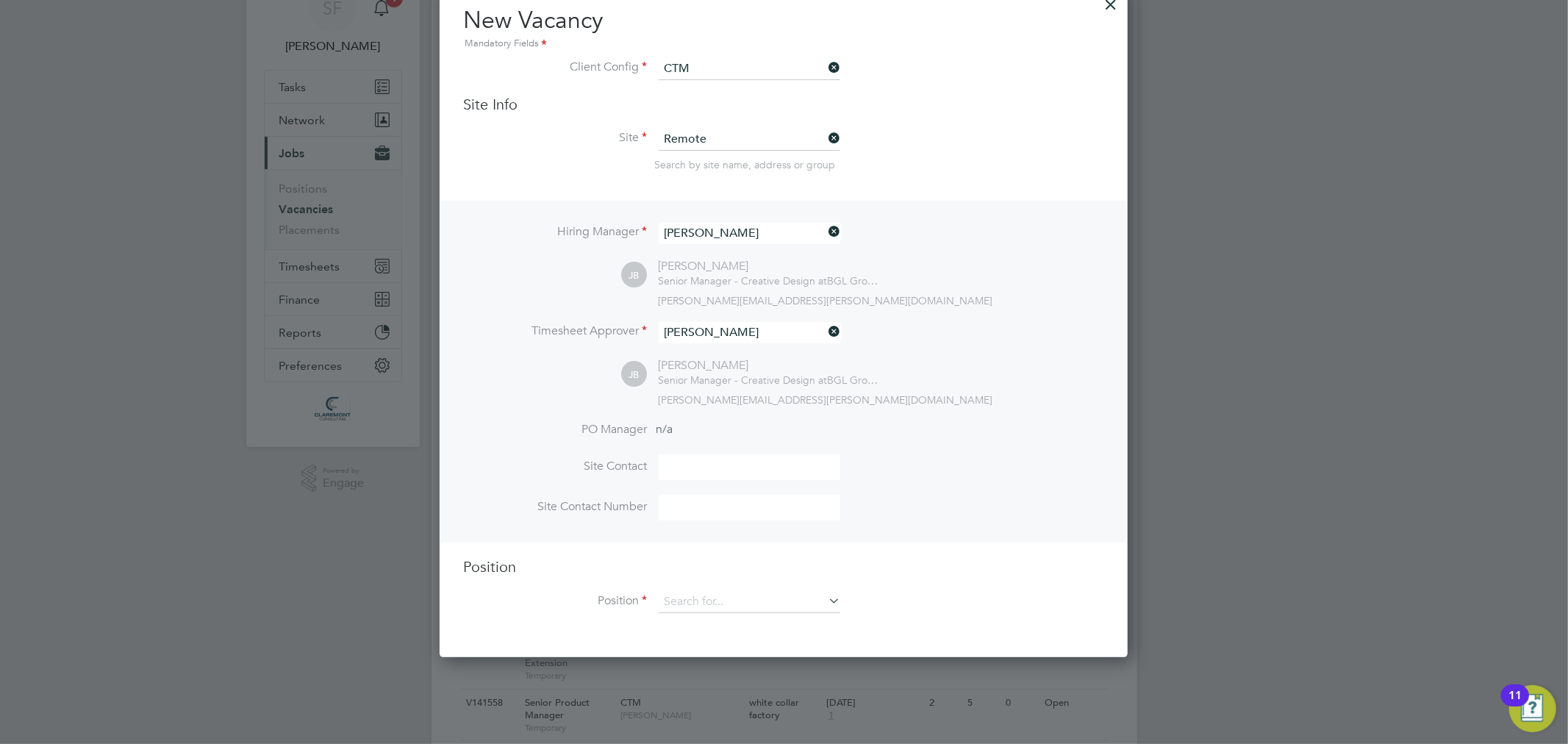
scroll to position [245, 0]
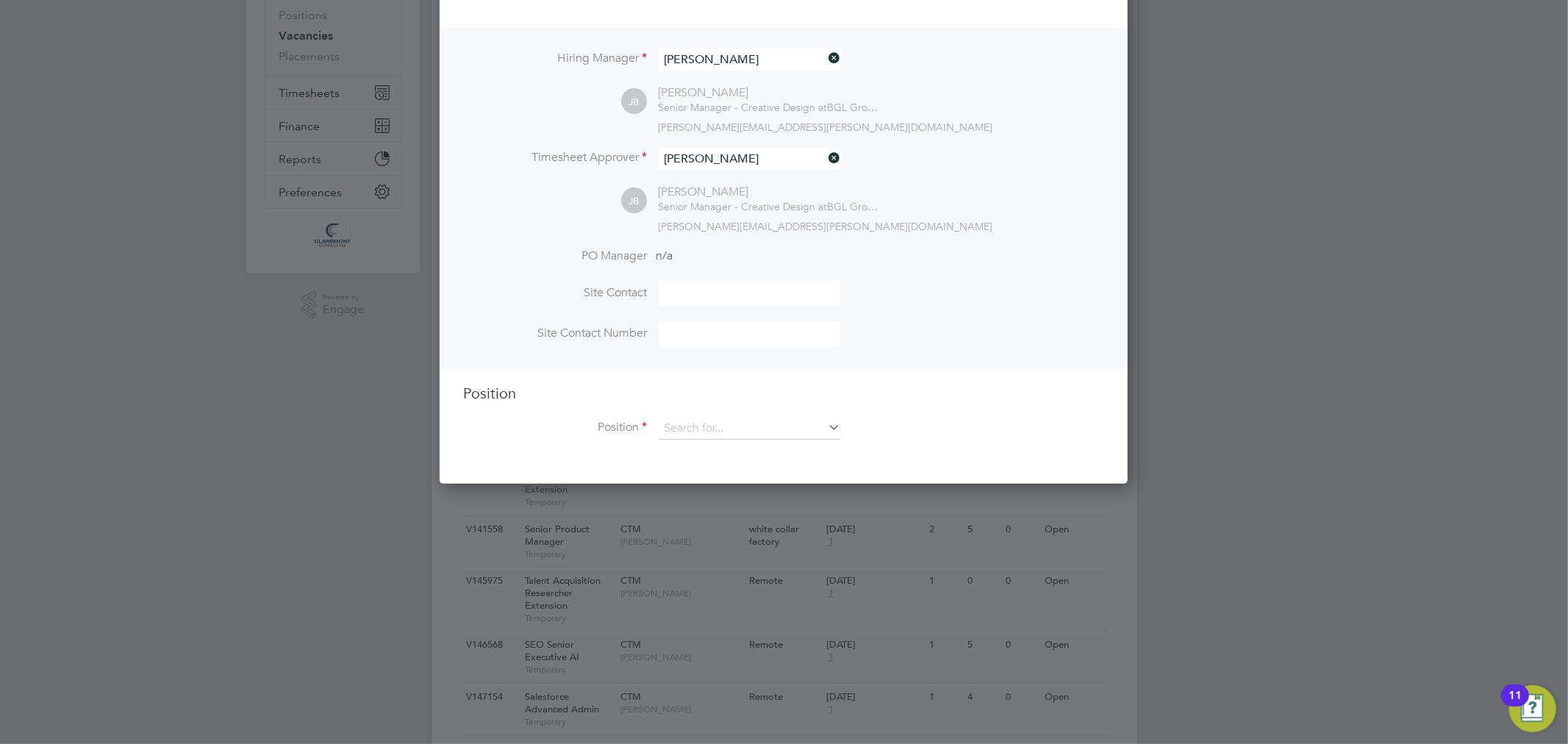
click at [715, 420] on input at bounding box center [750, 428] width 181 height 22
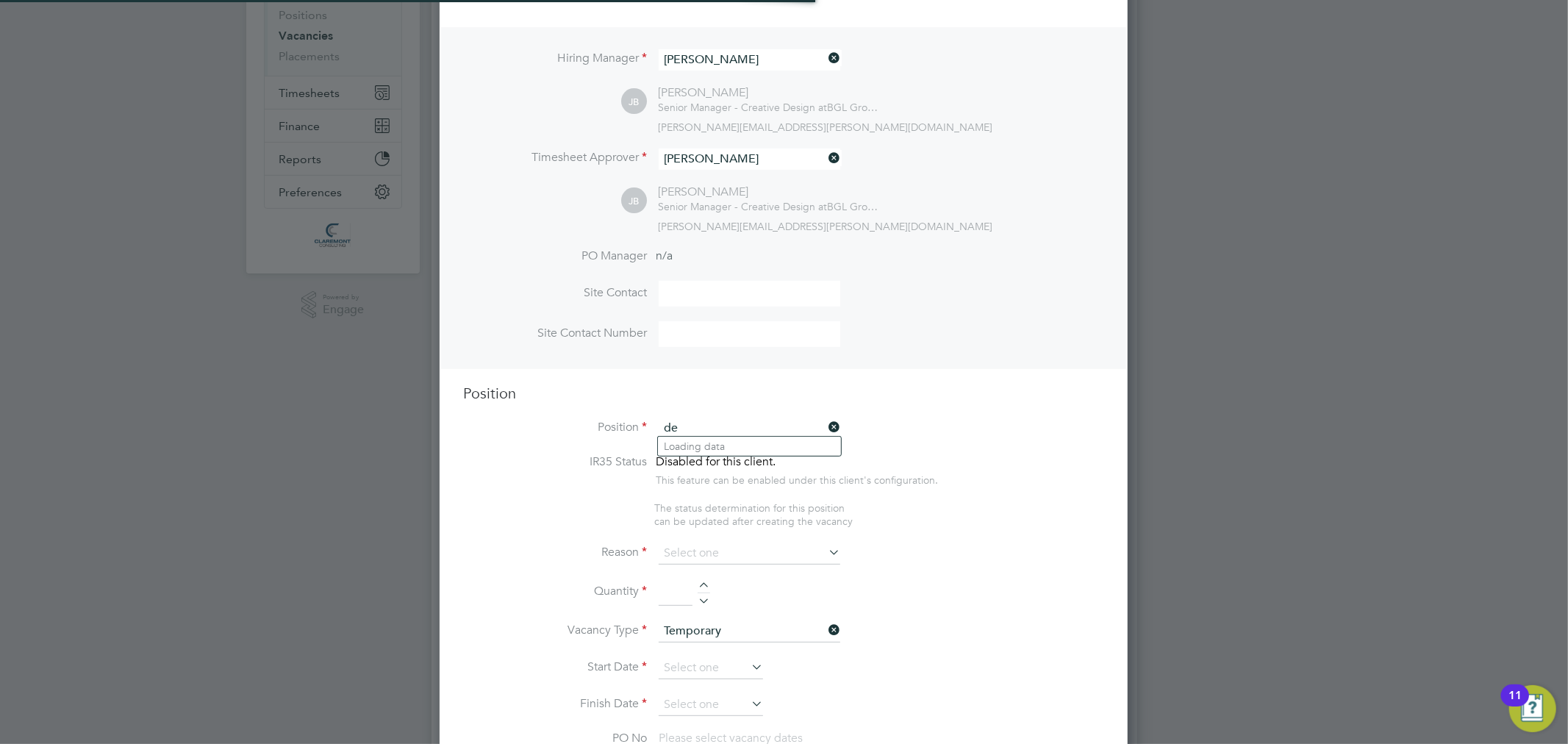
scroll to position [2106, 689]
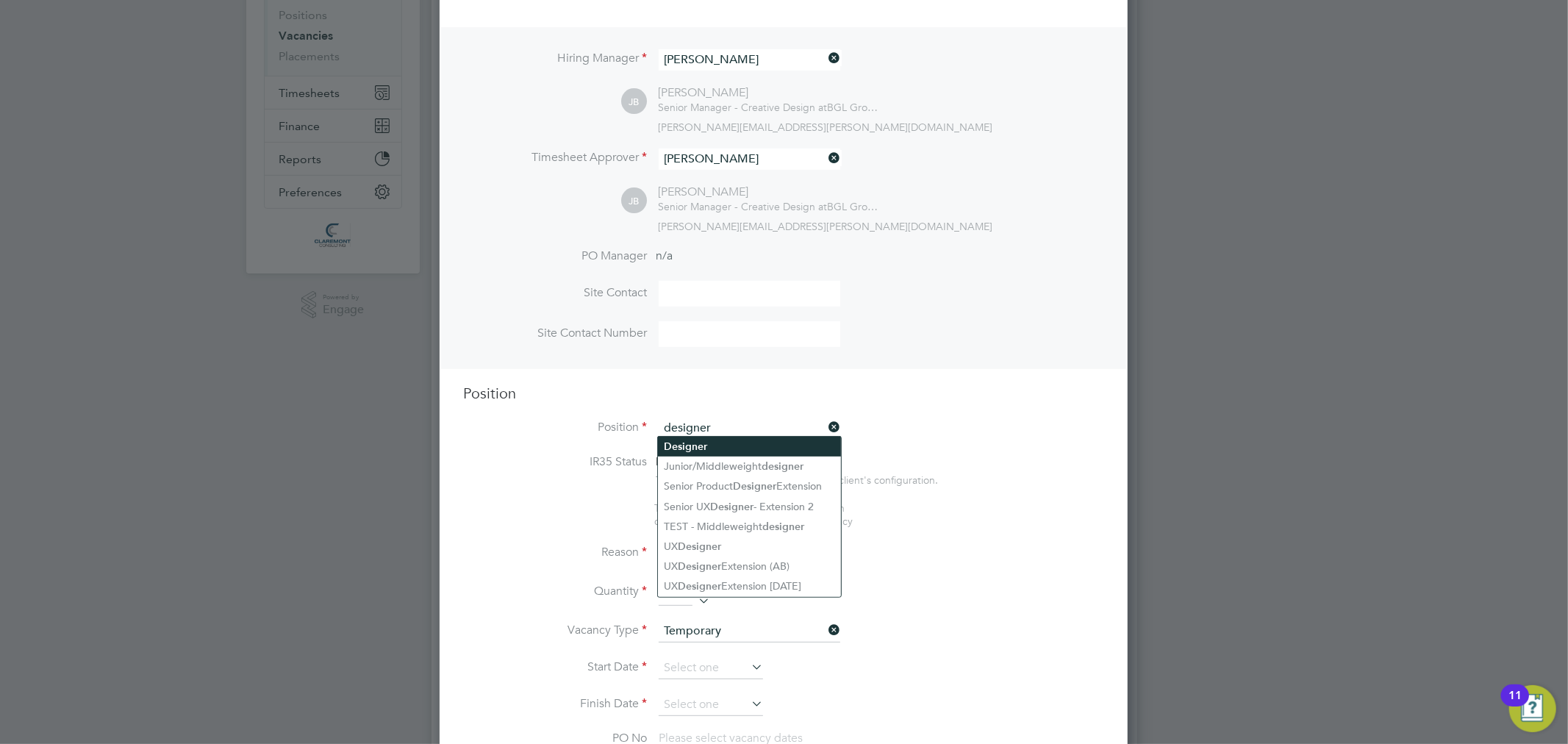
click at [713, 442] on li "Designer" at bounding box center [750, 446] width 183 height 20
type input "Designer"
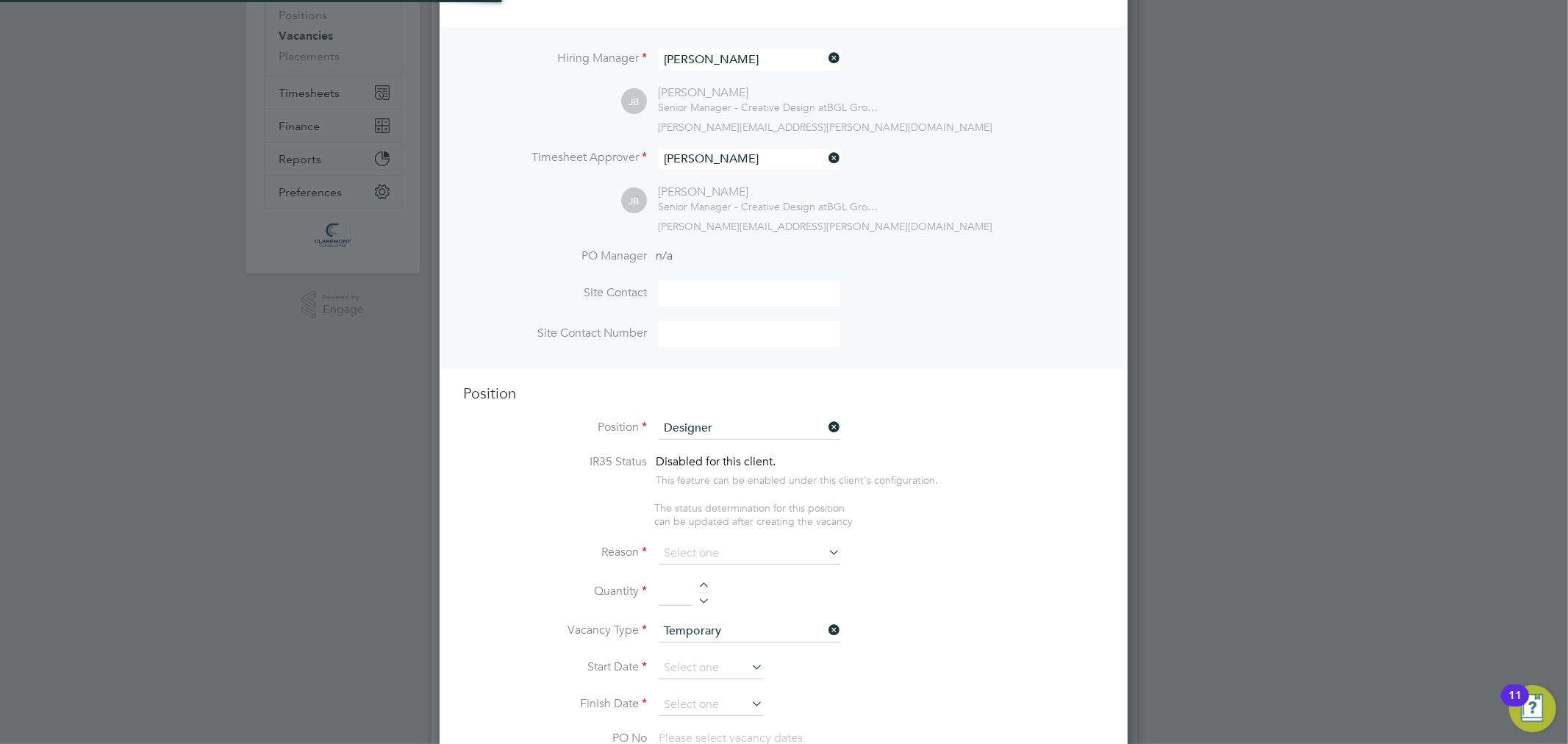
scroll to position [42, 76]
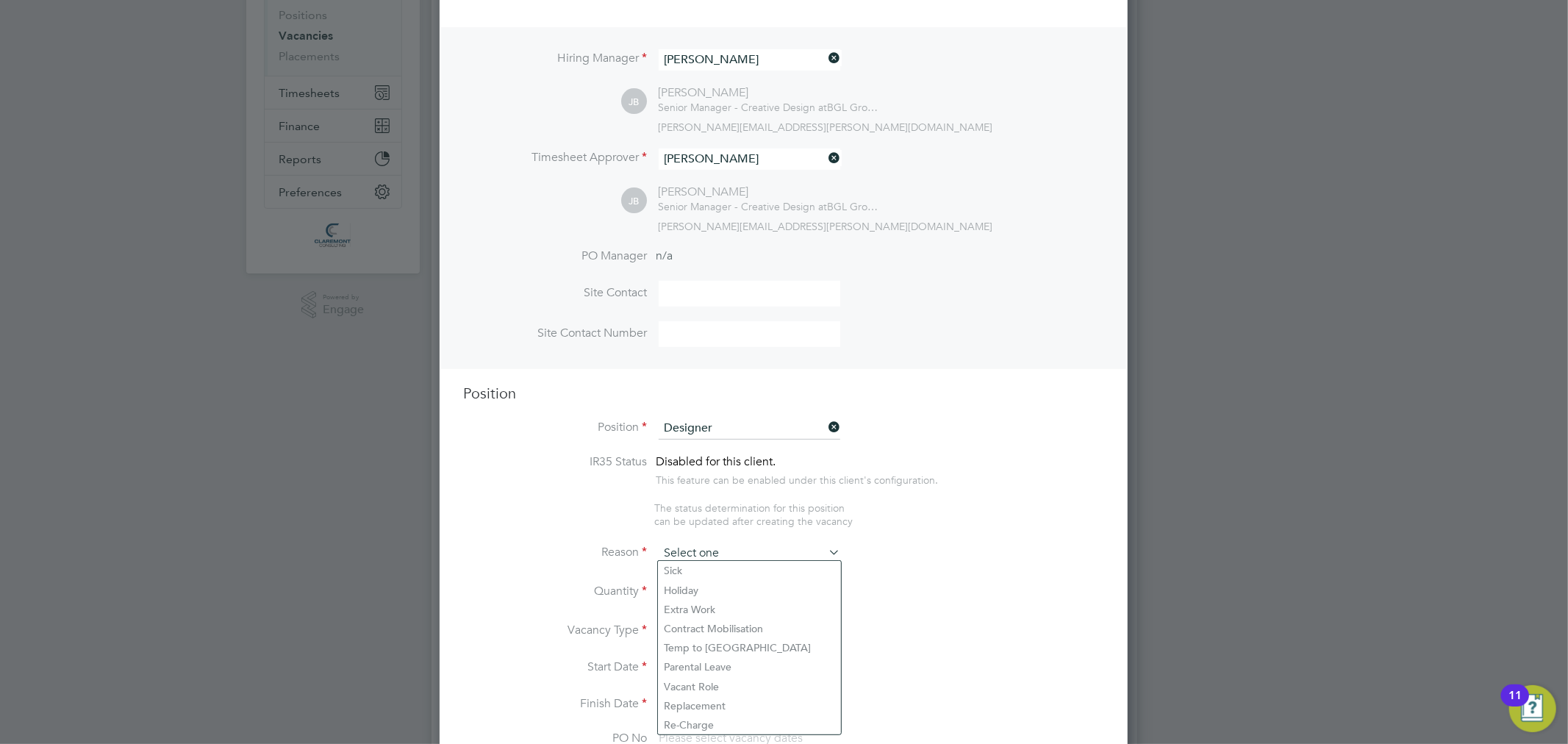
click at [738, 546] on input at bounding box center [750, 553] width 181 height 22
click at [718, 601] on li "Extra Work" at bounding box center [750, 610] width 183 height 19
type input "Extra Work"
click at [702, 582] on div at bounding box center [704, 587] width 13 height 11
type input "1"
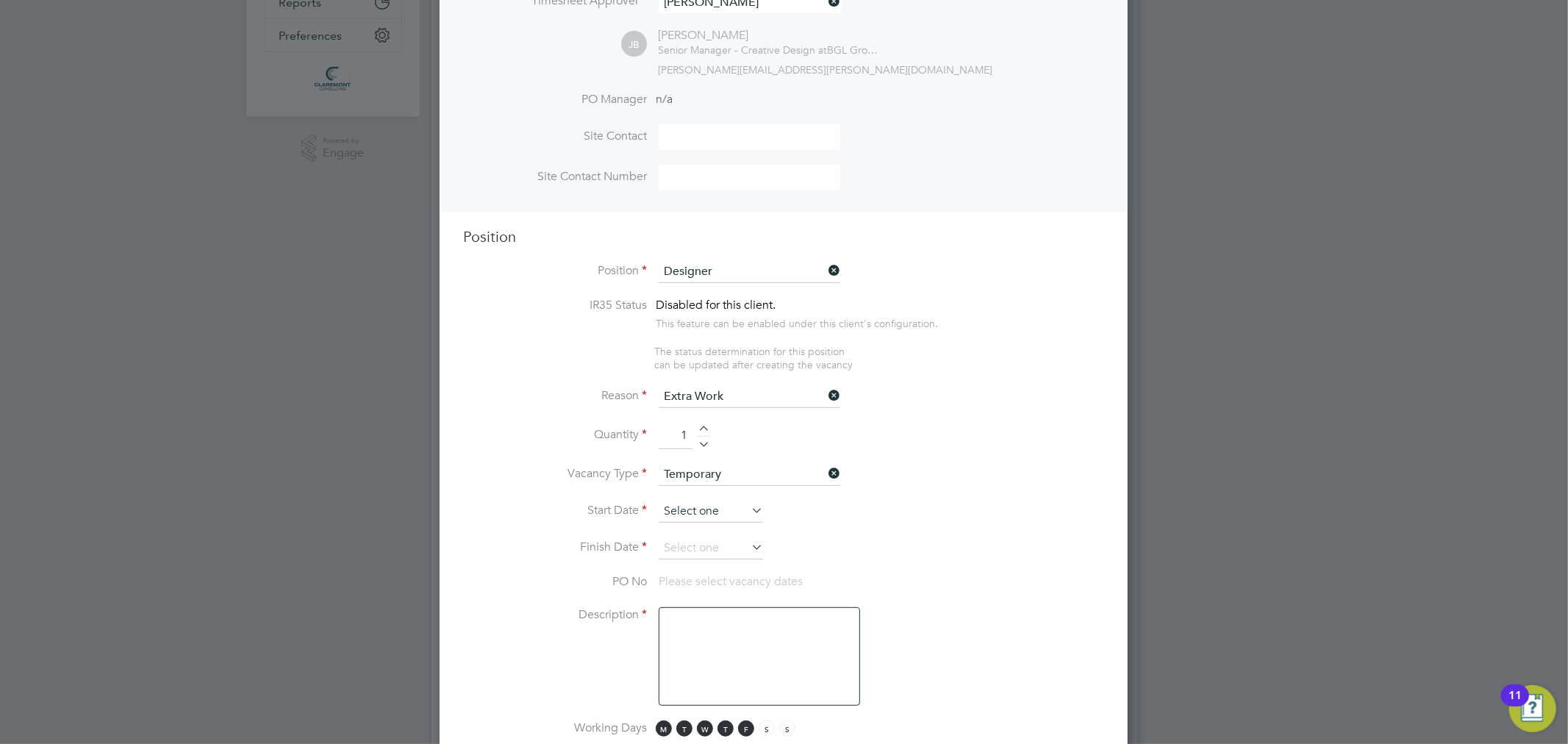
scroll to position [408, 0]
click at [719, 461] on input at bounding box center [750, 468] width 181 height 22
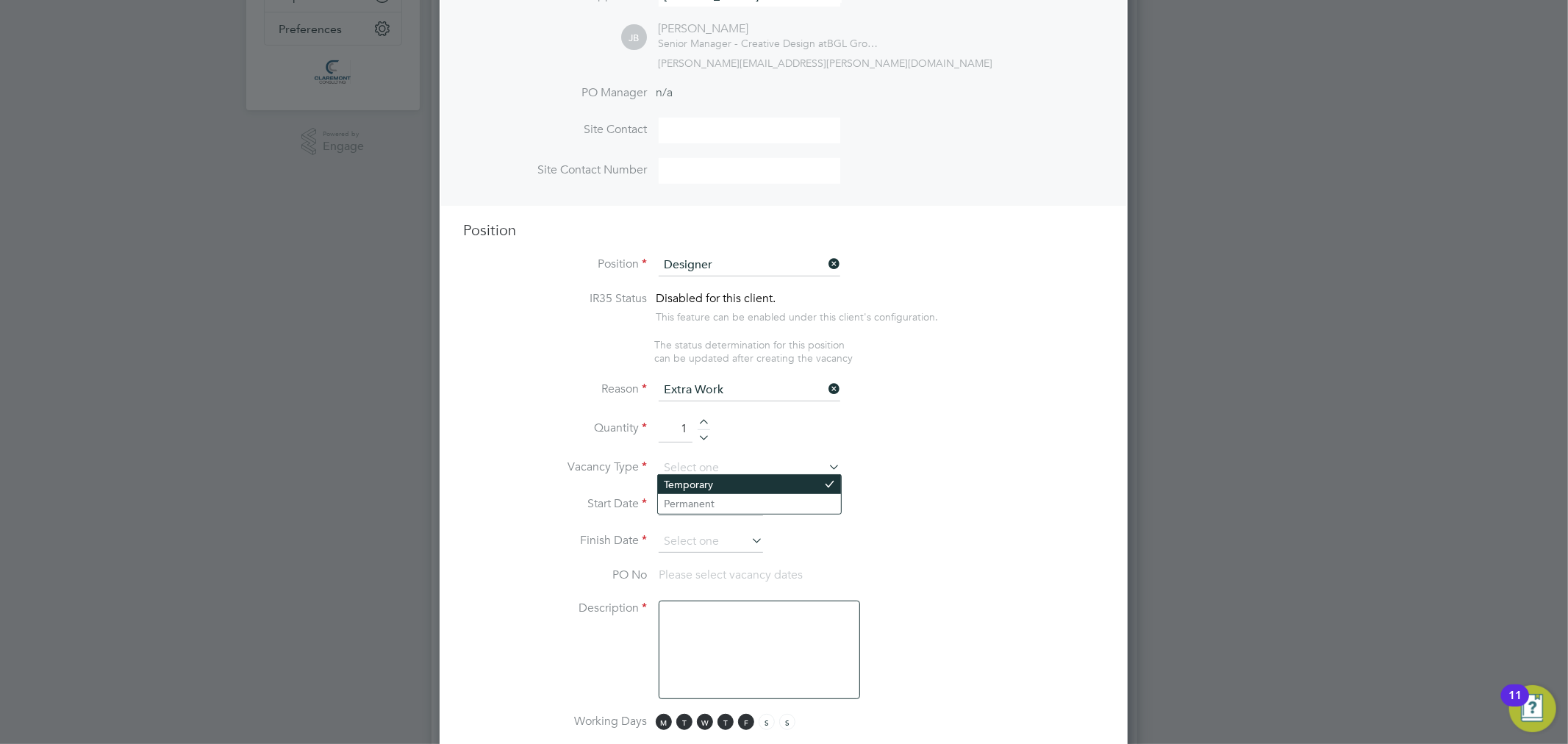
click at [715, 484] on li "Temporary" at bounding box center [750, 485] width 183 height 19
type input "Temporary"
click at [711, 495] on input at bounding box center [711, 505] width 104 height 22
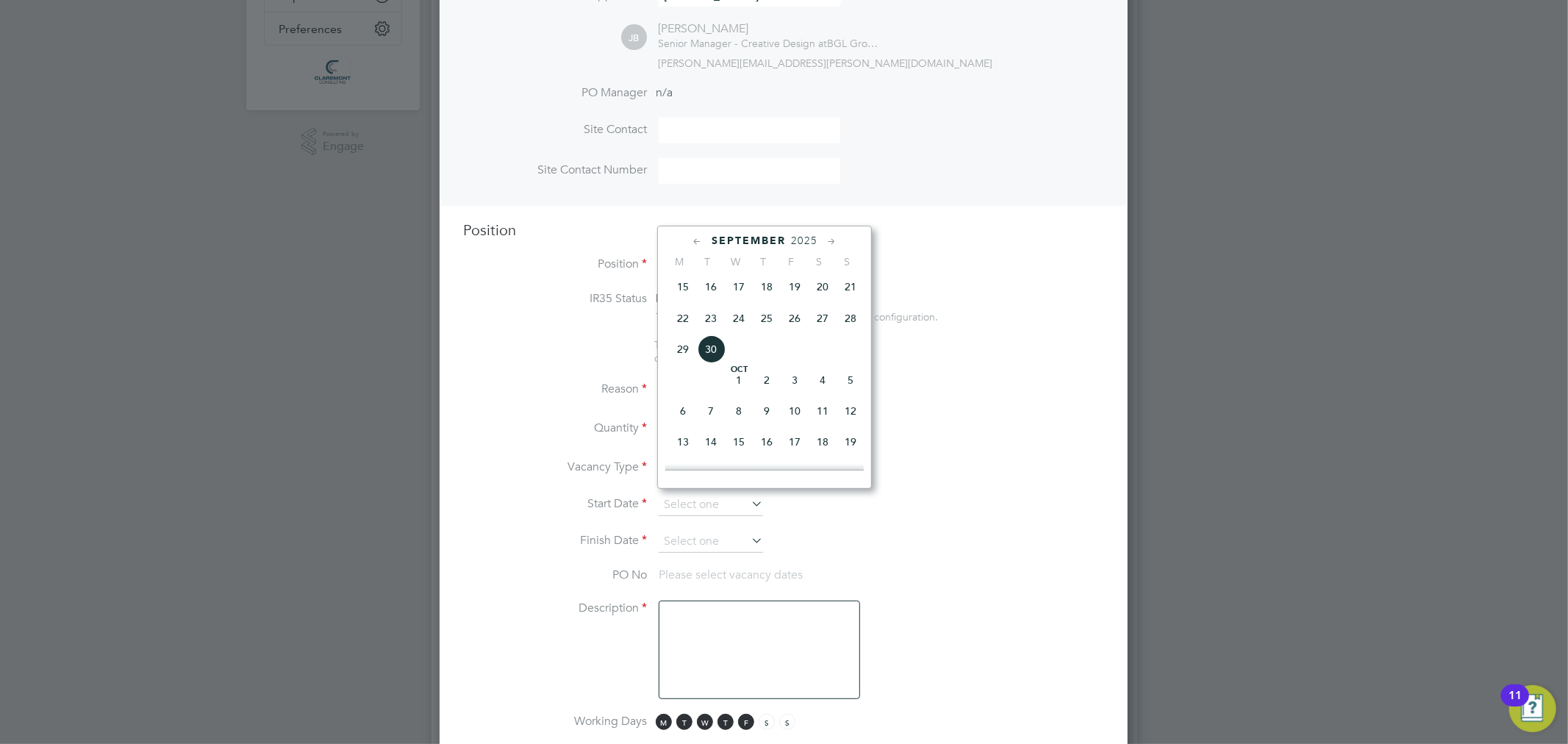
click at [689, 448] on span "13" at bounding box center [682, 441] width 28 height 28
type input "13 Oct 2025"
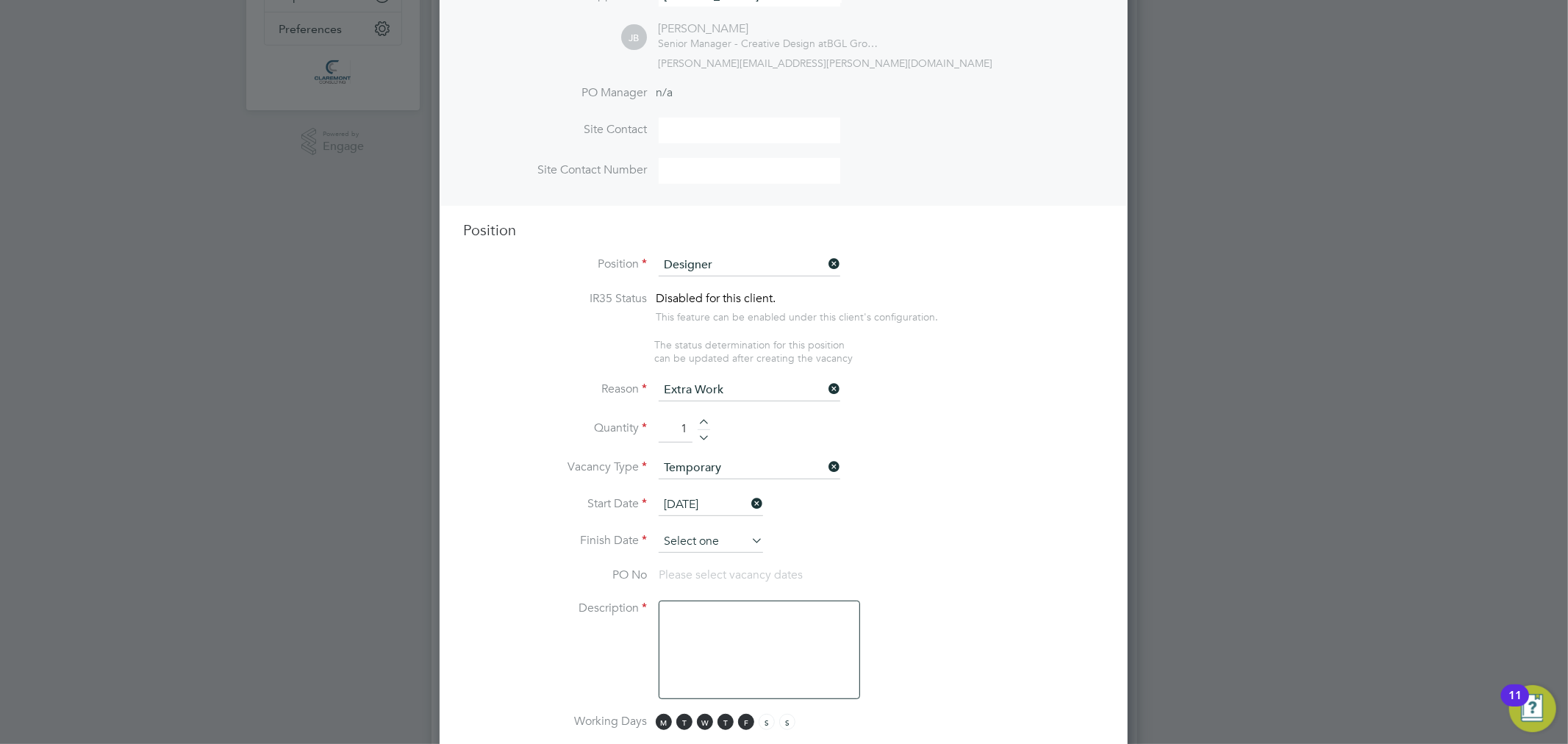
click at [707, 535] on input at bounding box center [711, 542] width 104 height 22
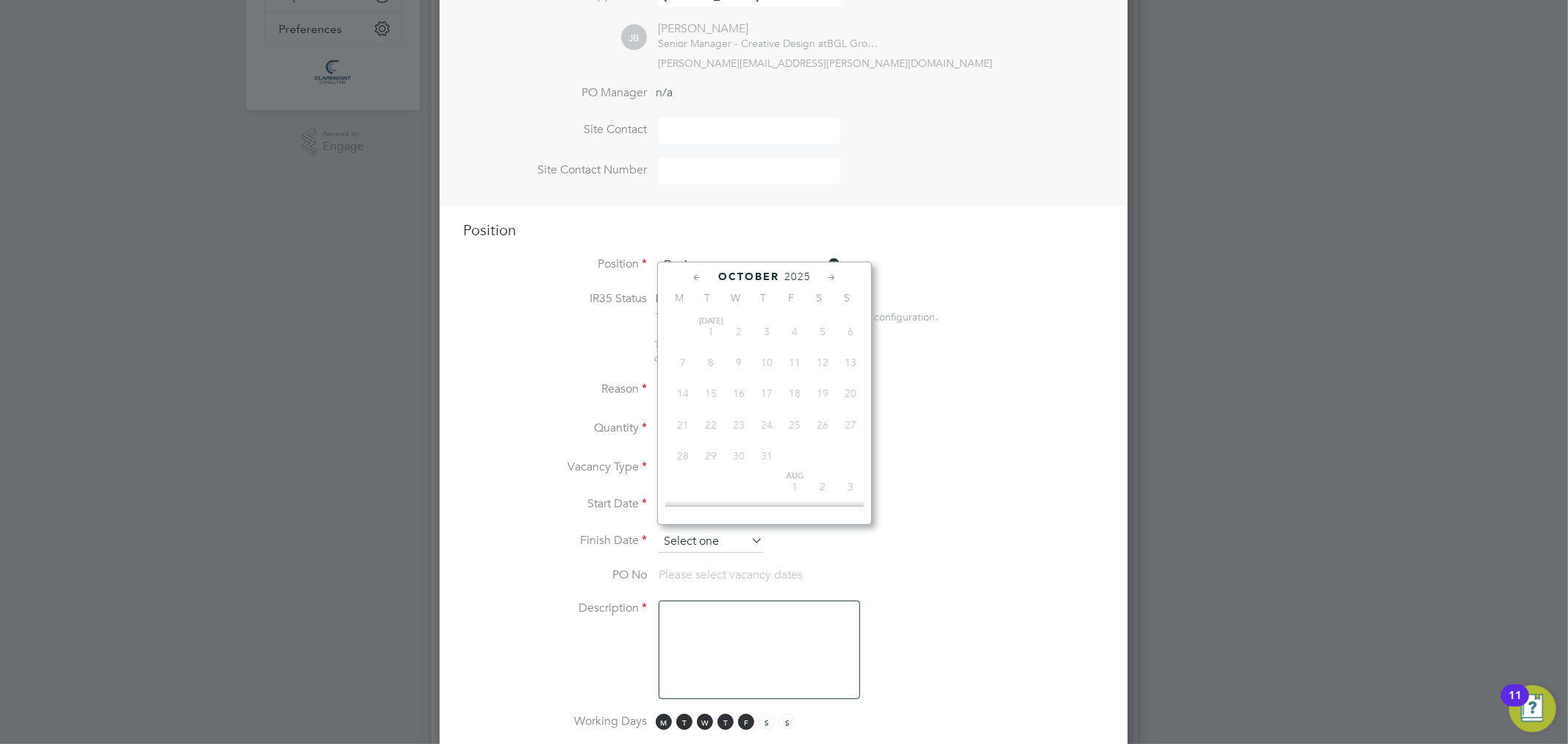
scroll to position [473, 0]
click at [827, 277] on icon at bounding box center [832, 278] width 13 height 16
click at [796, 363] on span "7" at bounding box center [794, 353] width 28 height 28
type input "07 Nov 2025"
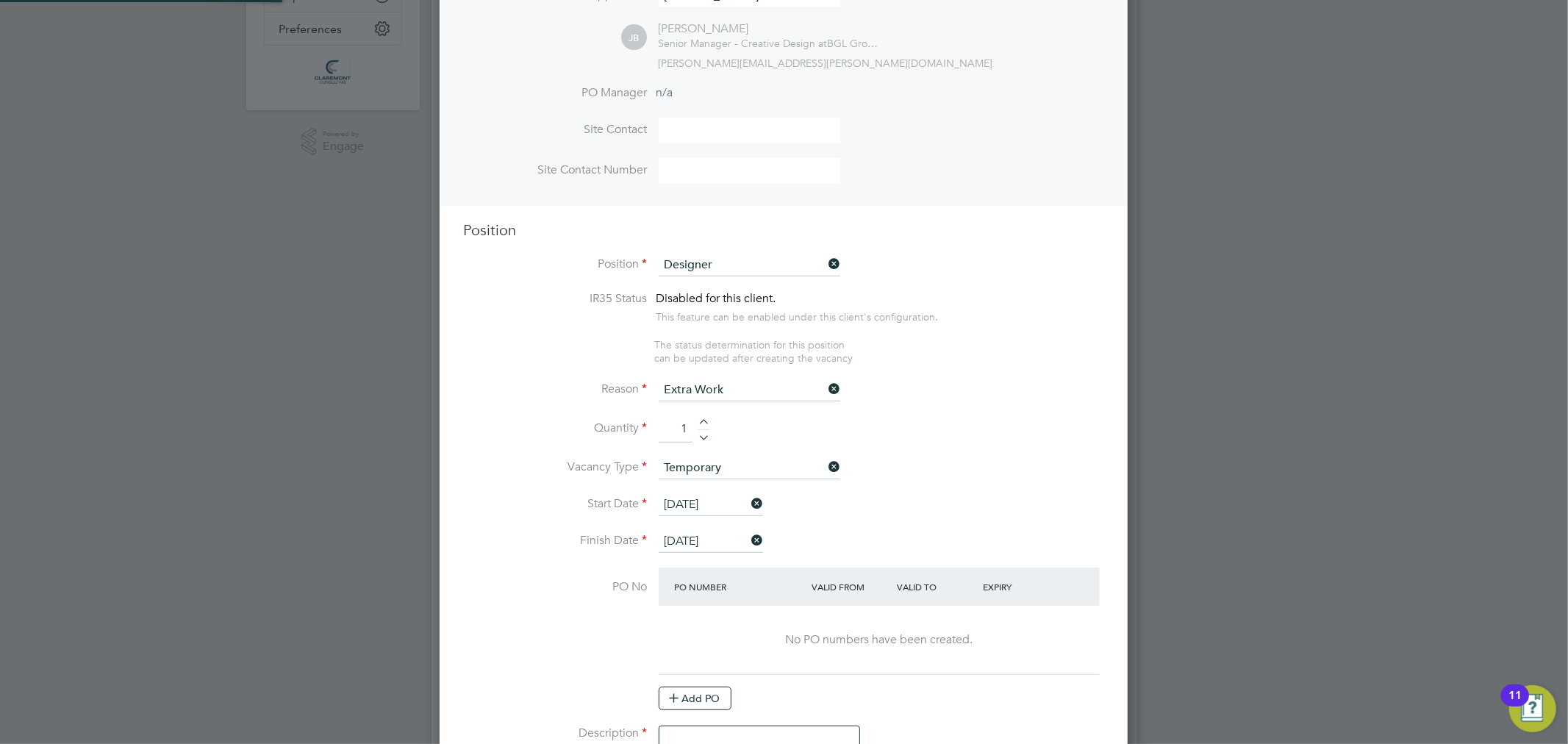
scroll to position [2207, 689]
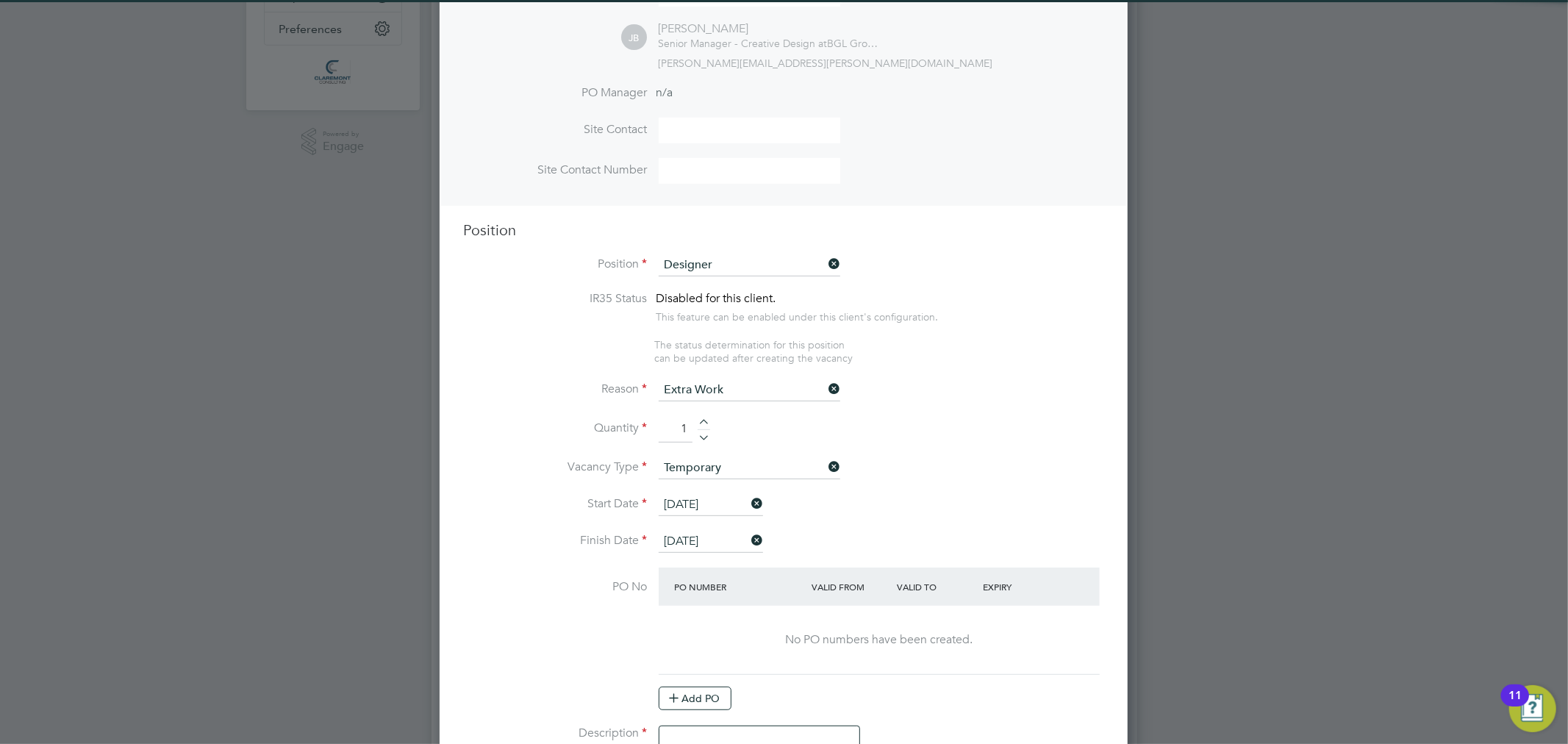
click at [981, 423] on li "Quantity 1" at bounding box center [784, 437] width 641 height 41
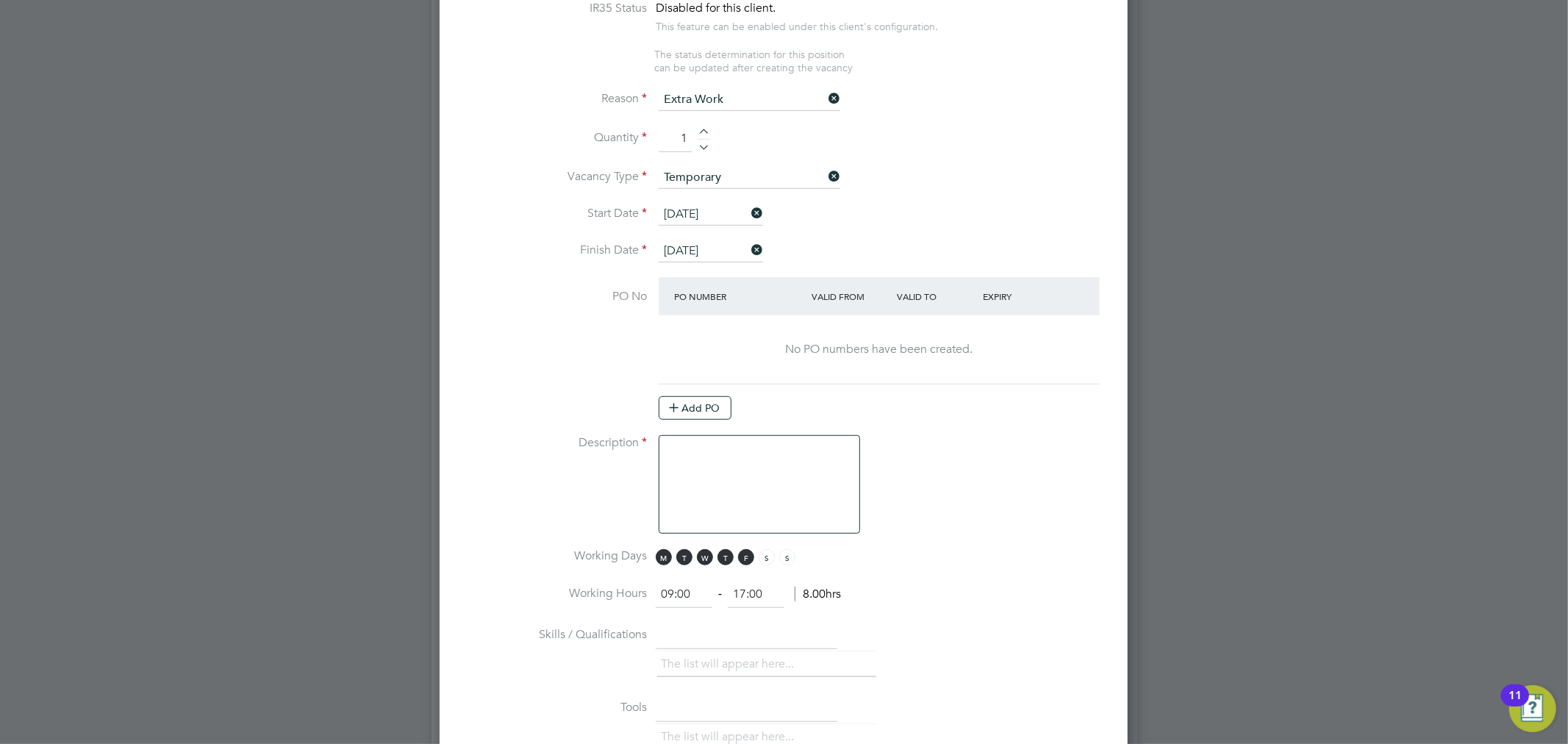
scroll to position [735, 0]
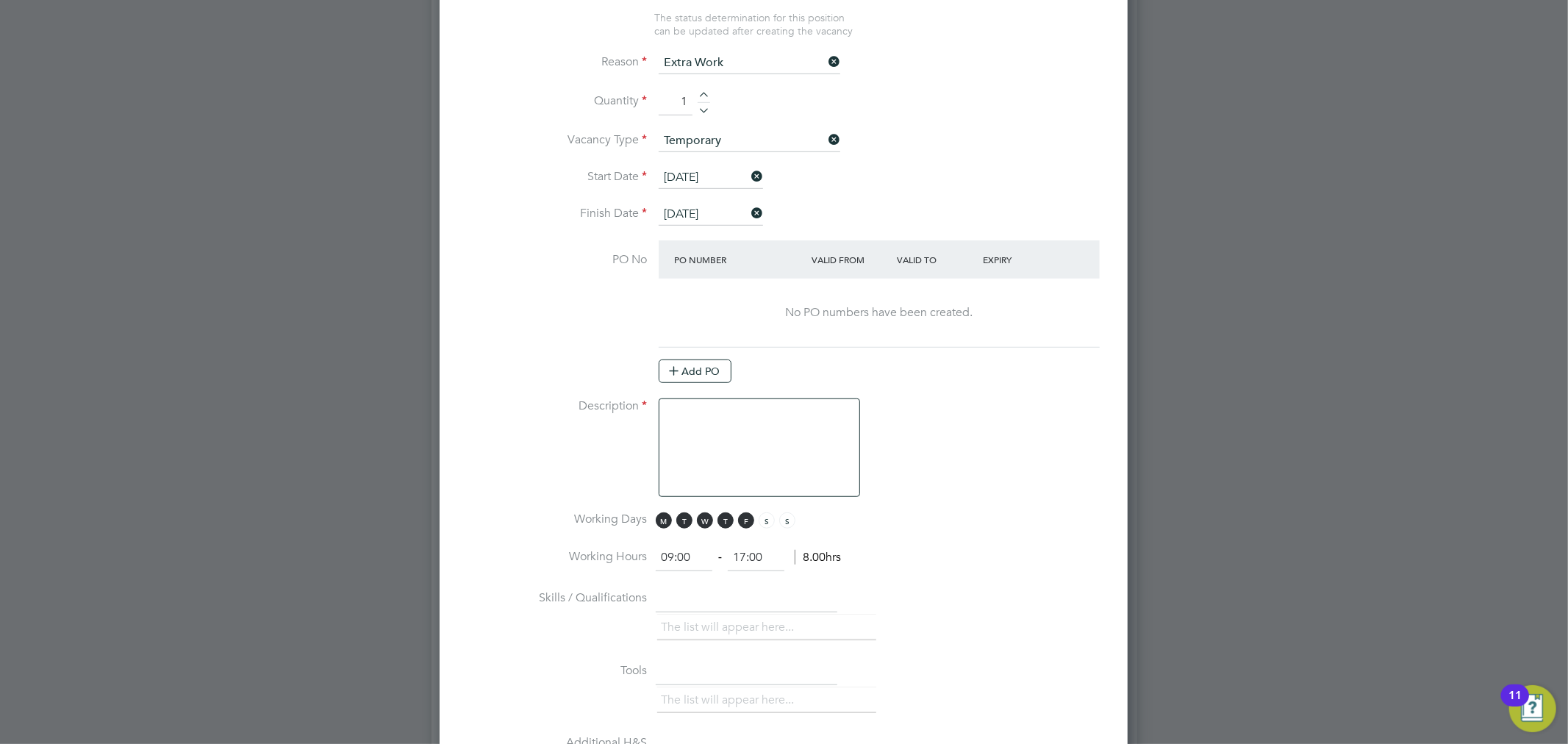
click at [817, 422] on textarea at bounding box center [759, 448] width 201 height 98
click at [738, 421] on textarea at bounding box center [759, 448] width 201 height 98
paste textarea "To relieve some of the backlogged design work. Plan is to convert to permanent …"
type textarea "To relieve some of the backlogged design work. Plan is to convert to permanent …"
click at [991, 414] on li "Description To relieve some of the backlogged design work. Plan is to convert t…" at bounding box center [784, 455] width 641 height 113
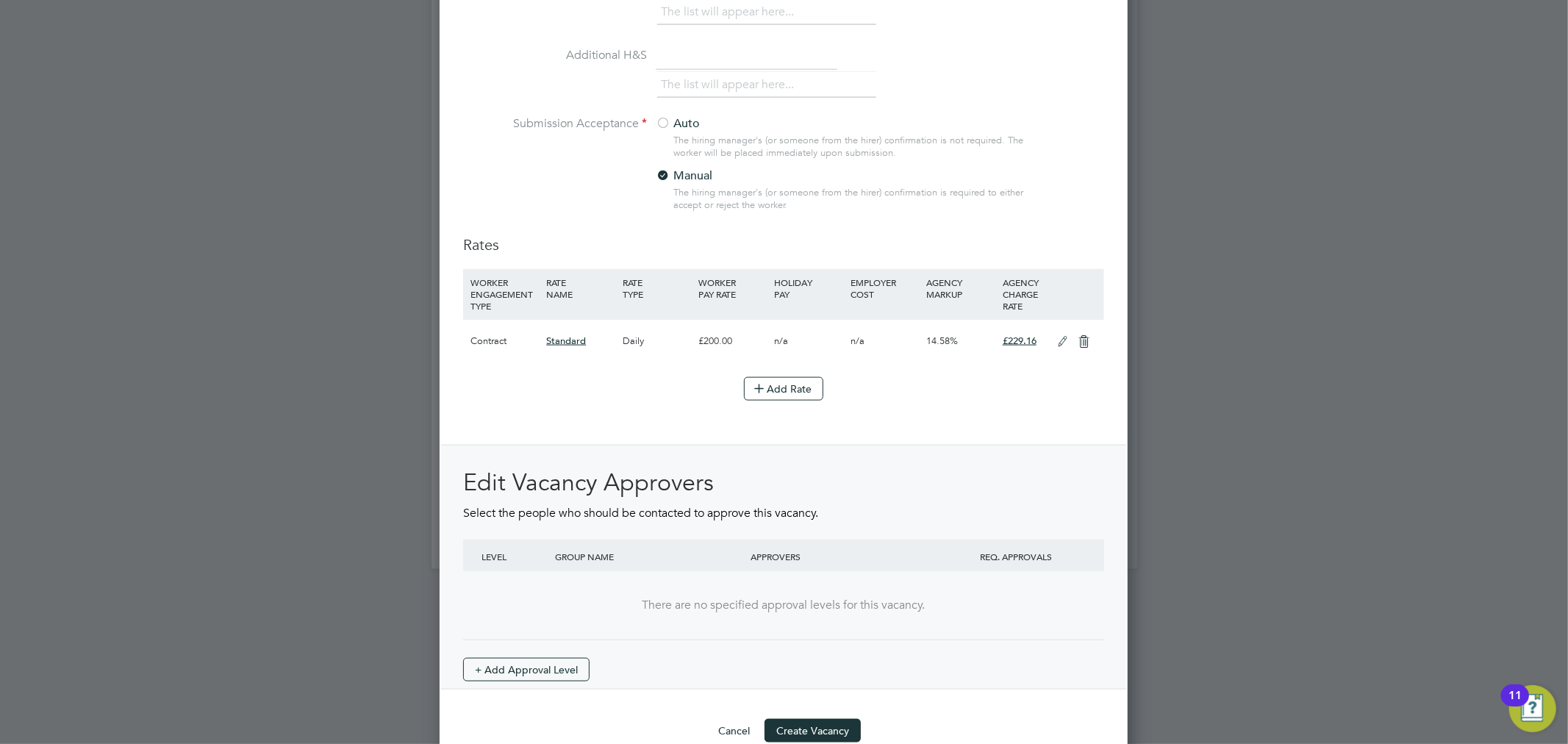
scroll to position [1518, 0]
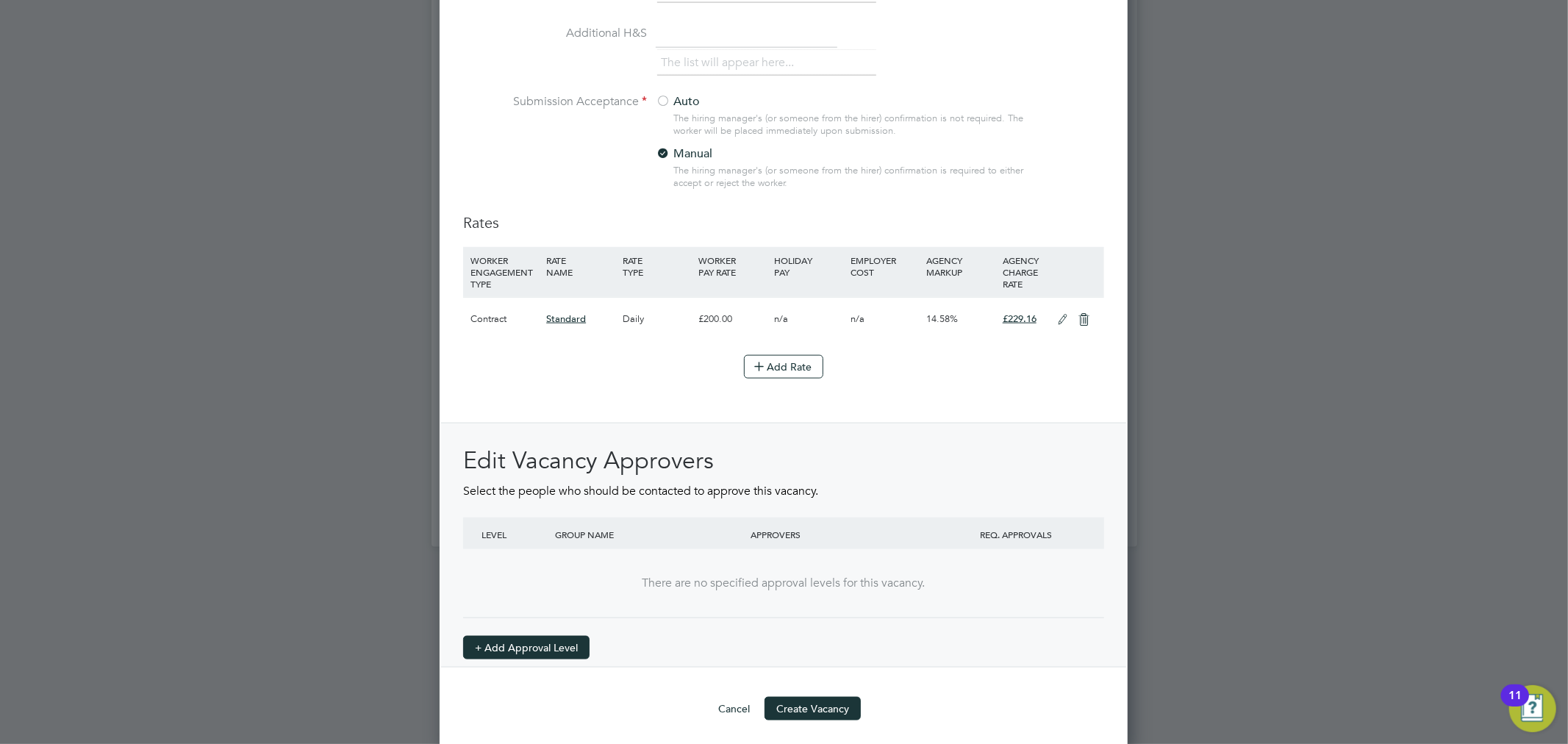
click at [514, 644] on button "+ Add Approval Level" at bounding box center [526, 648] width 126 height 23
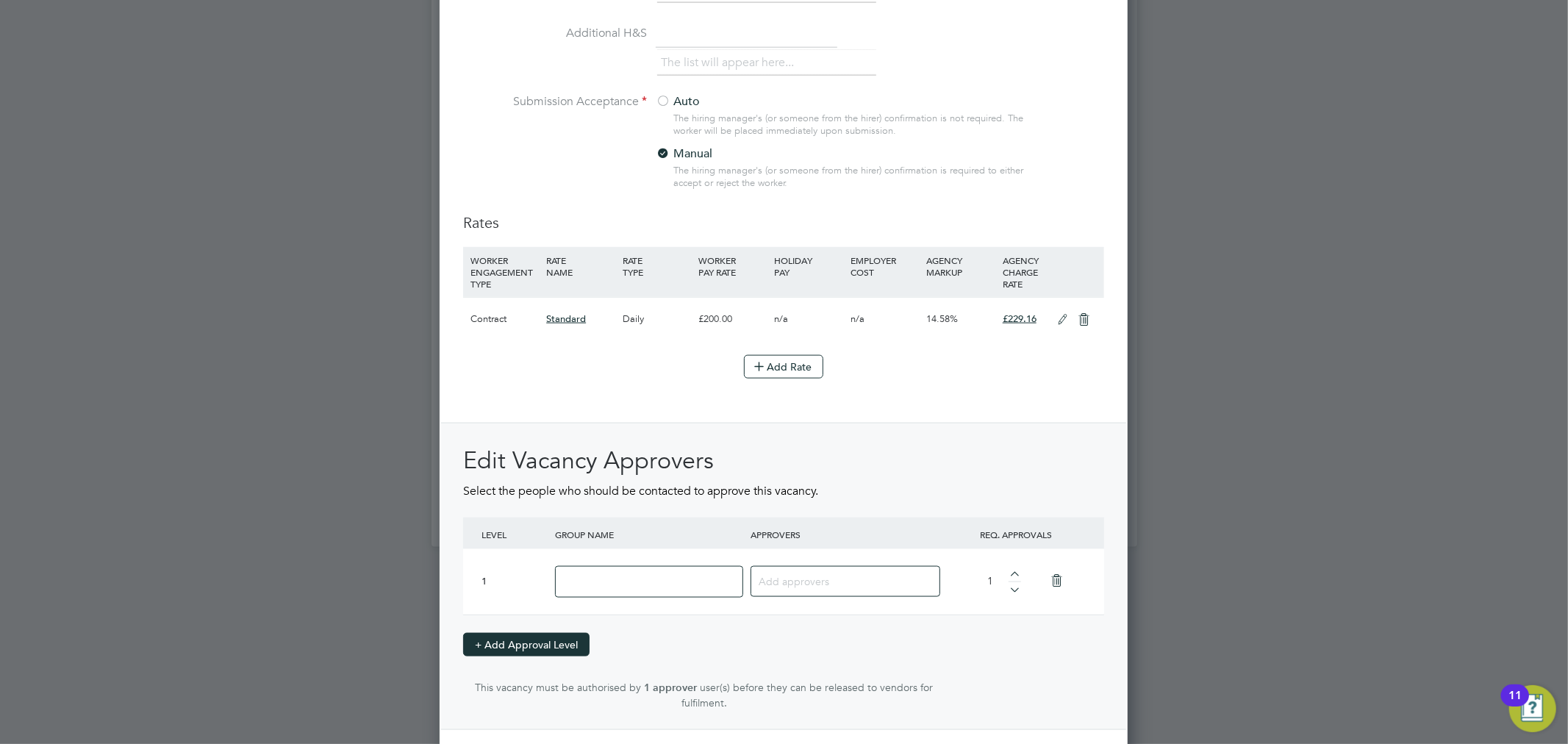
scroll to position [2269, 689]
click at [621, 574] on input at bounding box center [649, 581] width 188 height 32
type input "Finance 1"
click at [796, 573] on input at bounding box center [839, 581] width 163 height 19
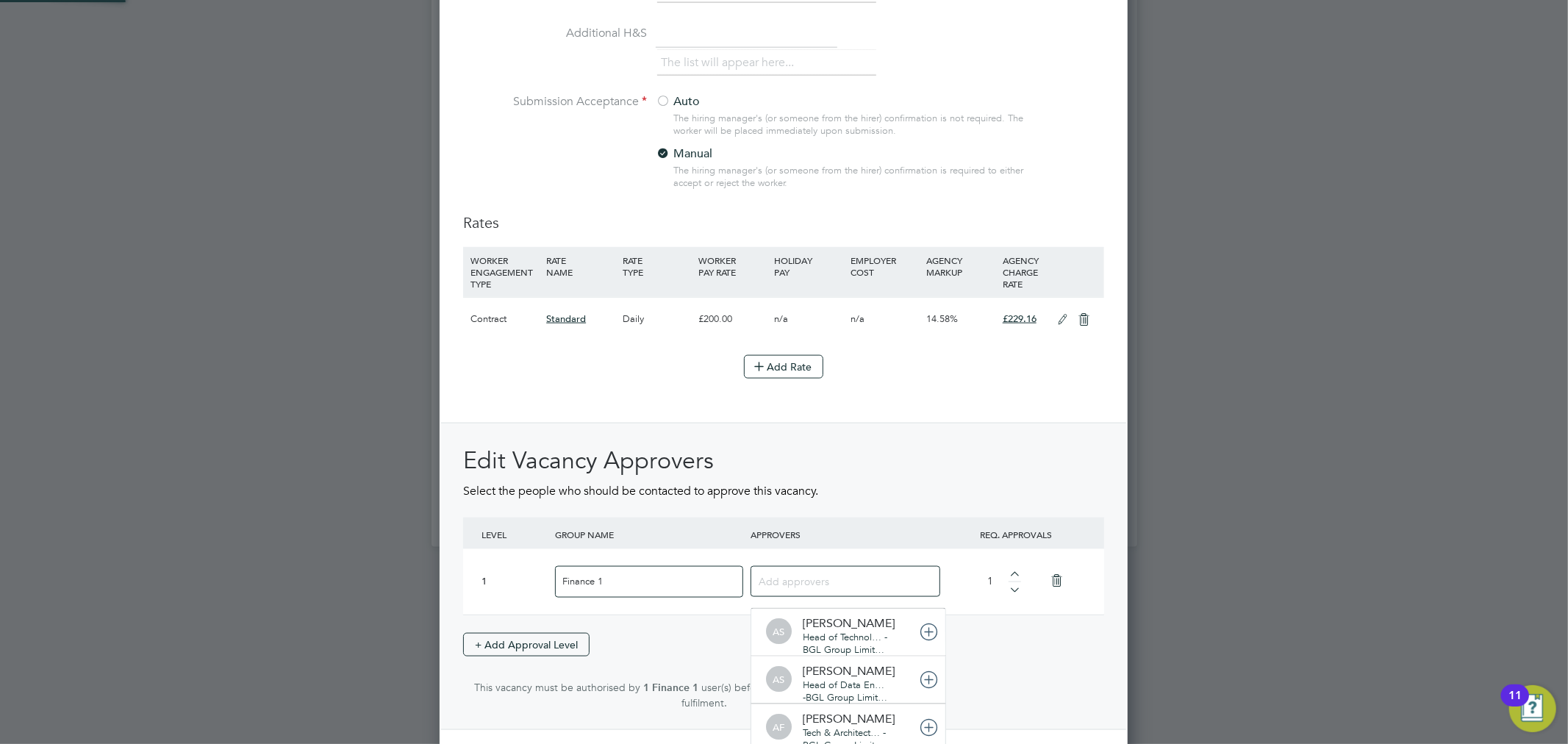
scroll to position [15, 104]
type input "jodie"
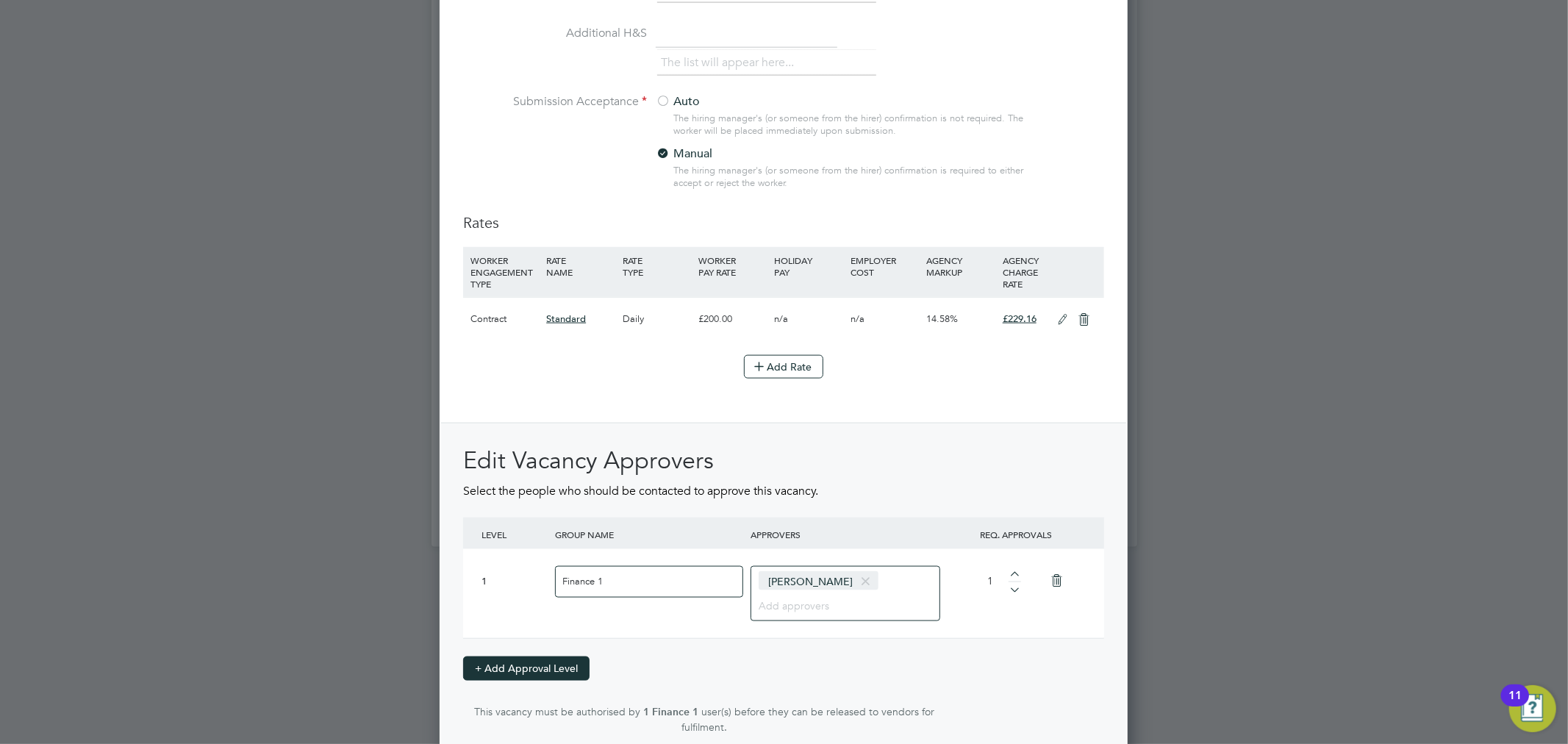
click at [527, 669] on button "+ Add Approval Level" at bounding box center [526, 668] width 126 height 23
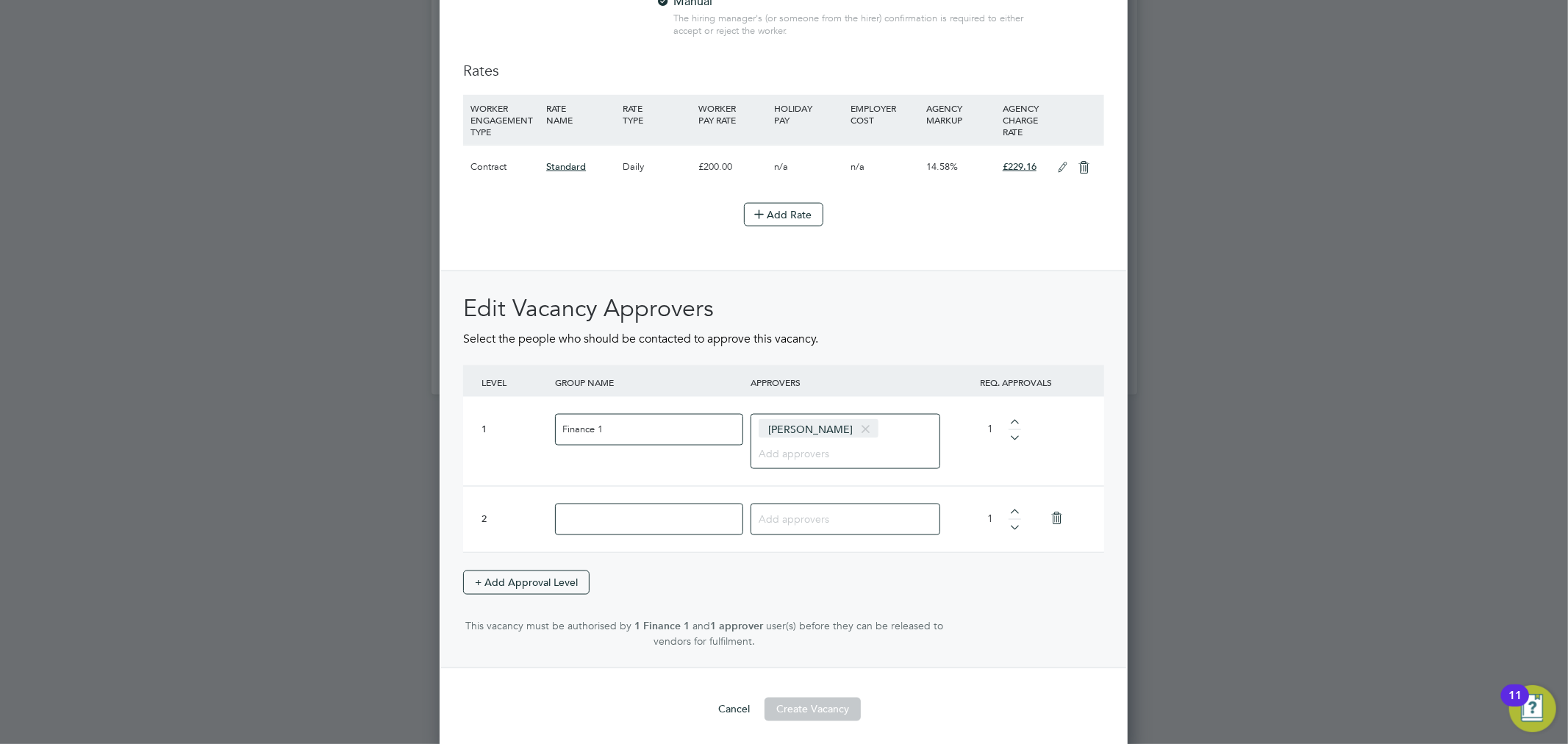
click at [600, 513] on input at bounding box center [649, 519] width 188 height 32
type input "Finance 2"
click at [842, 511] on input at bounding box center [839, 518] width 163 height 19
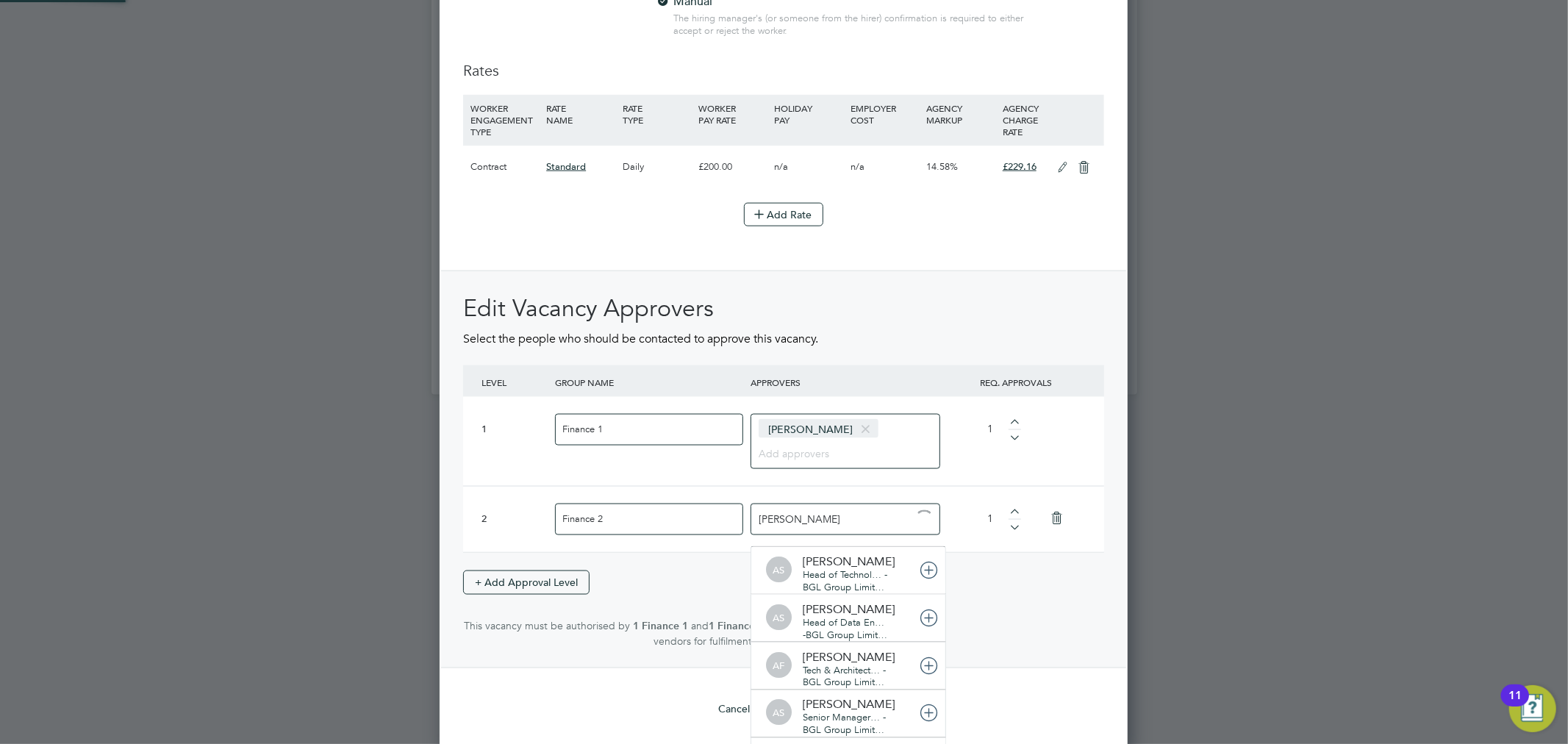
type input "giles"
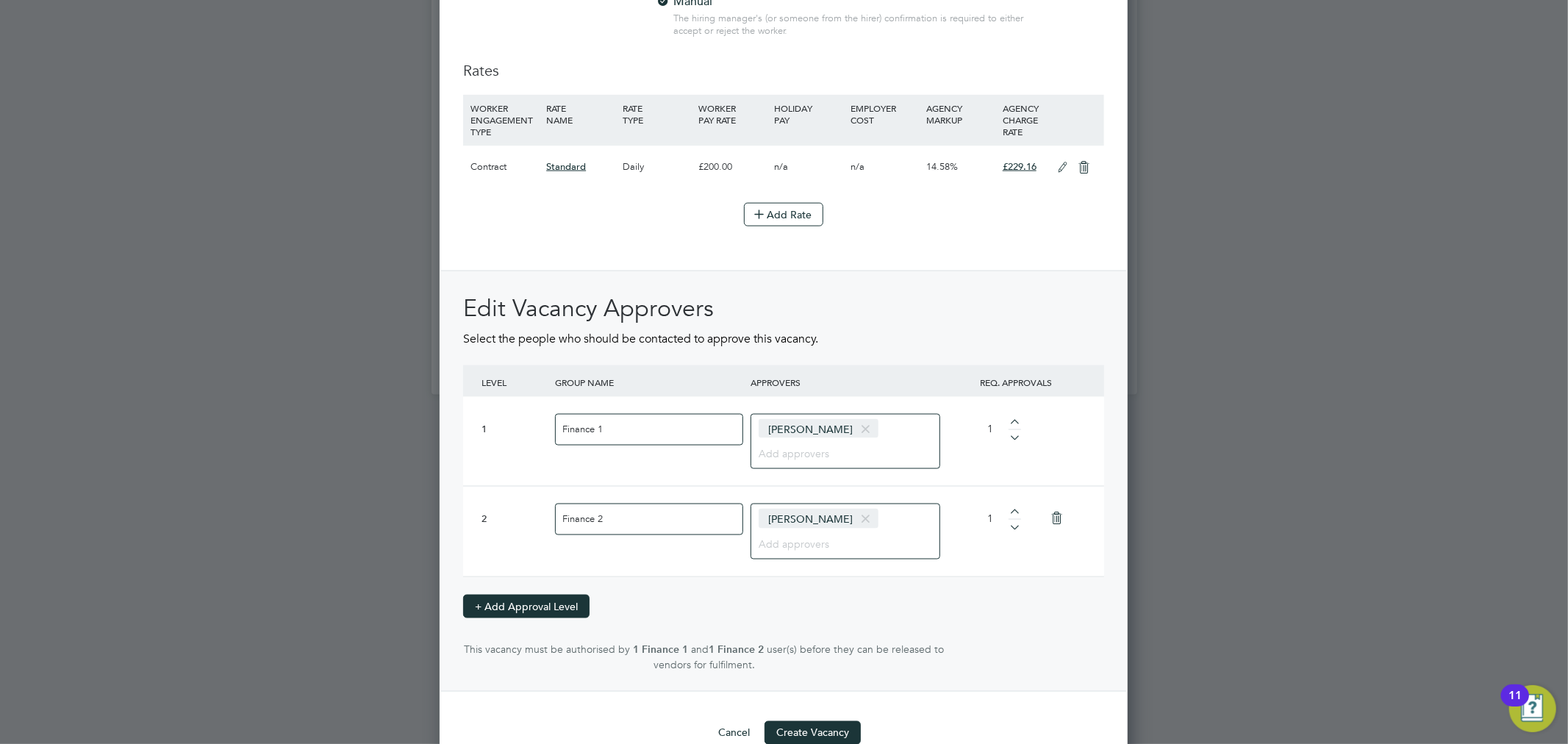
click at [542, 595] on button "+ Add Approval Level" at bounding box center [526, 606] width 126 height 23
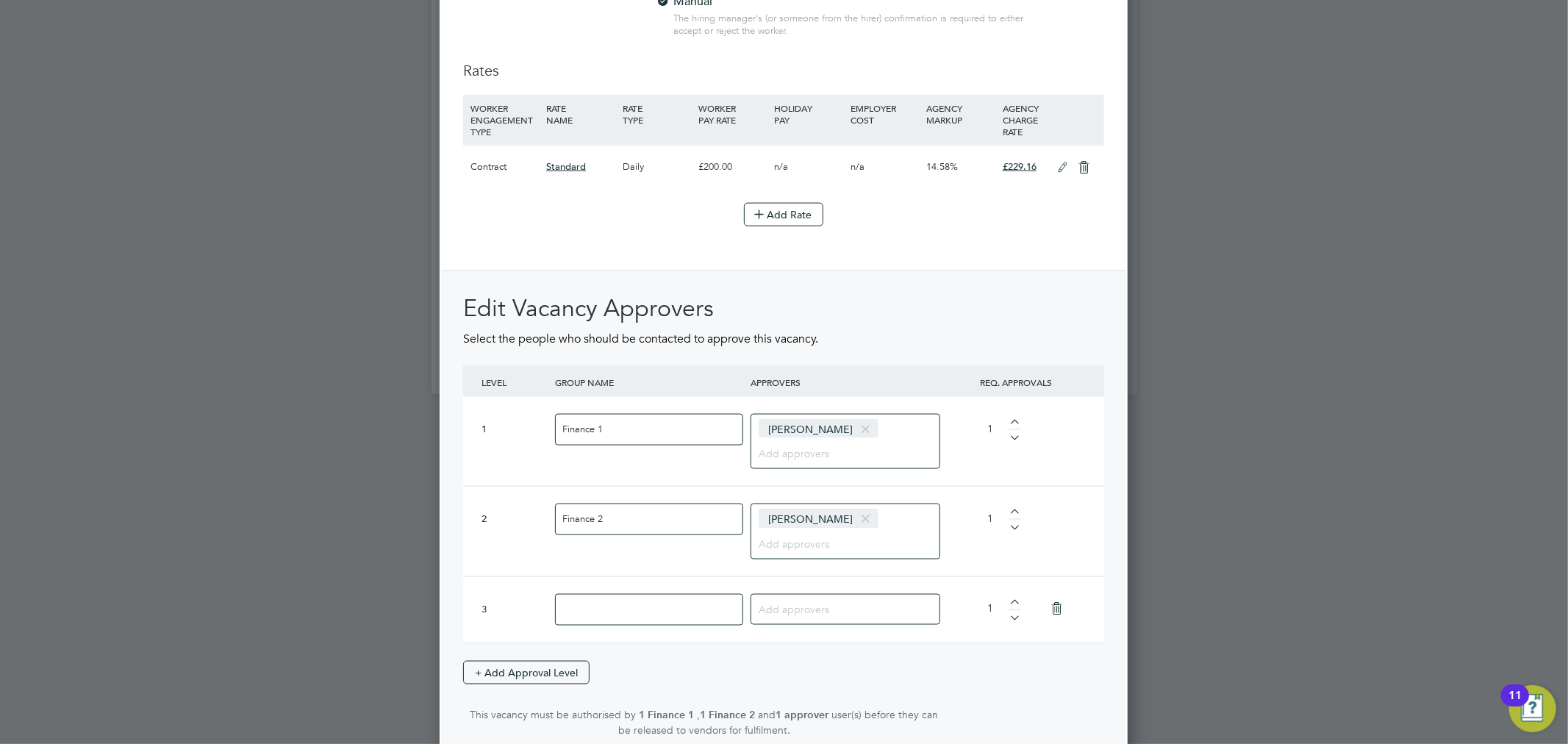
click at [627, 606] on input at bounding box center [649, 609] width 188 height 32
type input "HR 1"
click at [817, 604] on input at bounding box center [839, 609] width 163 height 19
type input "helen r"
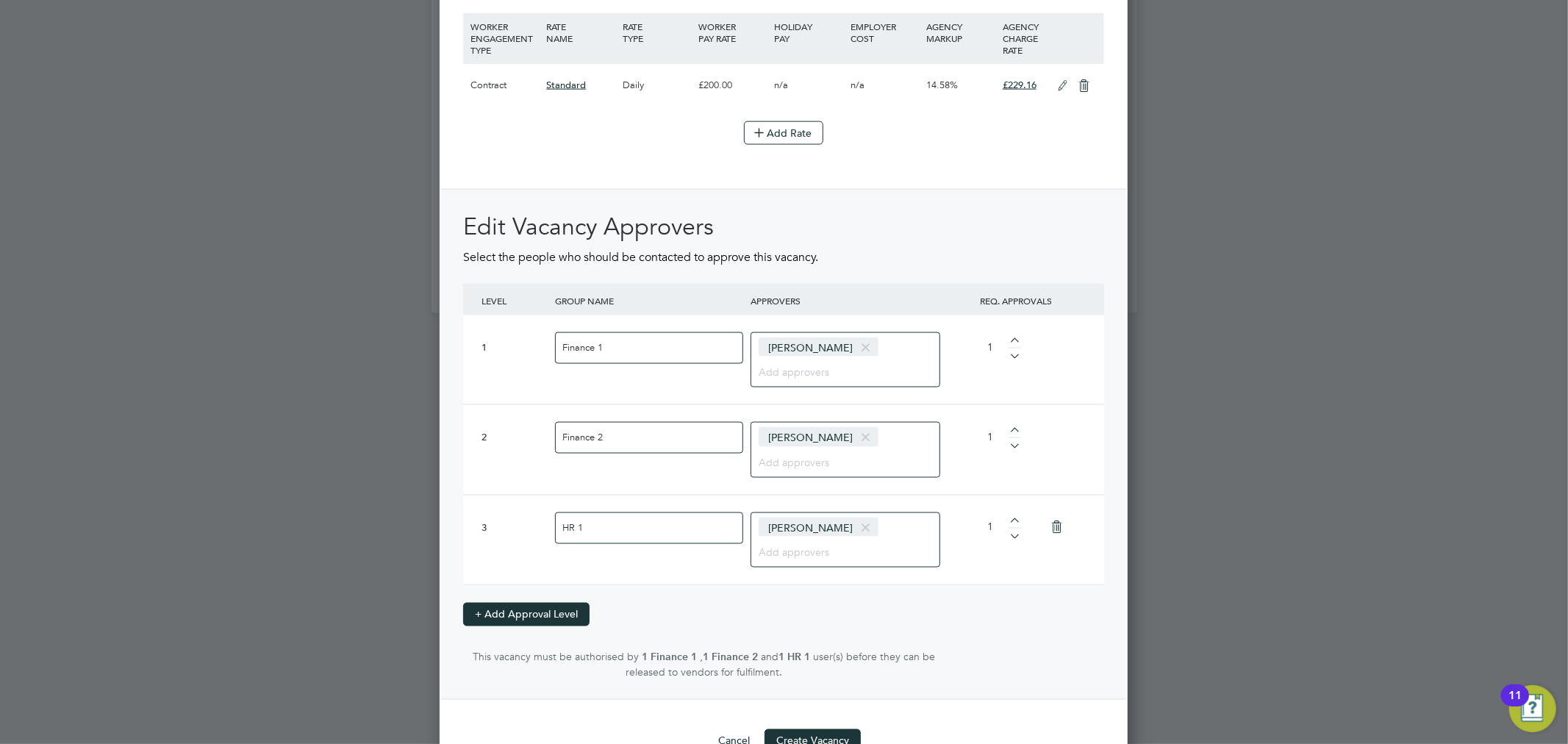
click at [542, 606] on button "+ Add Approval Level" at bounding box center [526, 615] width 126 height 23
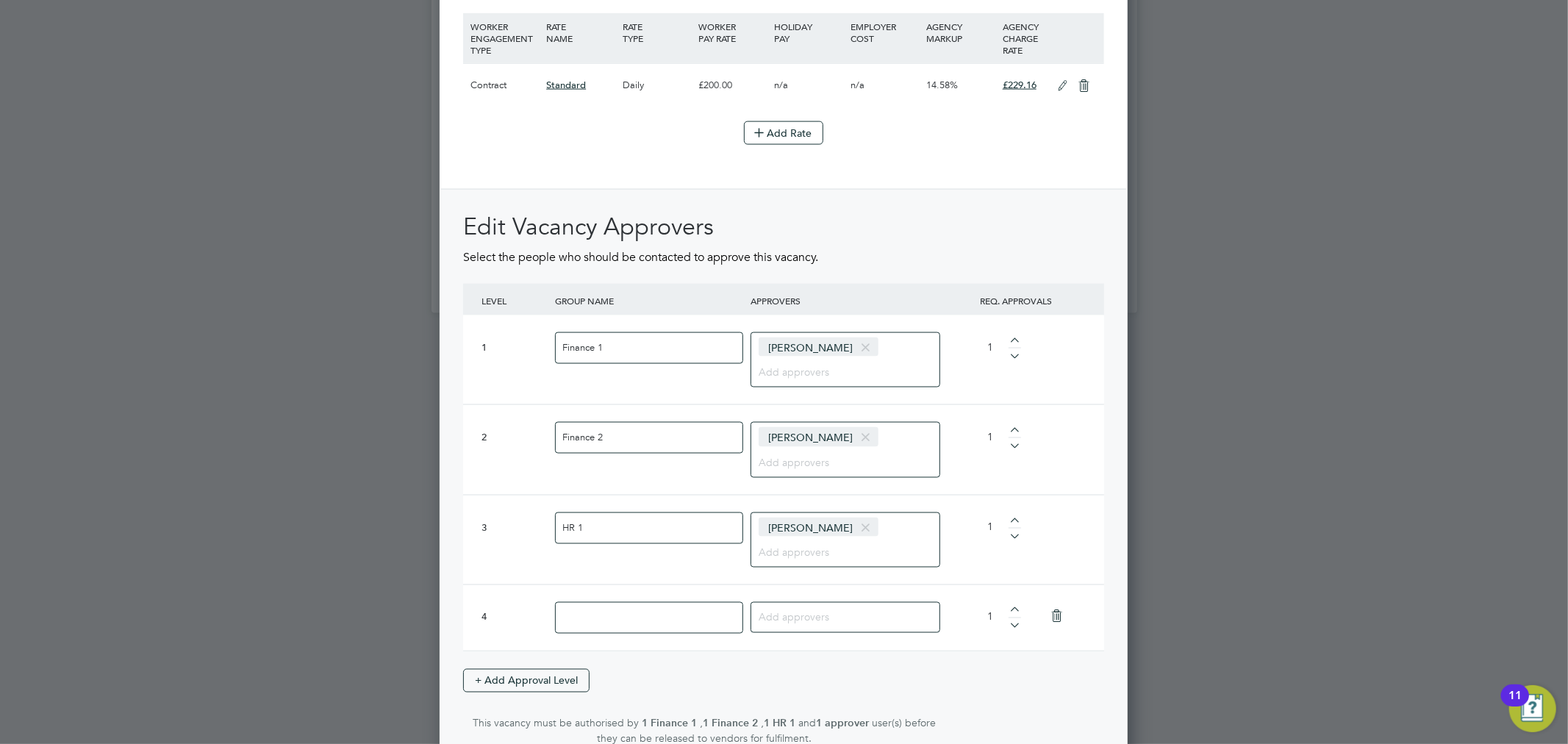
click at [599, 607] on input at bounding box center [649, 618] width 188 height 32
type input "Exec"
click at [794, 607] on input at bounding box center [839, 617] width 163 height 19
type input "Tom Wallis"
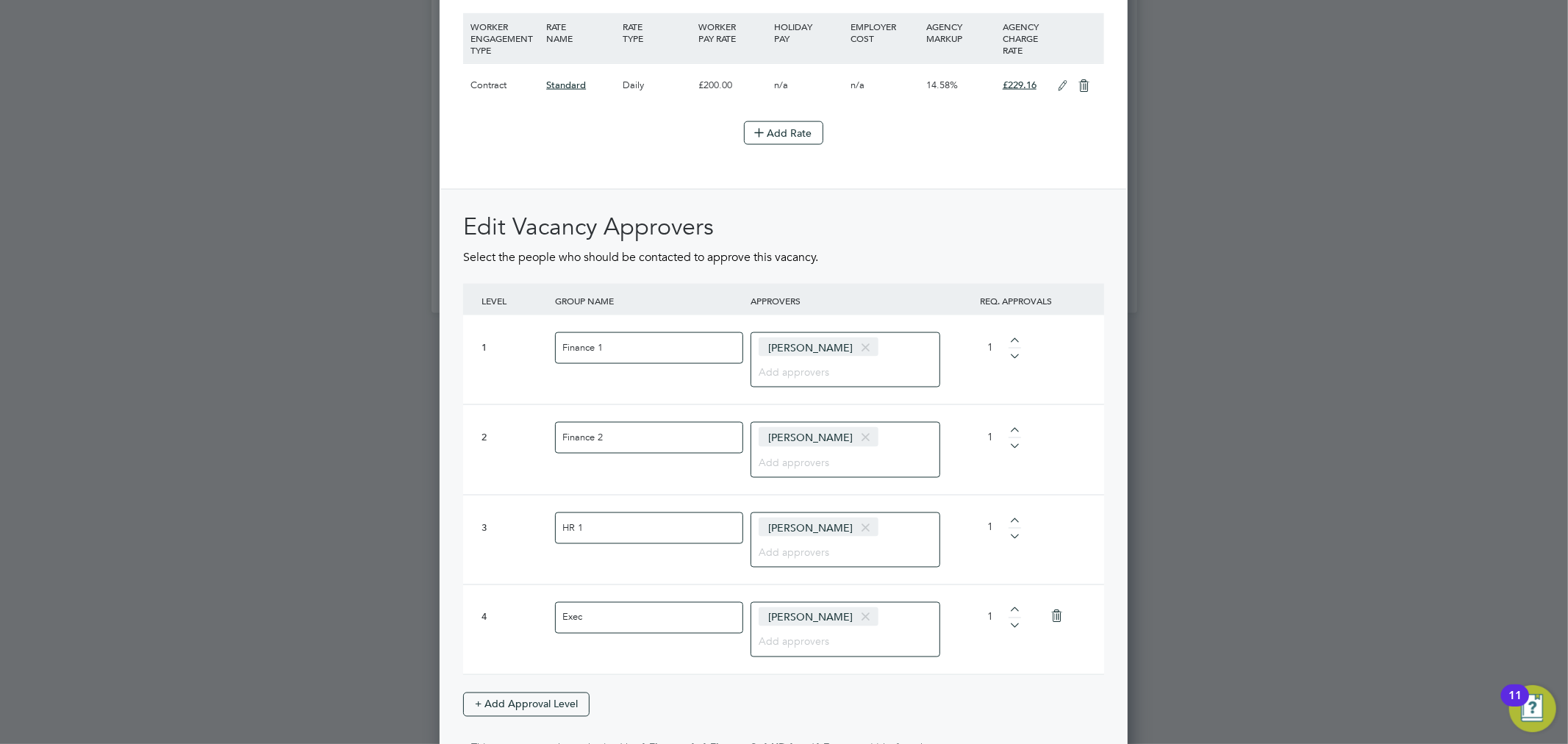
click at [968, 192] on div "Edit Vacancy Approvers Select the people who should be contacted to approve thi…" at bounding box center [784, 489] width 685 height 600
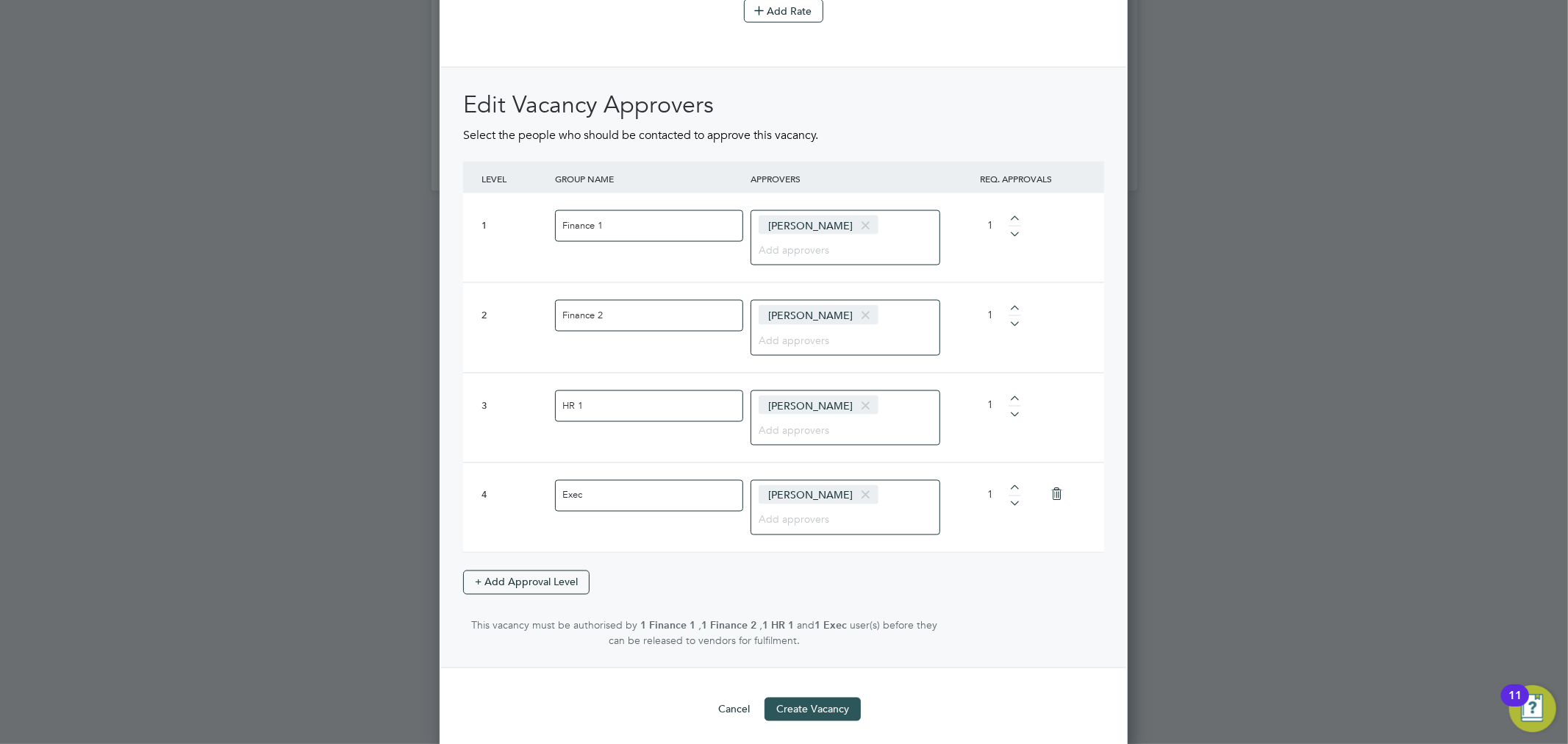
click at [789, 700] on button "Create Vacancy" at bounding box center [812, 709] width 96 height 23
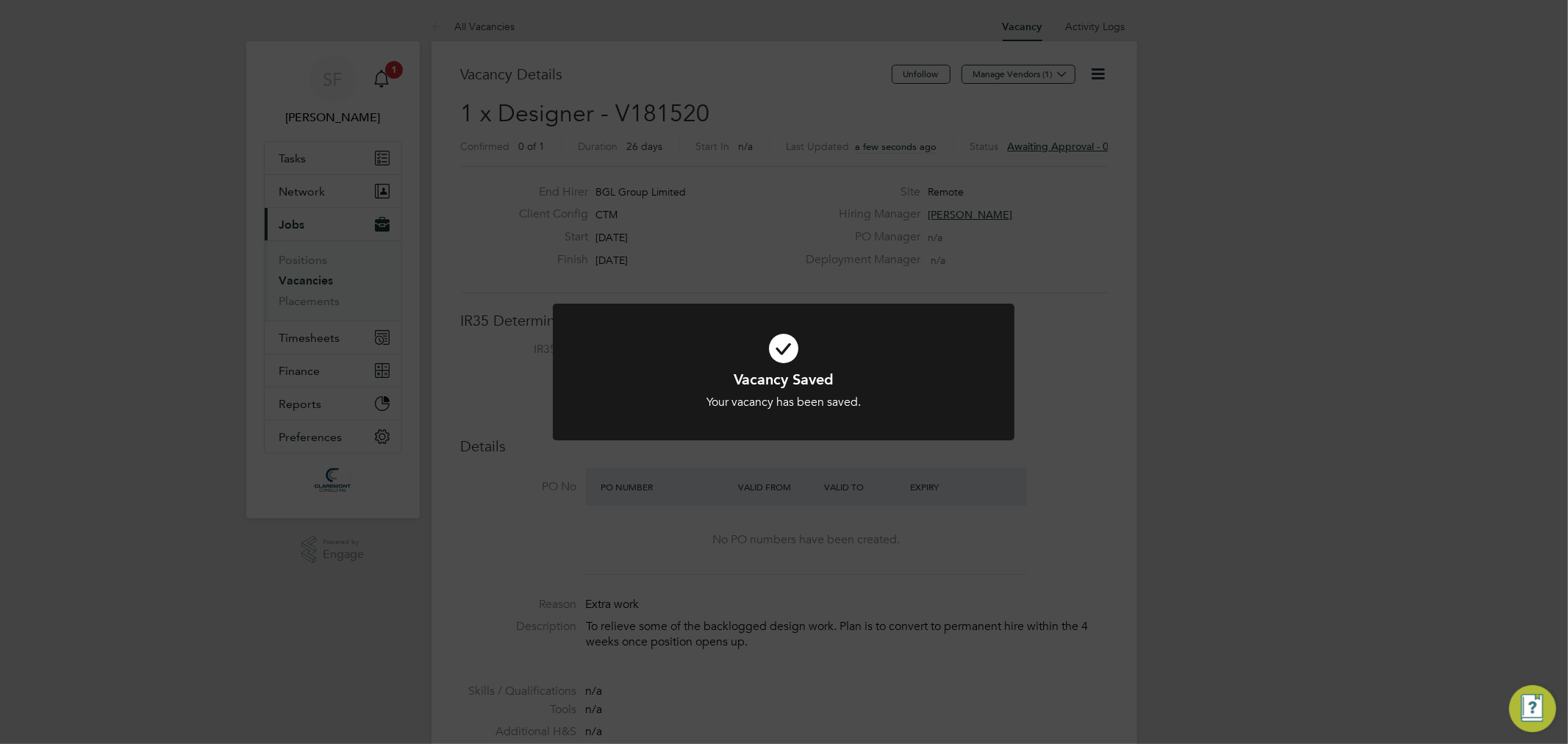
drag, startPoint x: 672, startPoint y: 231, endPoint x: 679, endPoint y: 212, distance: 20.2
click at [672, 228] on div "Vacancy Saved Your vacancy has been saved. Cancel Okay" at bounding box center [784, 372] width 1568 height 744
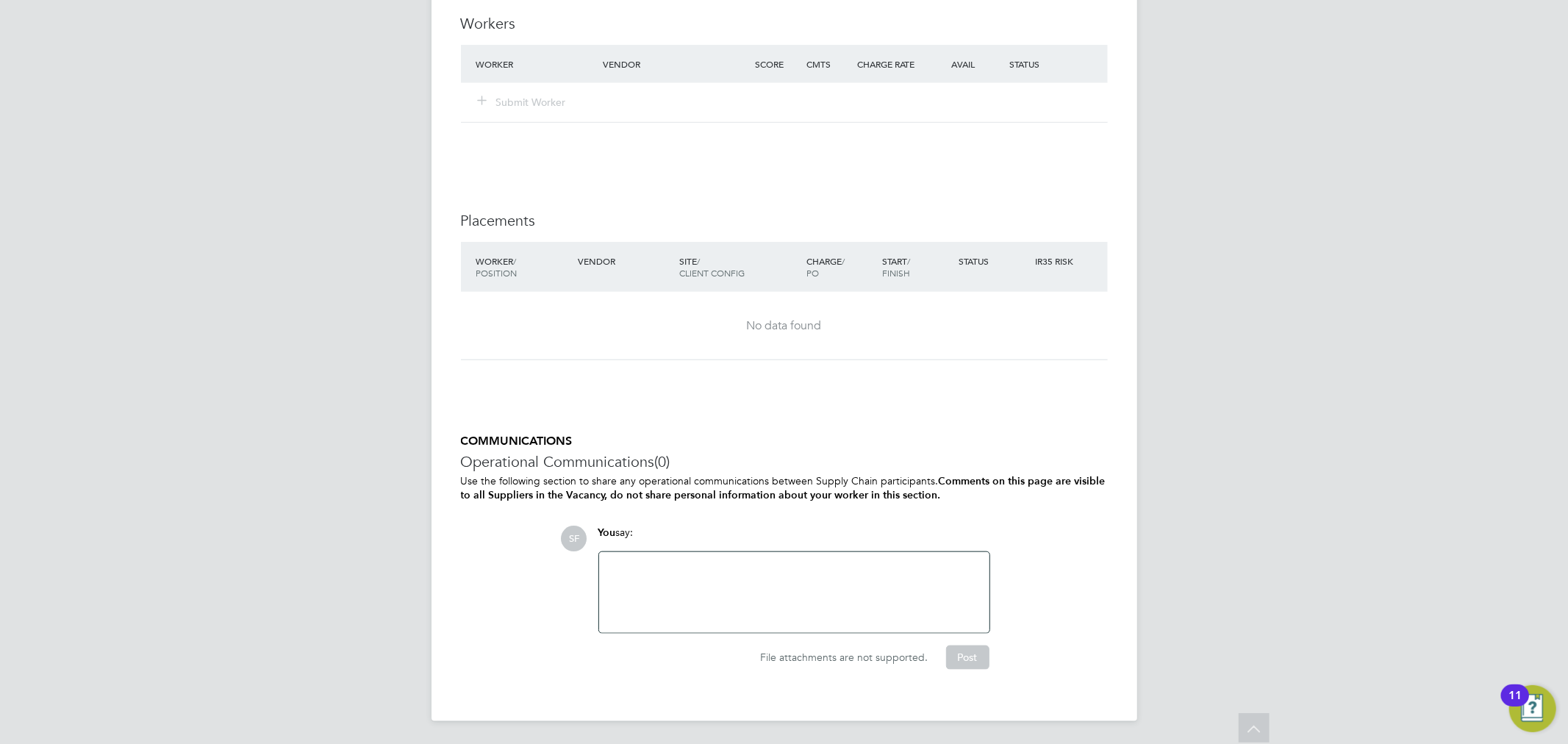
click at [628, 563] on div at bounding box center [794, 593] width 373 height 64
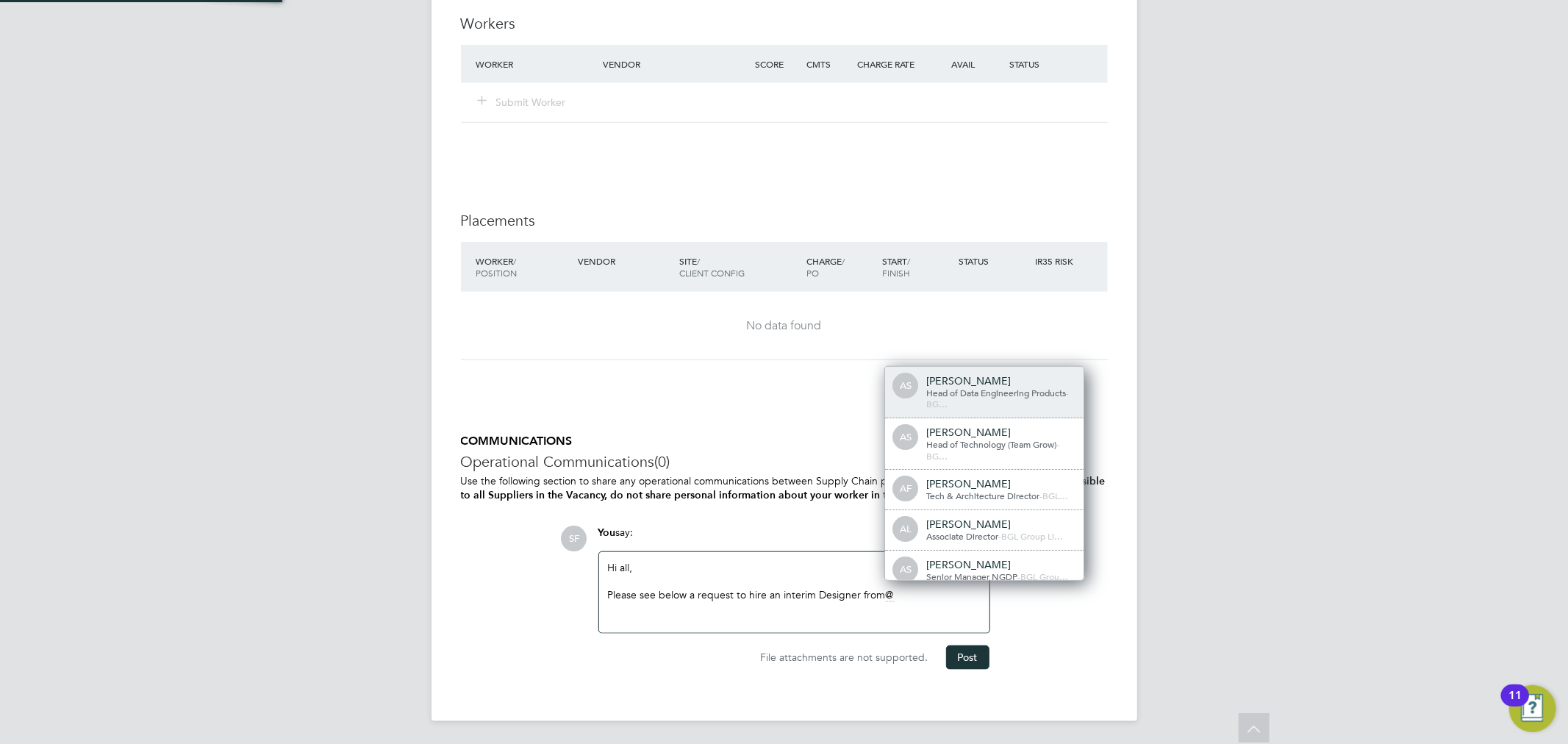
scroll to position [23, 147]
click at [964, 381] on div "[PERSON_NAME]" at bounding box center [999, 381] width 147 height 13
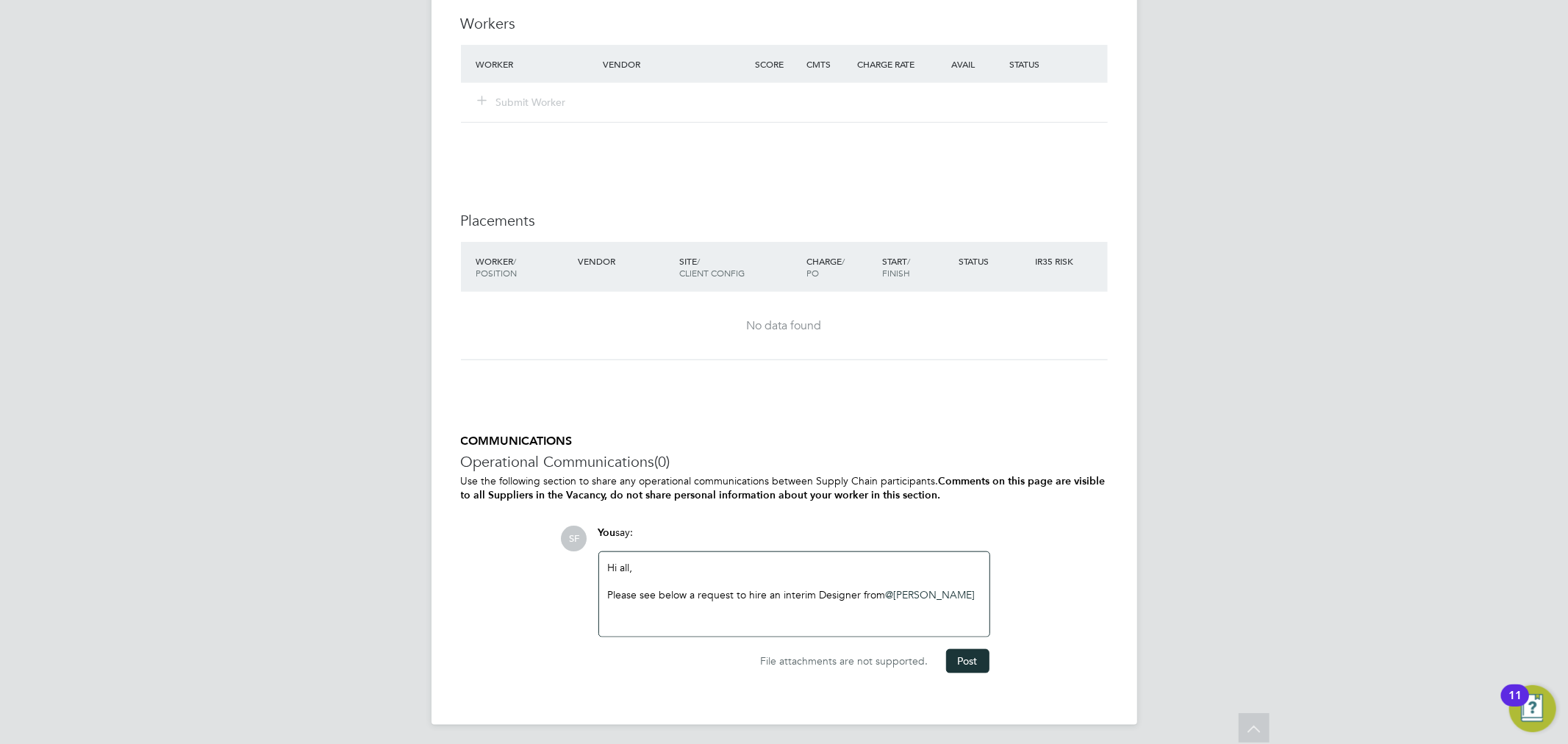
click at [772, 621] on div at bounding box center [794, 622] width 373 height 13
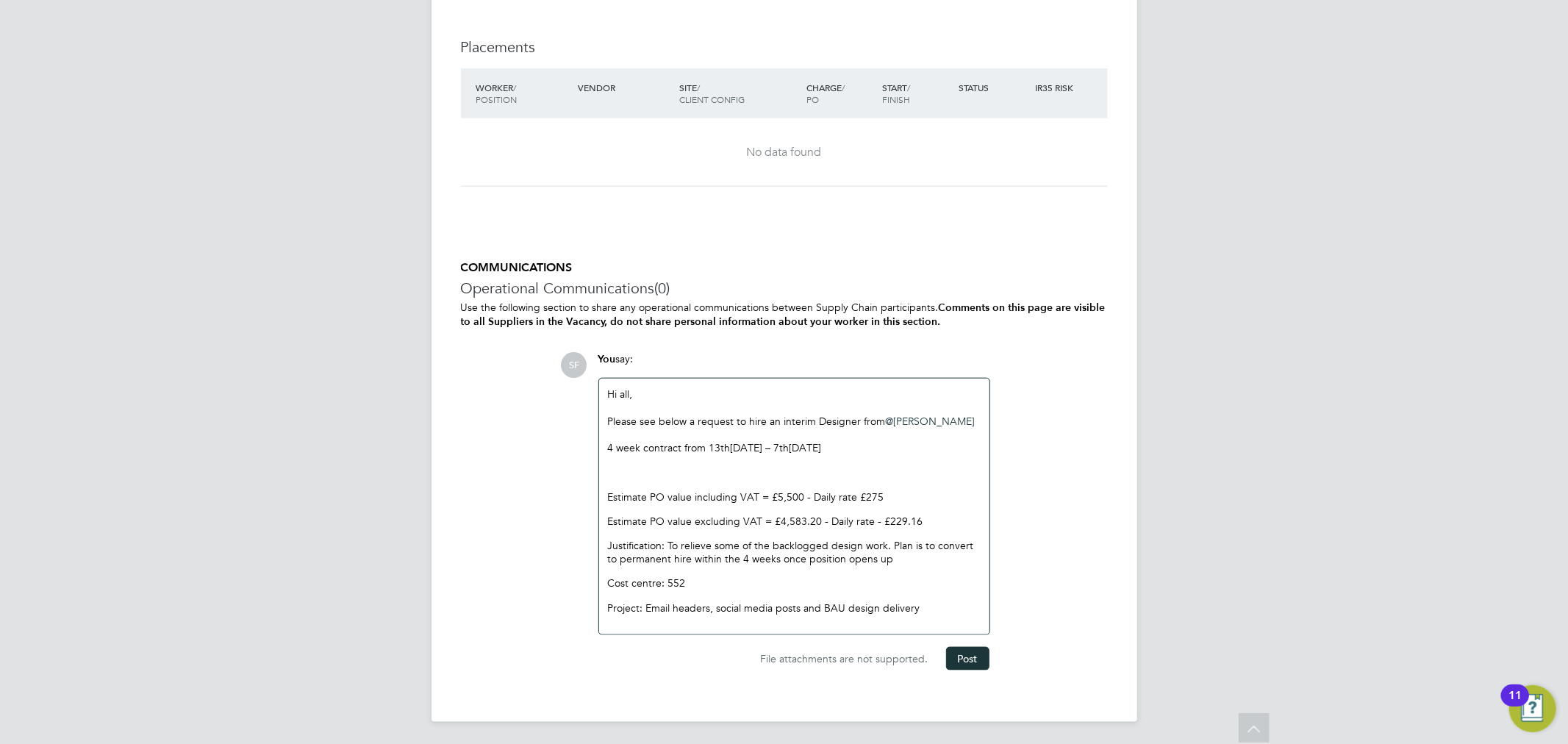
click at [727, 466] on p at bounding box center [794, 472] width 373 height 13
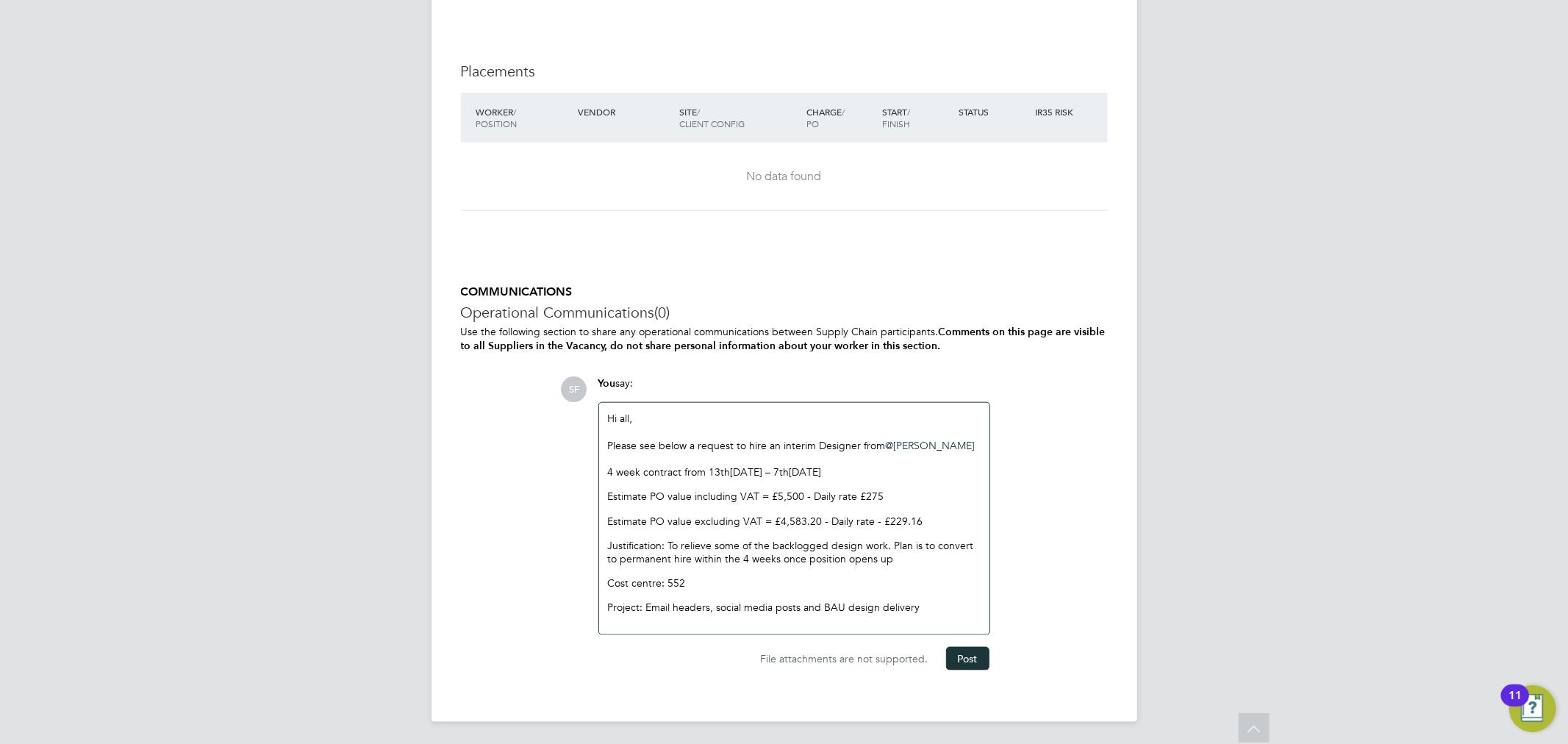
click at [608, 469] on p "4 week contract from 13 th October 2025 – 7 th November 2025" at bounding box center [794, 472] width 373 height 13
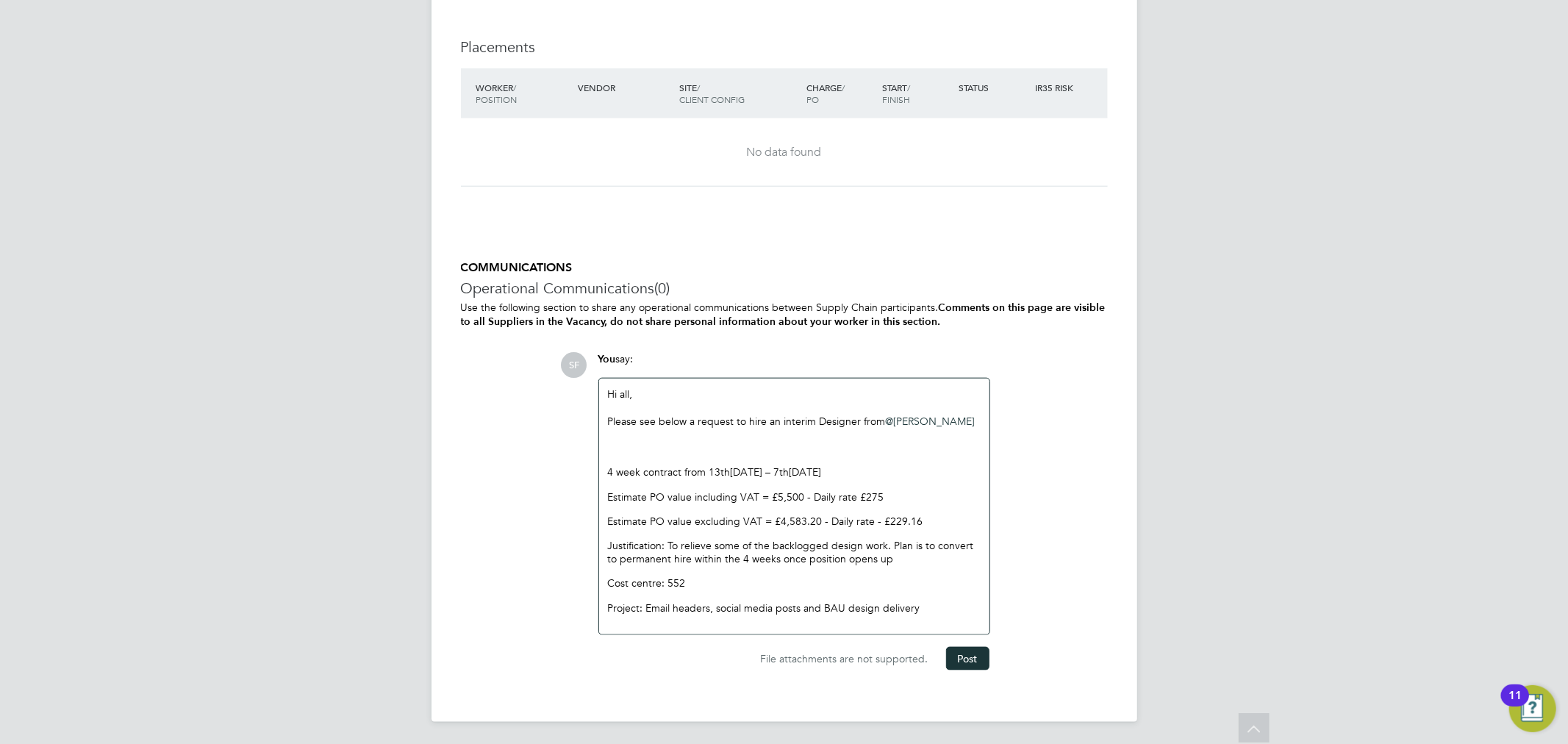
click at [935, 603] on p "Project: Email headers, social media posts and BAU design delivery" at bounding box center [794, 608] width 373 height 13
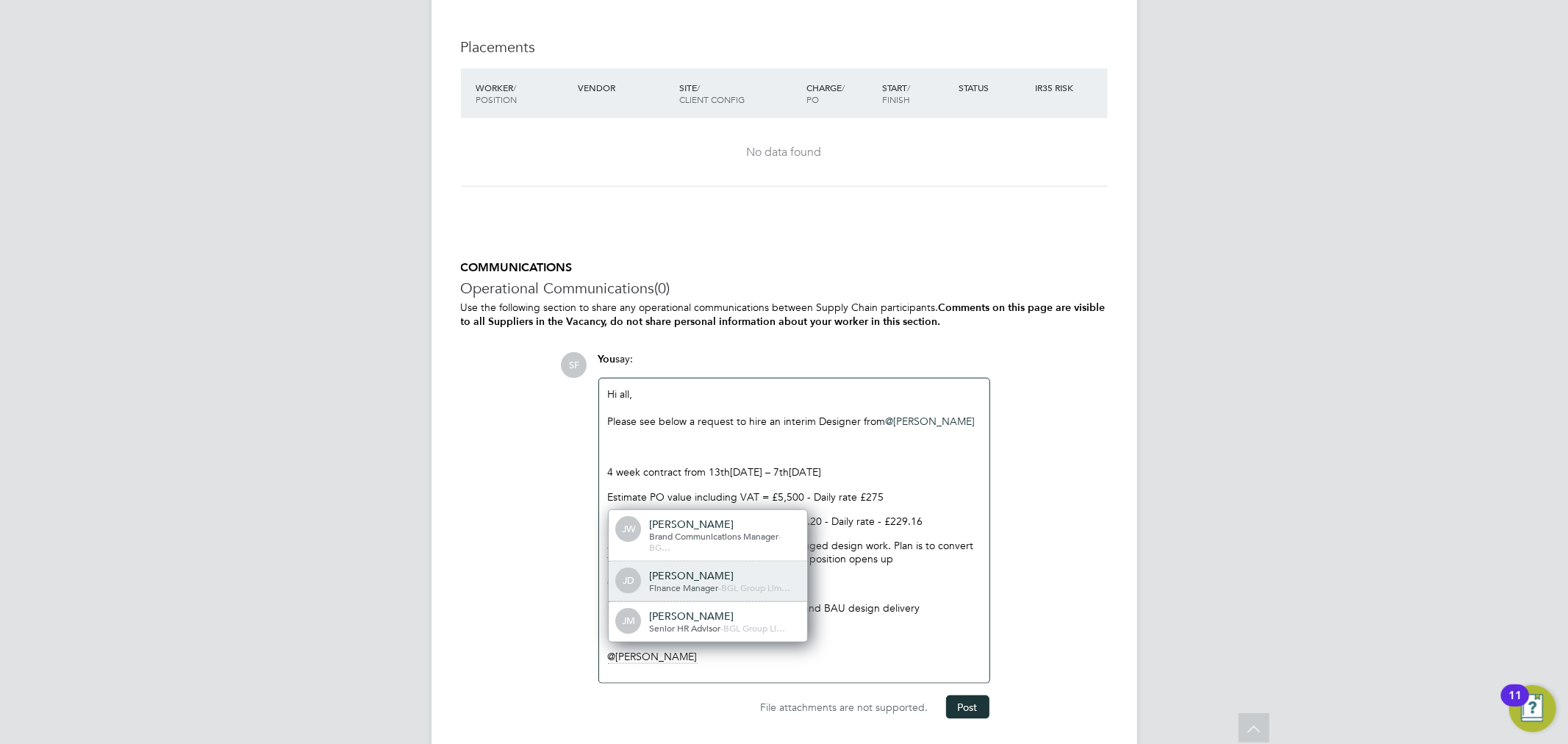
click at [703, 575] on div "[PERSON_NAME]" at bounding box center [723, 576] width 147 height 13
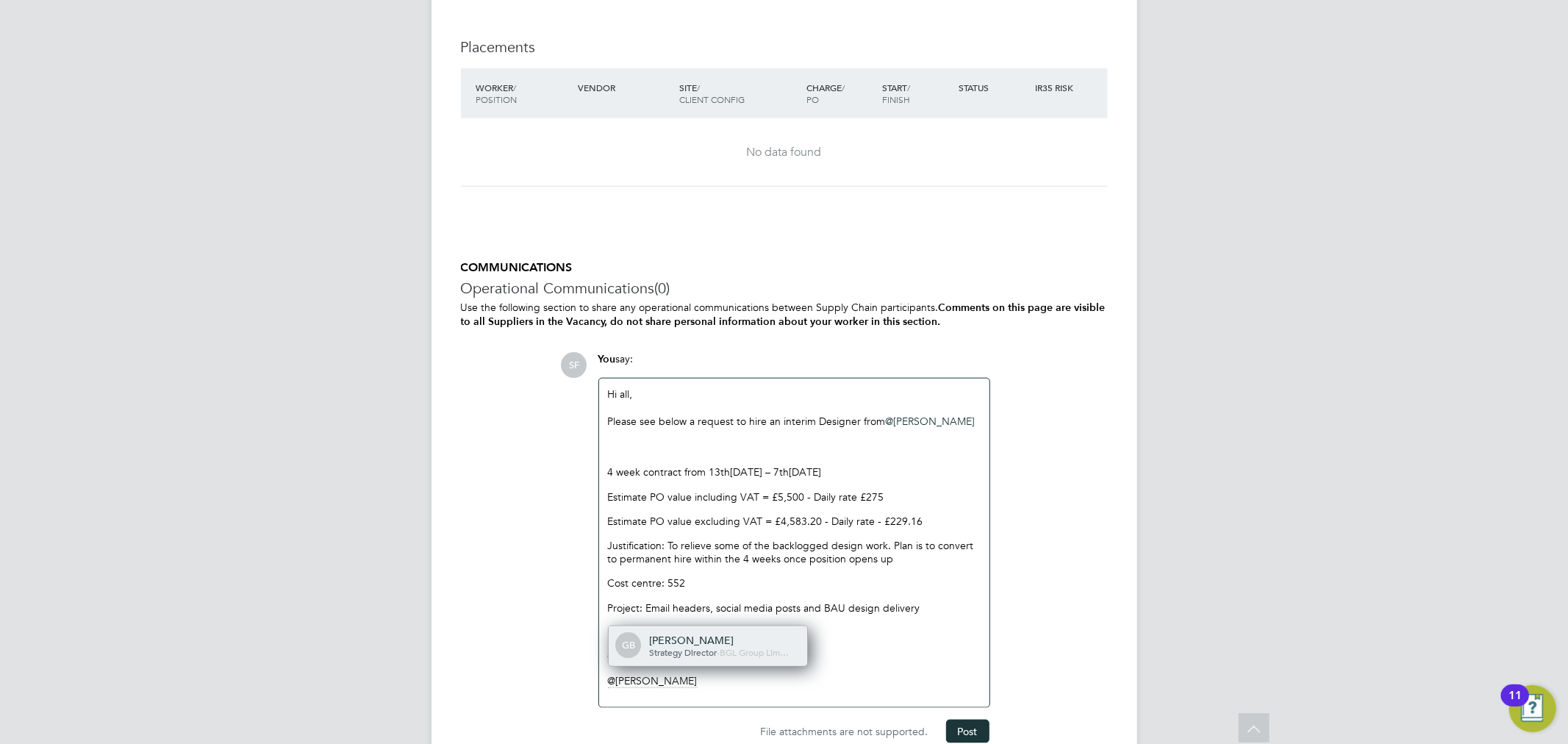
click at [761, 634] on div "Giles Byford" at bounding box center [723, 641] width 147 height 13
click at [711, 680] on p "@Giles Byford ​ - this is below the threshold" at bounding box center [794, 681] width 373 height 13
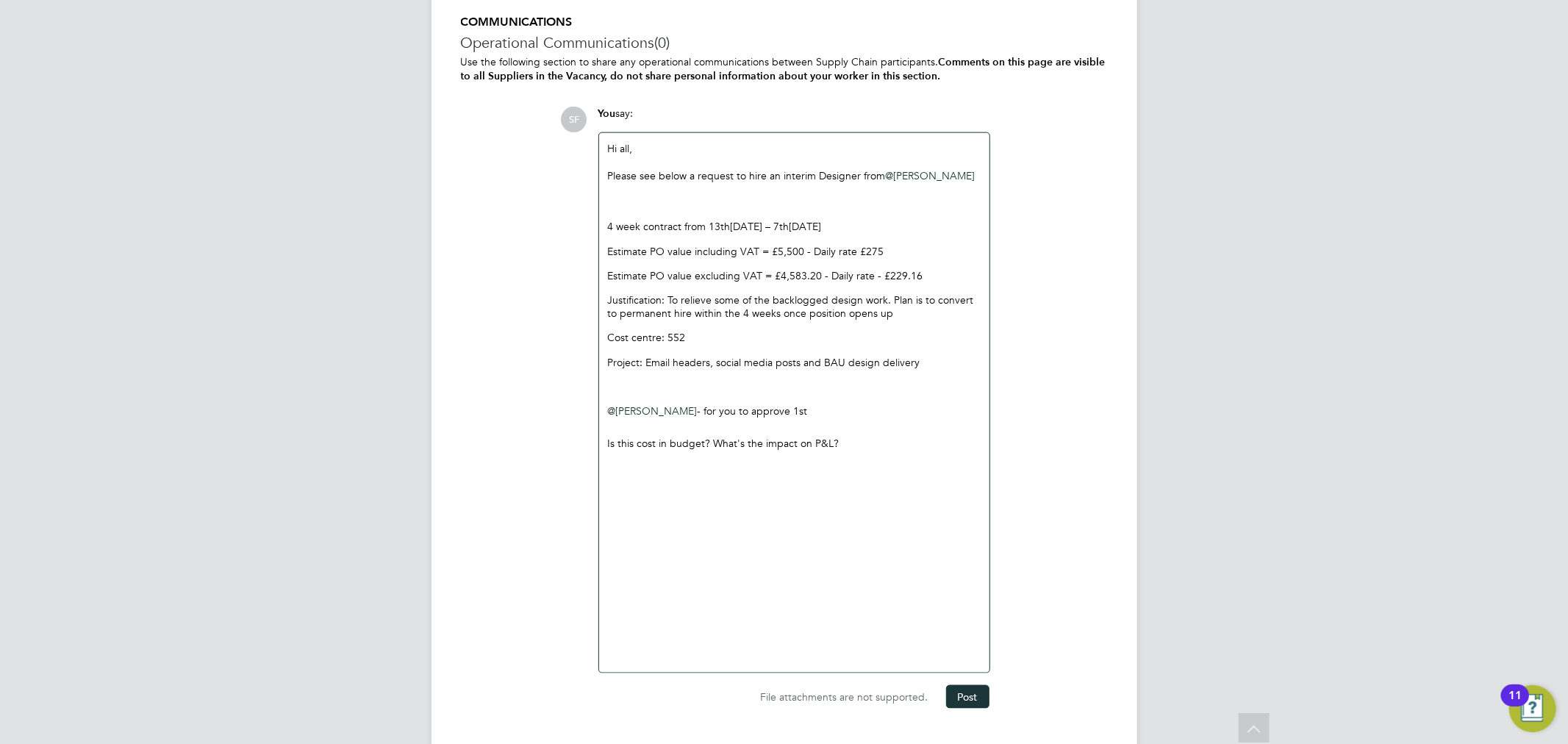
click at [864, 445] on p "Is this cost in budget? What's the impact on P&L?" at bounding box center [794, 443] width 373 height 13
click at [724, 587] on div "Is this cost in budget? What's the impact on P&L?" at bounding box center [794, 550] width 373 height 227
click at [878, 441] on p "Is this cost in budget? What's the impact on P&L?" at bounding box center [794, 443] width 373 height 13
click at [807, 310] on p "Justification: To relieve some of the backlogged design work. Plan is to conver…" at bounding box center [794, 306] width 373 height 26
click at [915, 309] on p "Justification: To relieve some of the backlogged design work. Plan is to conver…" at bounding box center [794, 306] width 373 height 26
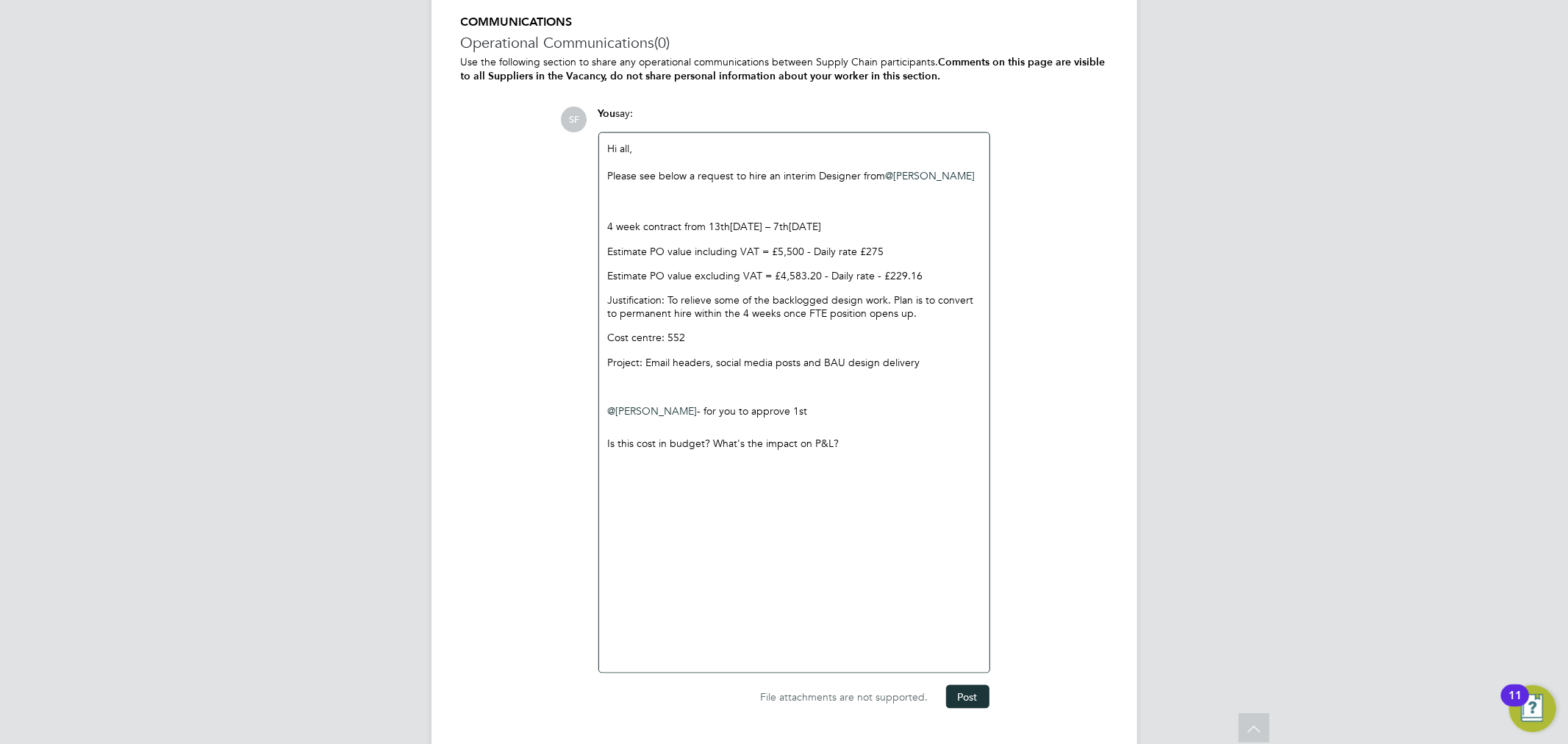
click at [765, 386] on p at bounding box center [794, 386] width 373 height 13
click at [651, 383] on p at bounding box center [794, 386] width 373 height 13
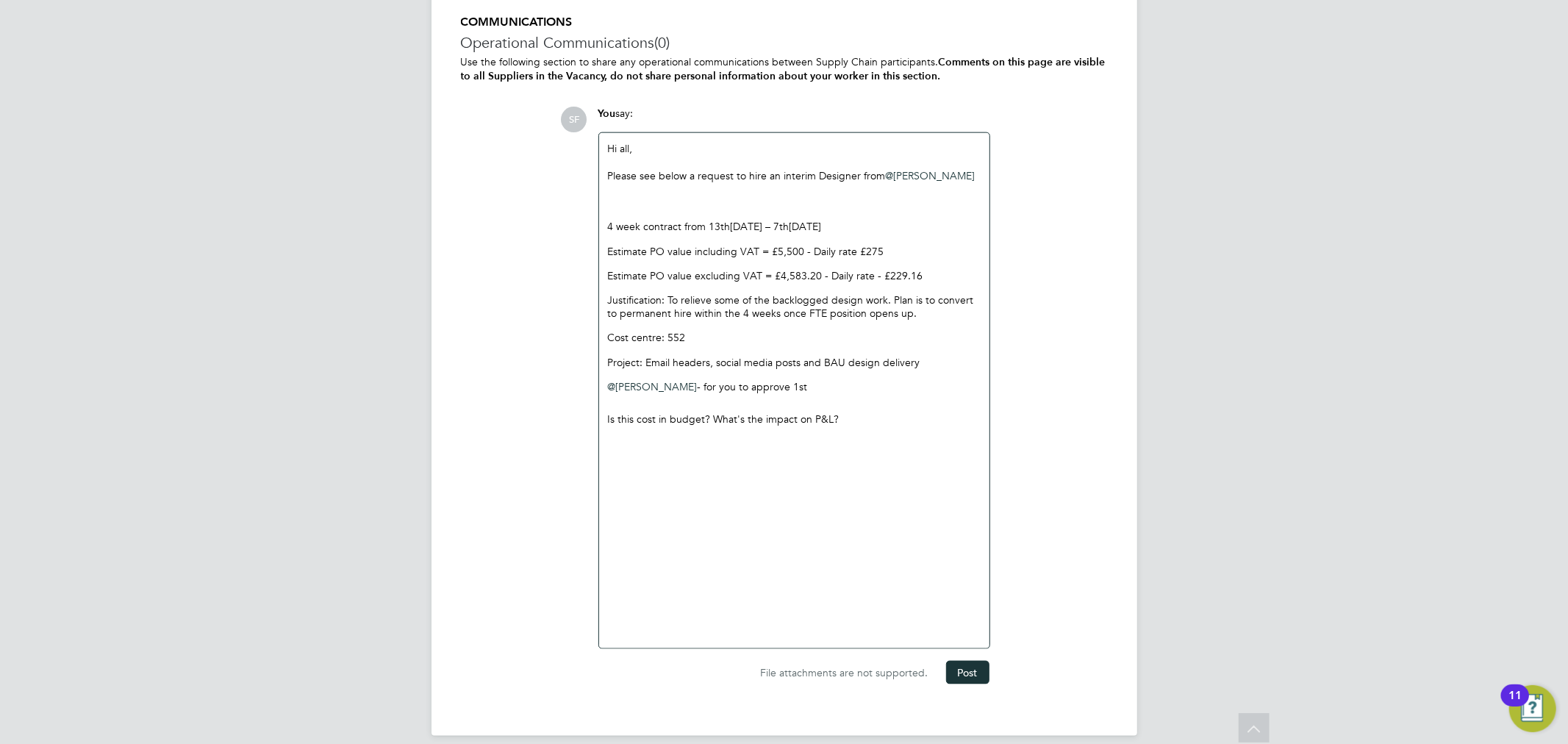
click at [865, 424] on p "Is this cost in budget? What's the impact on P&L?" at bounding box center [794, 419] width 373 height 13
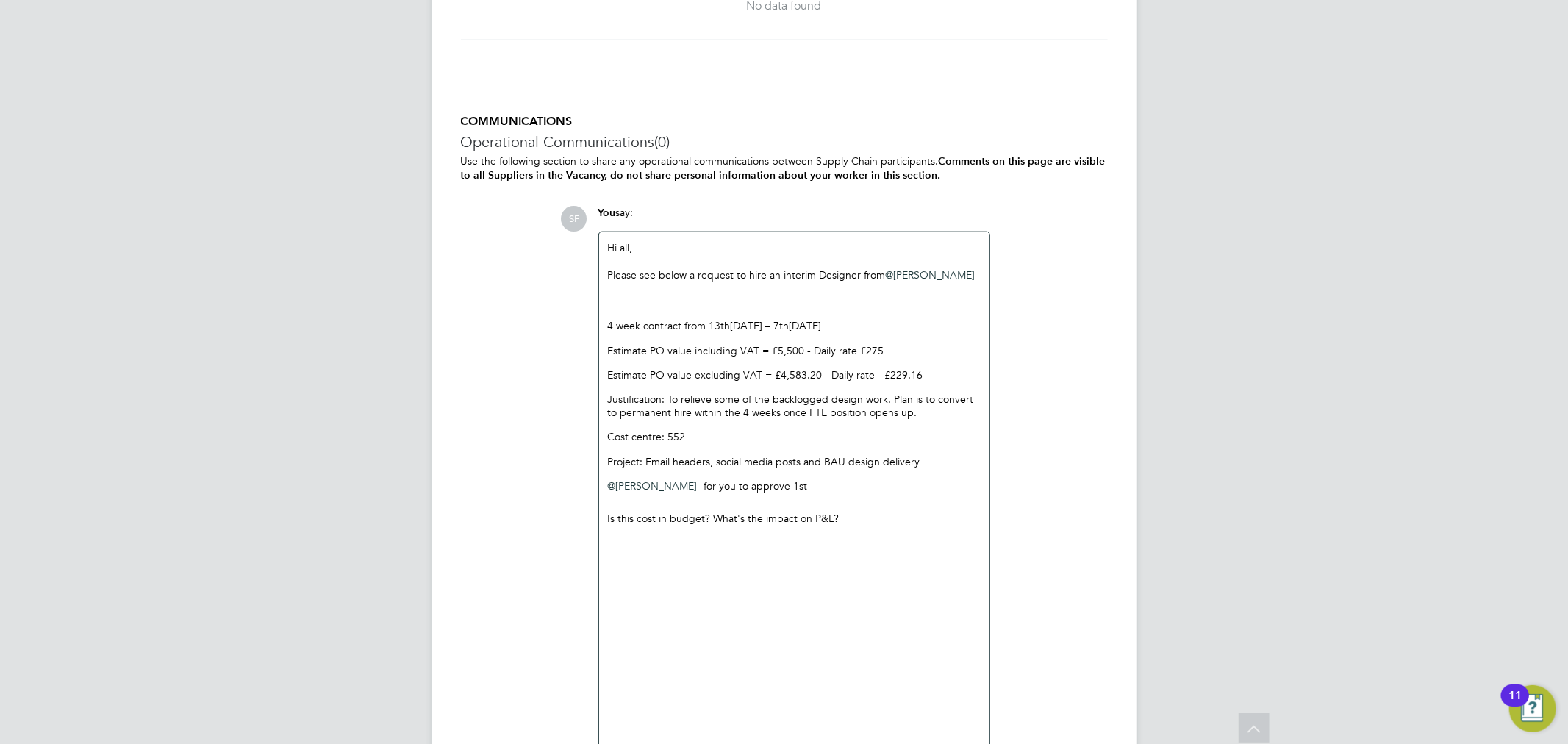
scroll to position [1568, 0]
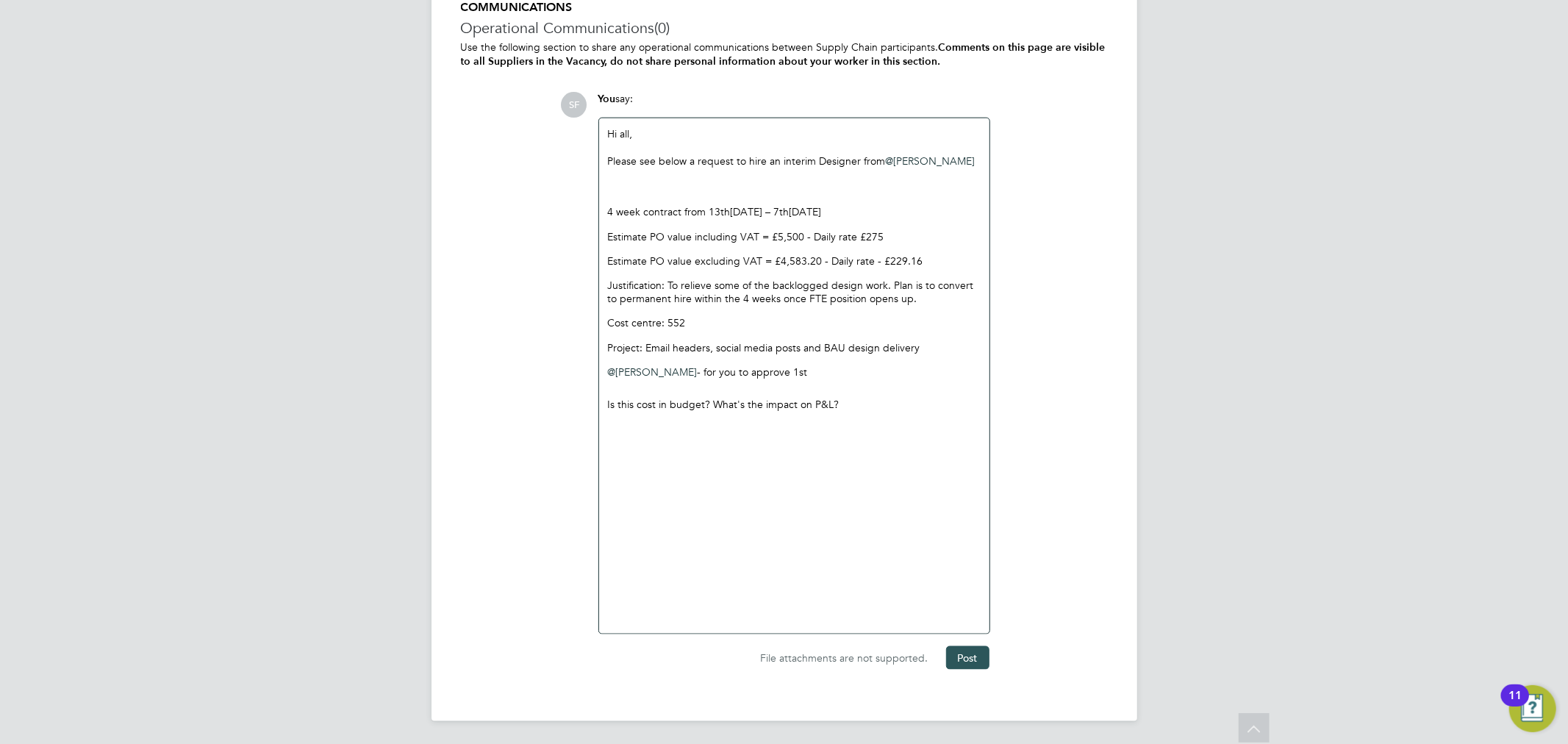
click at [968, 656] on button "Post" at bounding box center [968, 658] width 43 height 23
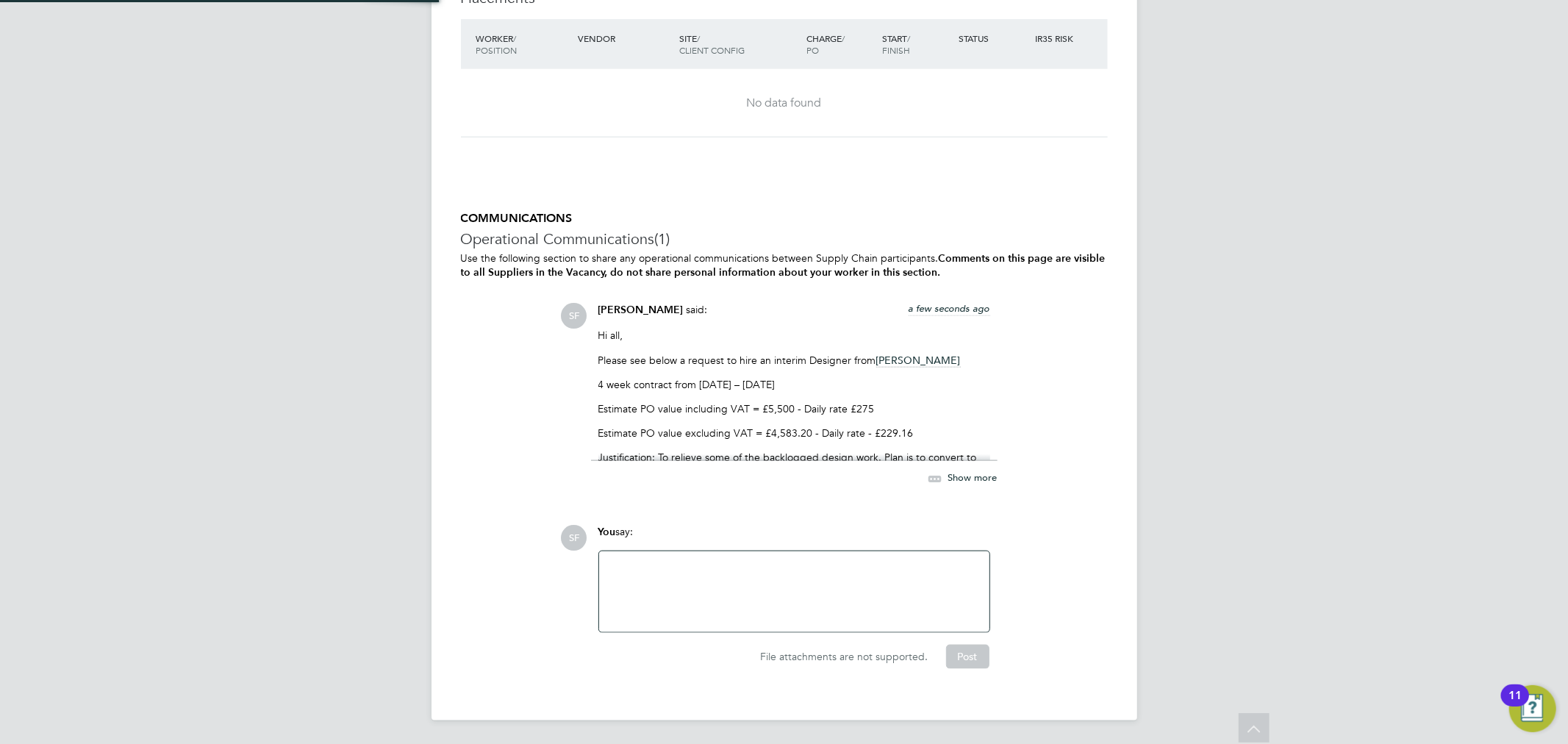
scroll to position [1356, 0]
click at [972, 474] on span "Show more" at bounding box center [972, 479] width 49 height 13
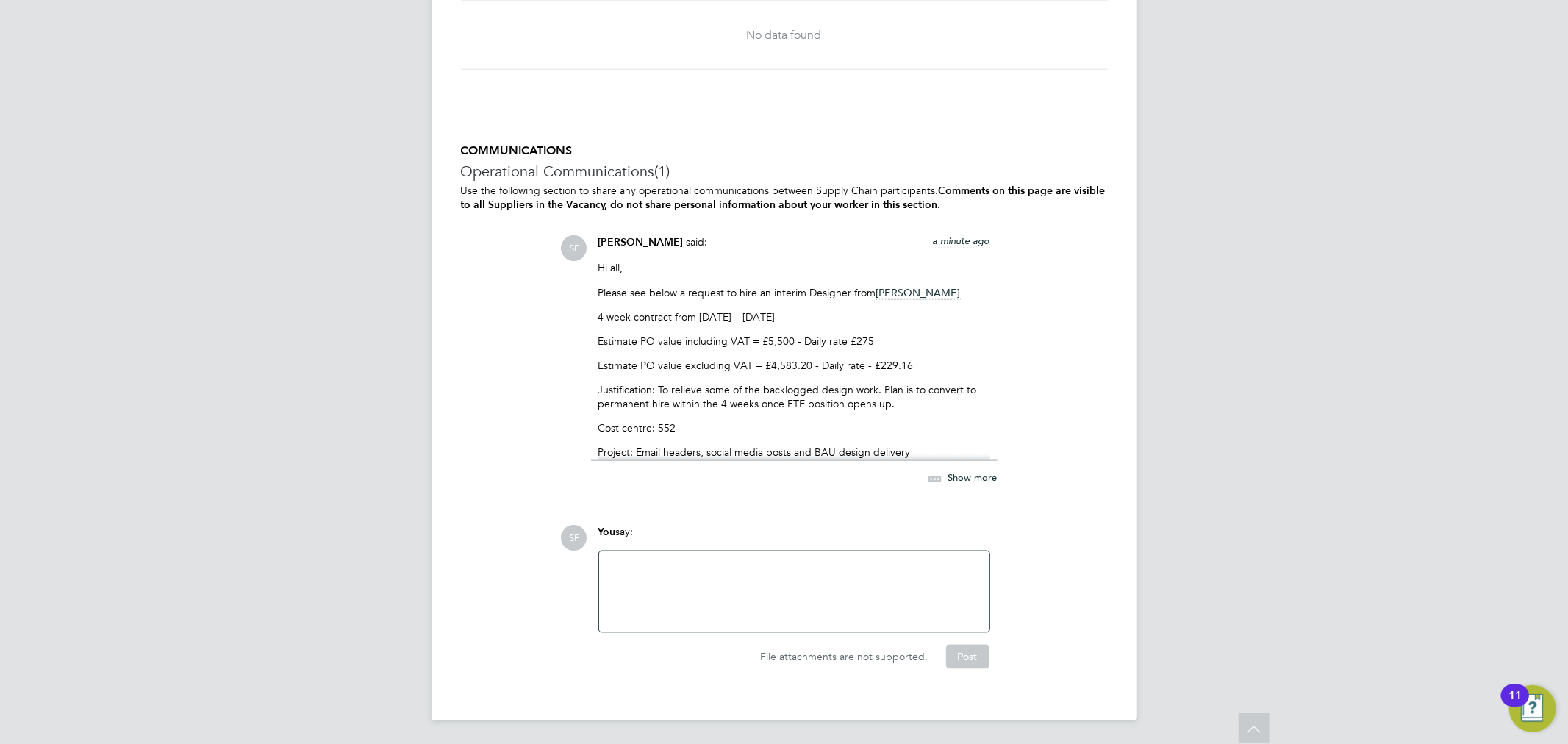
scroll to position [1488, 0]
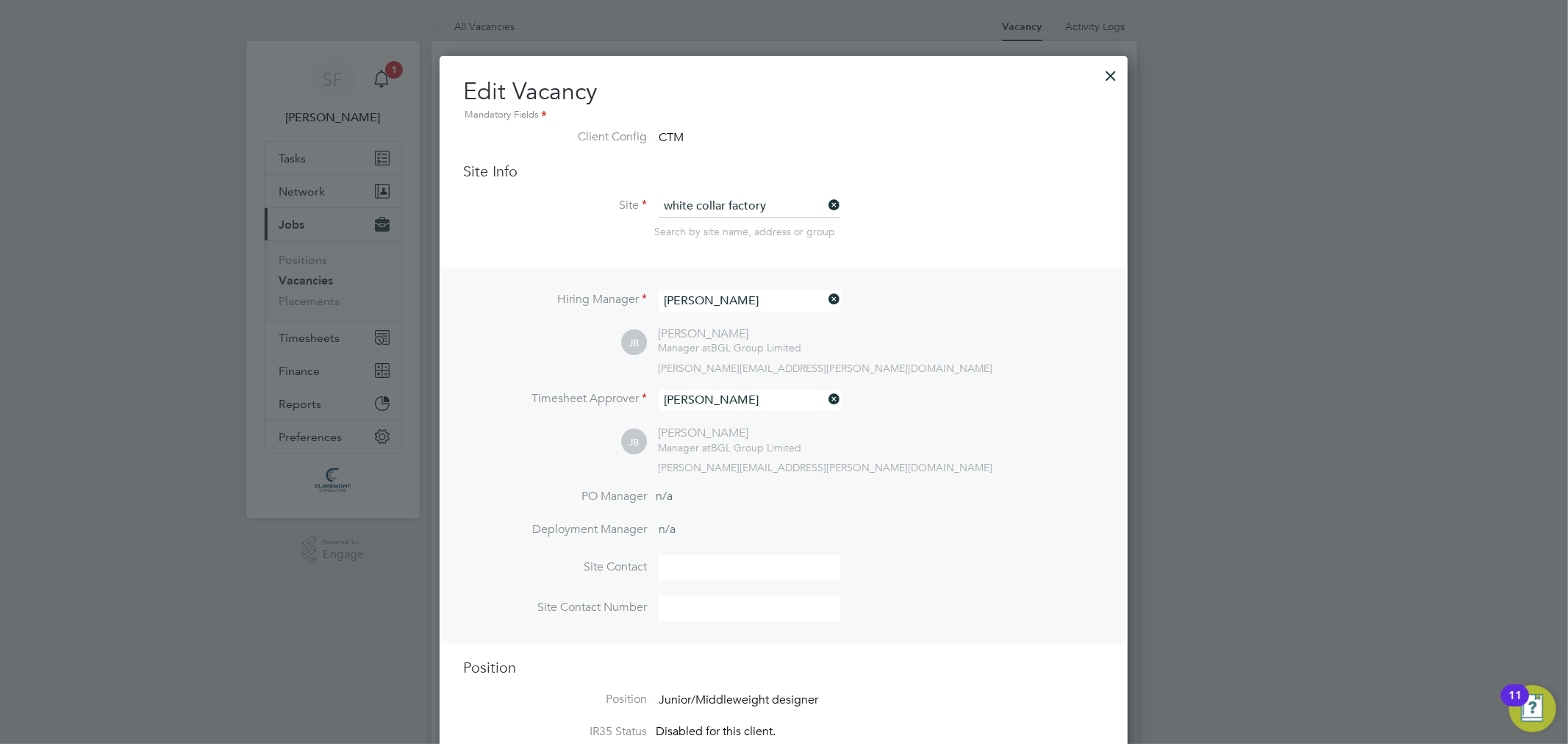
click at [1115, 70] on div at bounding box center [1110, 71] width 26 height 26
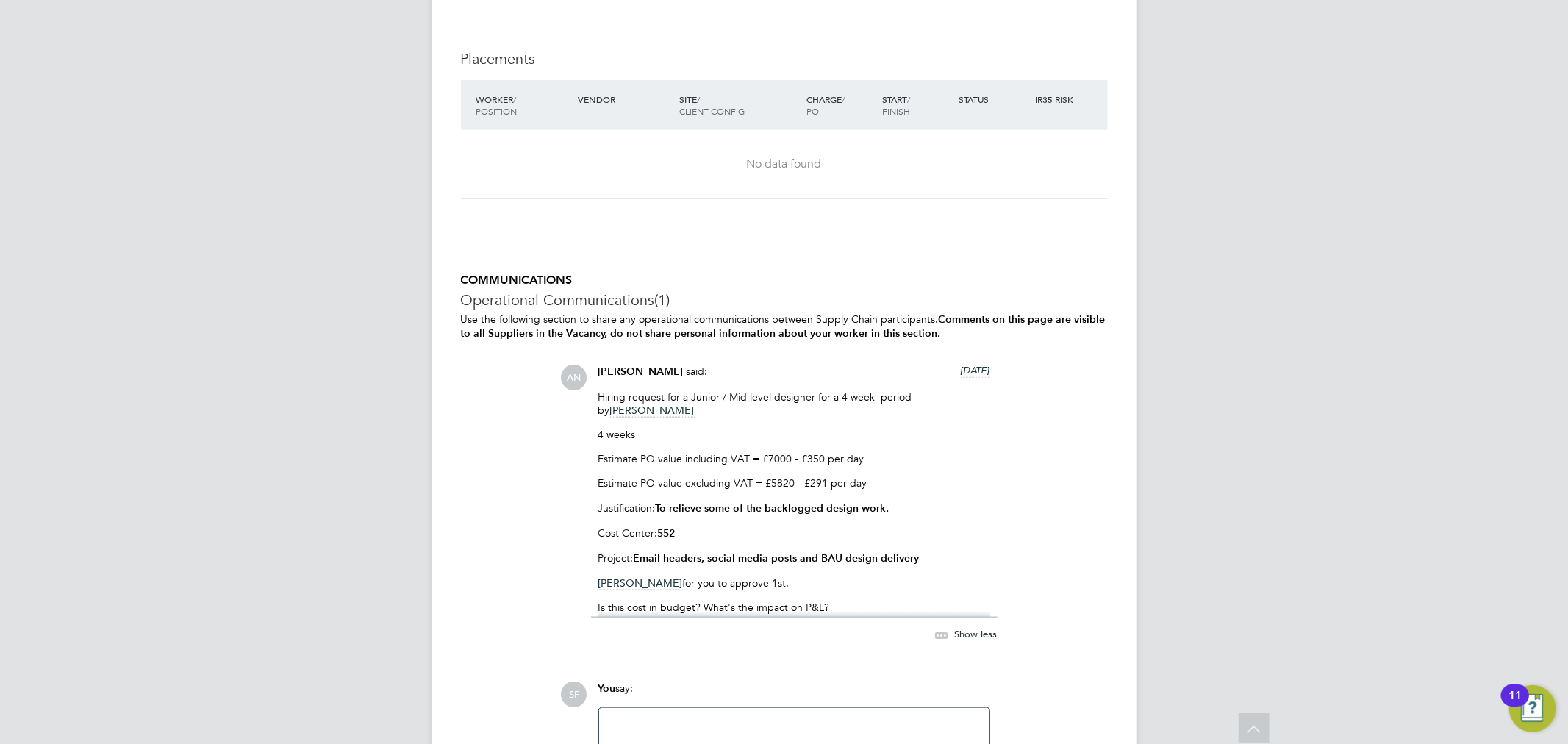
scroll to position [1388, 0]
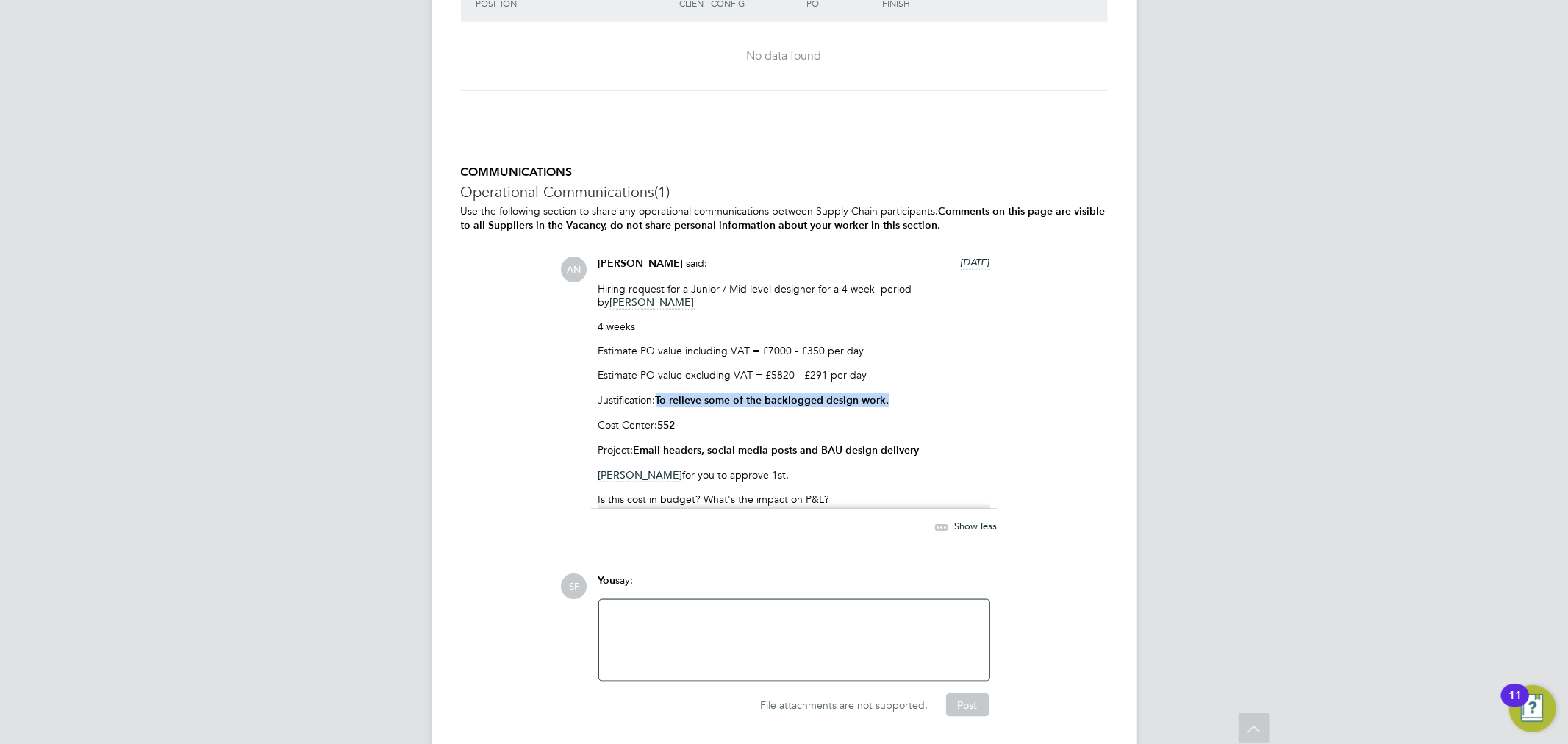
drag, startPoint x: 903, startPoint y: 381, endPoint x: 657, endPoint y: 385, distance: 246.0
click at [657, 393] on p "Justification: To relieve some of the backlogged design work." at bounding box center [794, 400] width 392 height 13
copy strong "To relieve some of the backlogged design work."
drag, startPoint x: 926, startPoint y: 430, endPoint x: 641, endPoint y: 432, distance: 285.0
click at [641, 443] on p "Project: Email headers, social media posts and BAU design delivery" at bounding box center [794, 450] width 392 height 13
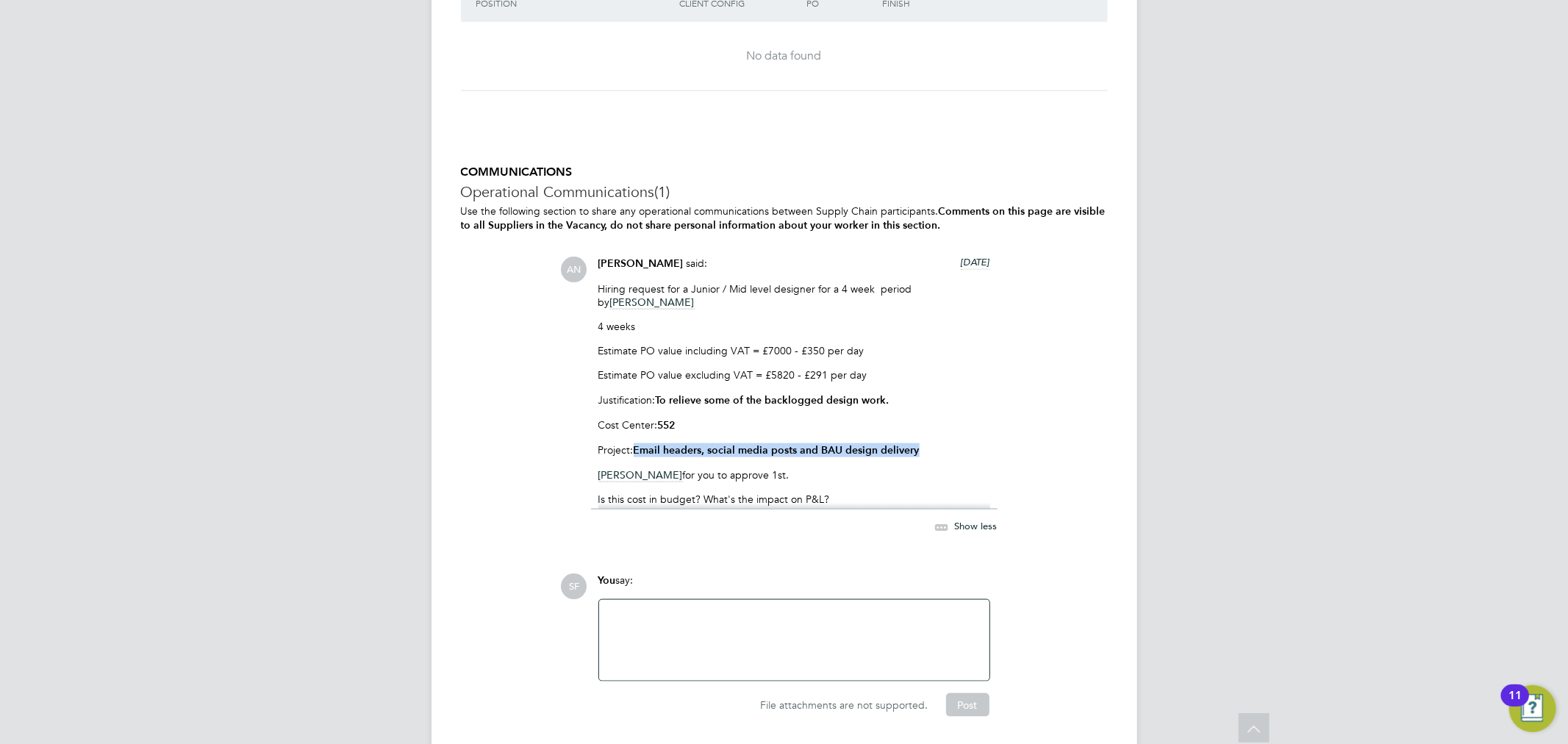
copy strong "Email headers, social media posts and BAU design delivery"
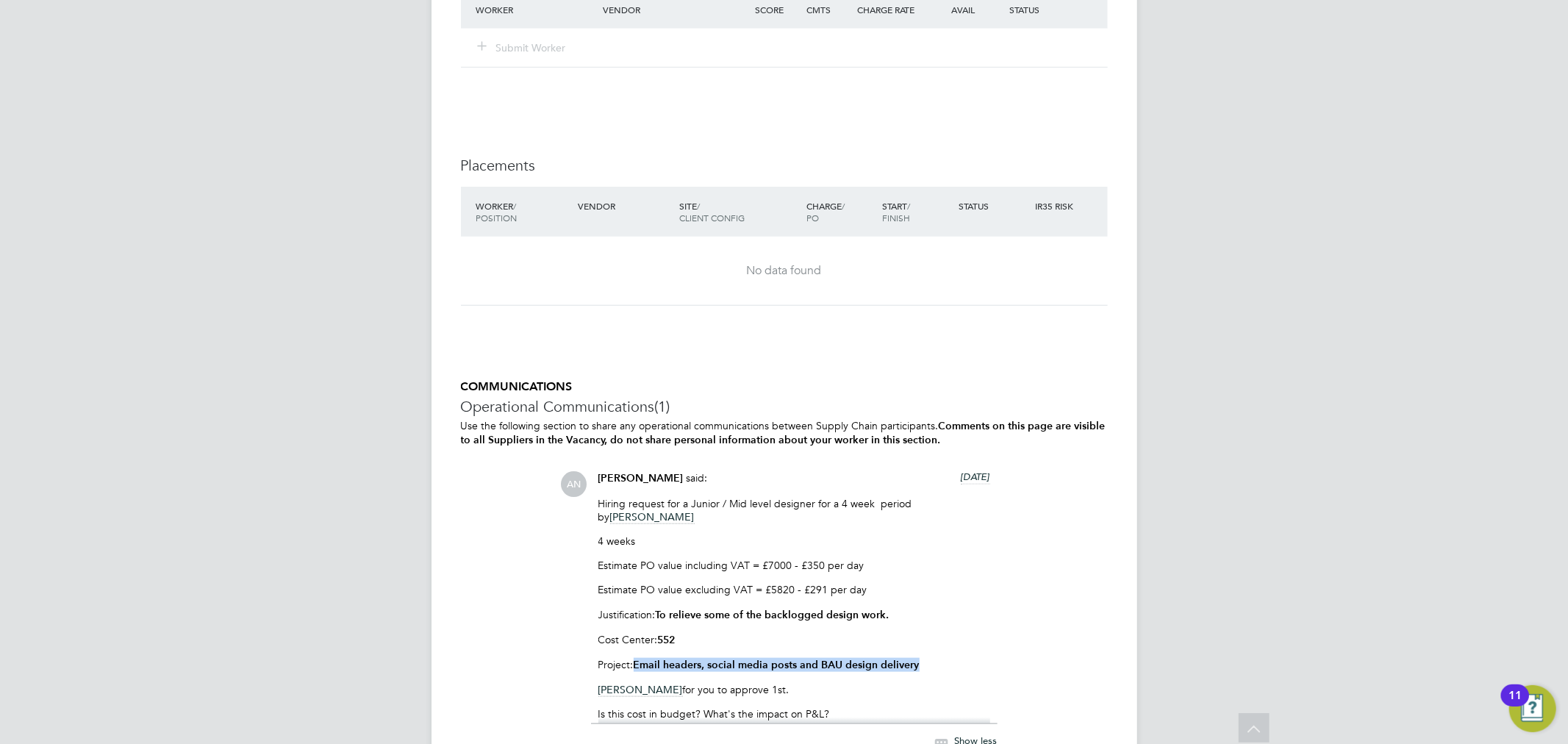
scroll to position [1435, 0]
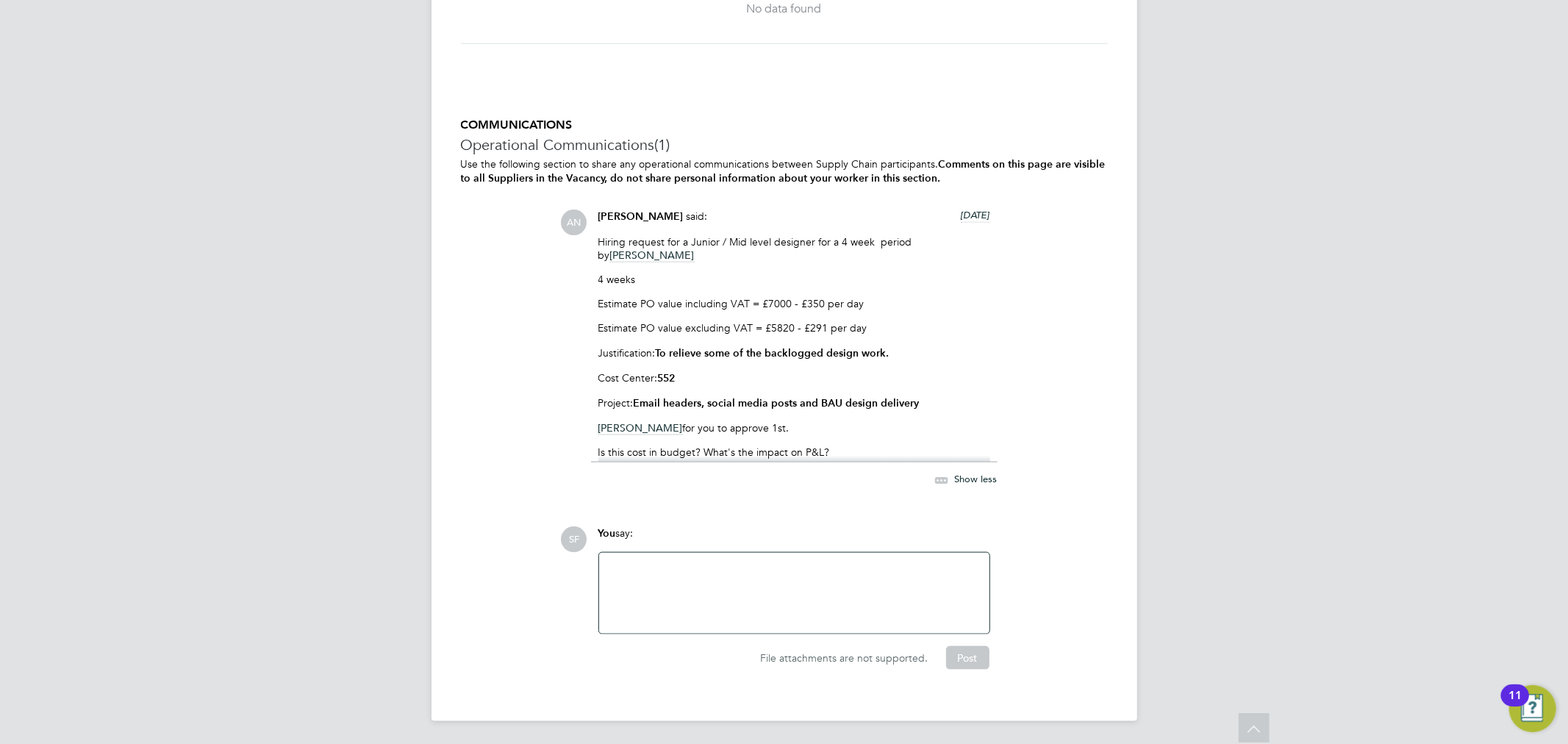
click at [777, 445] on p "Is this cost in budget? What's the impact on P&L?" at bounding box center [794, 452] width 392 height 13
click at [716, 445] on p "Is this cost in budget? What's the impact on P&L?" at bounding box center [794, 452] width 392 height 13
copy p "Is this cost in budget? What's the impact on P&L?"
